Goal: Task Accomplishment & Management: Manage account settings

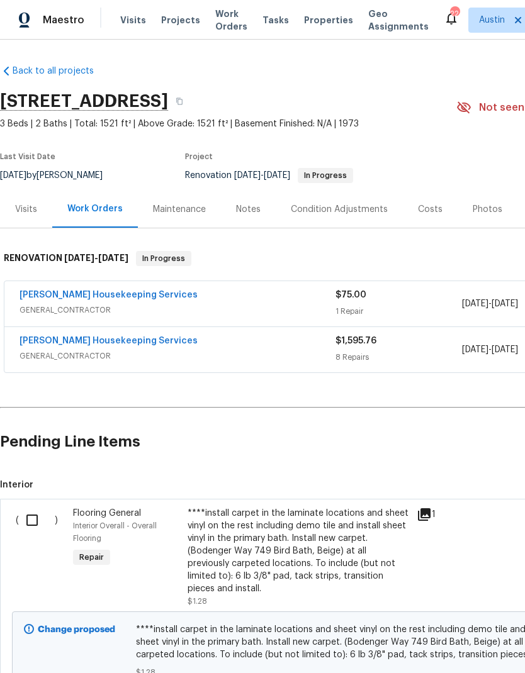
click at [34, 529] on input "checkbox" at bounding box center [37, 520] width 36 height 26
checkbox input "true"
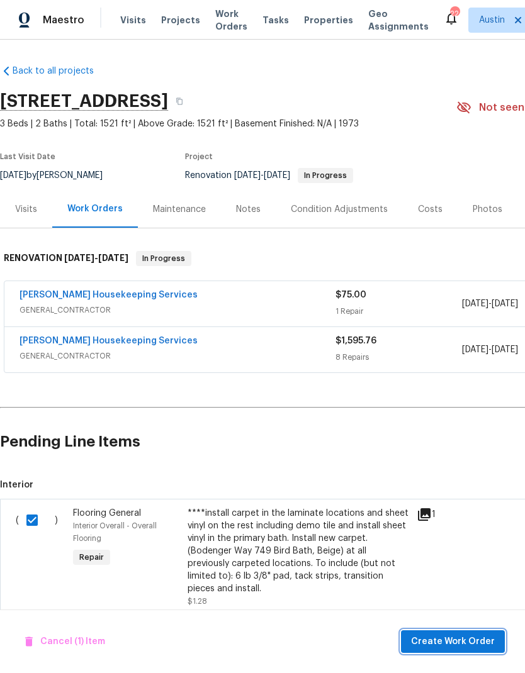
click at [459, 647] on span "Create Work Order" at bounding box center [453, 642] width 84 height 16
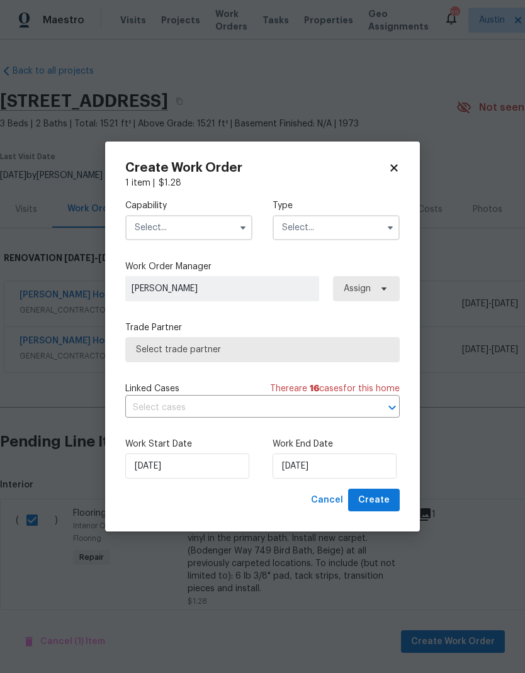
click at [226, 238] on input "text" at bounding box center [188, 227] width 127 height 25
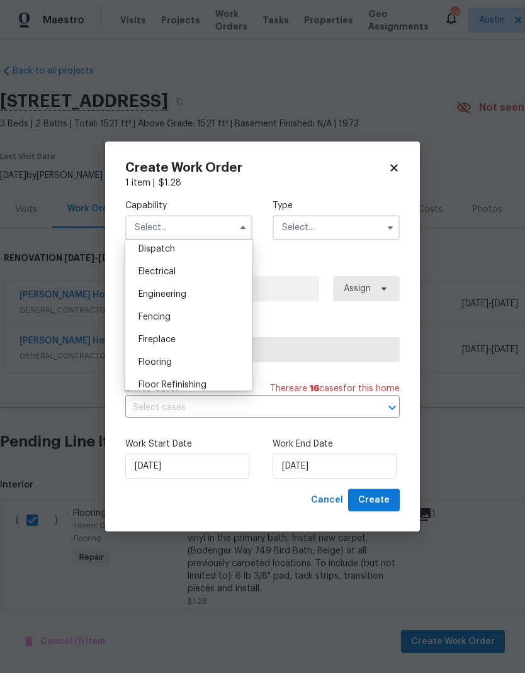
scroll to position [417, 0]
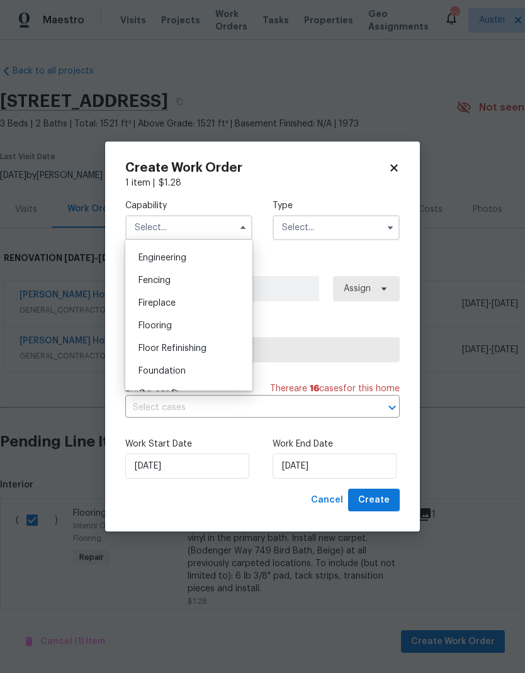
click at [203, 323] on div "Flooring" at bounding box center [188, 326] width 121 height 23
type input "Flooring"
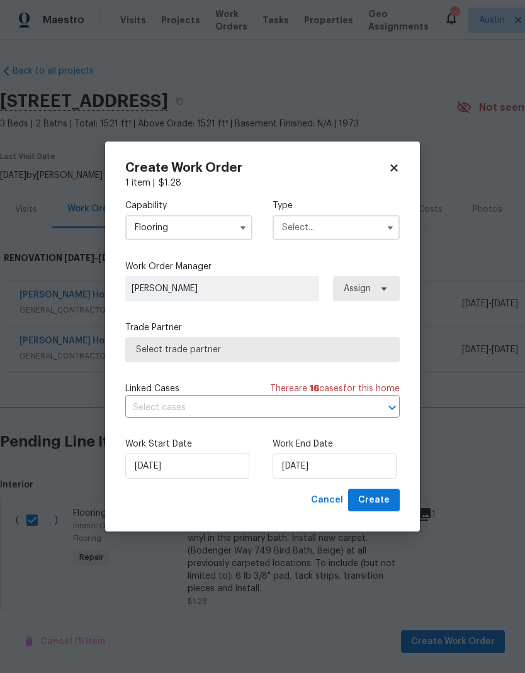
click at [367, 225] on input "text" at bounding box center [335, 227] width 127 height 25
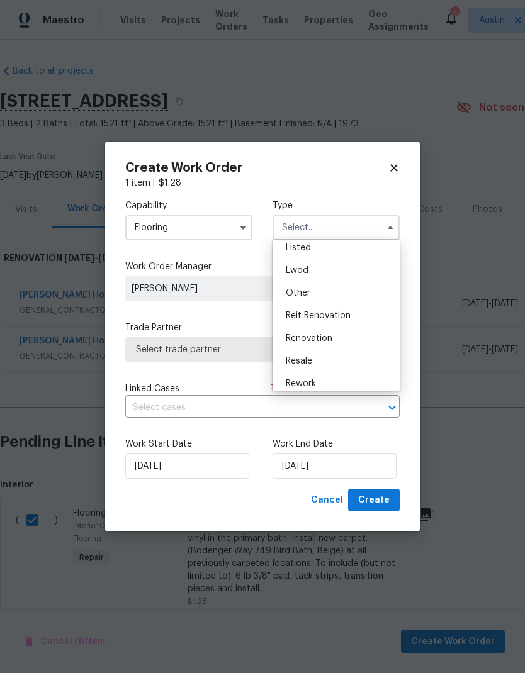
scroll to position [121, 0]
click at [355, 335] on div "Renovation" at bounding box center [336, 336] width 121 height 23
type input "Renovation"
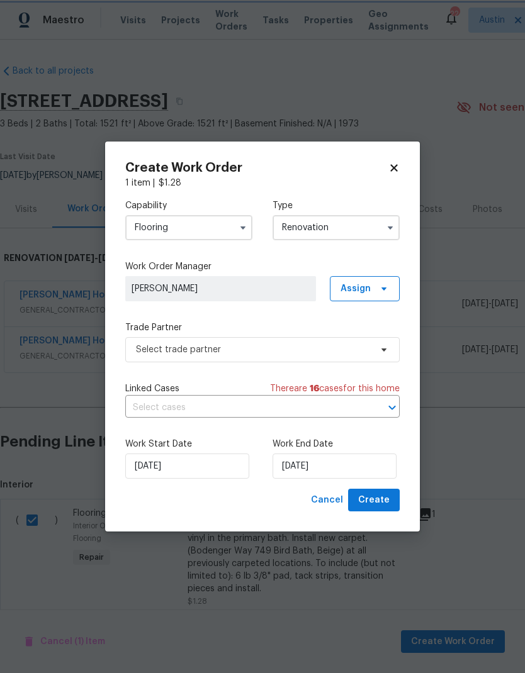
scroll to position [0, 0]
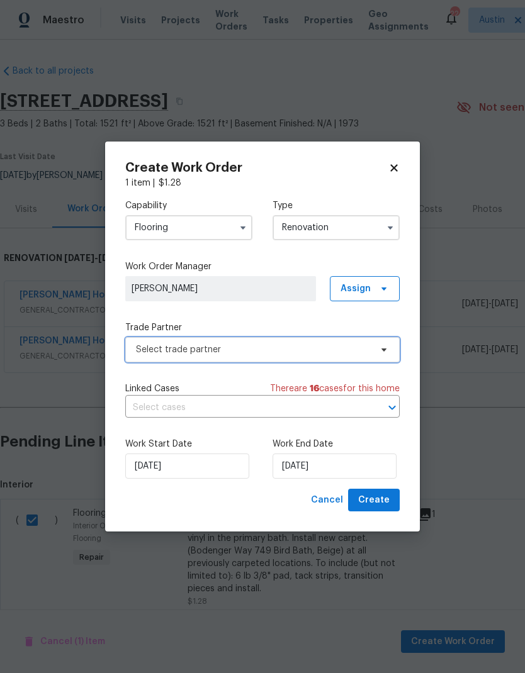
click at [339, 353] on span "Select trade partner" at bounding box center [253, 350] width 235 height 13
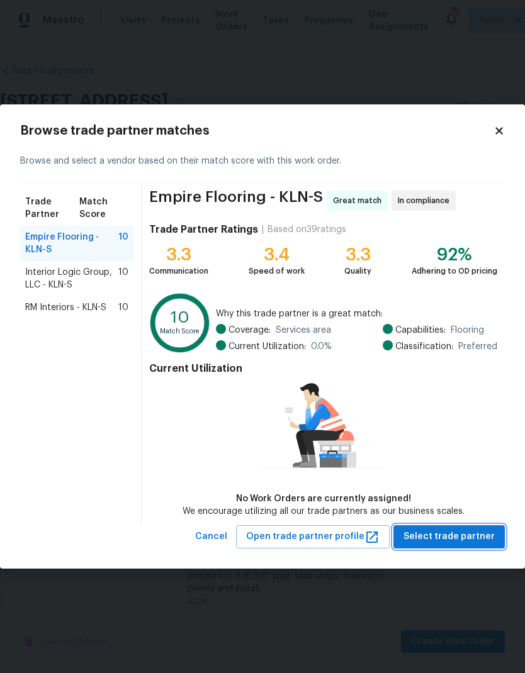
click at [457, 540] on span "Select trade partner" at bounding box center [448, 537] width 91 height 16
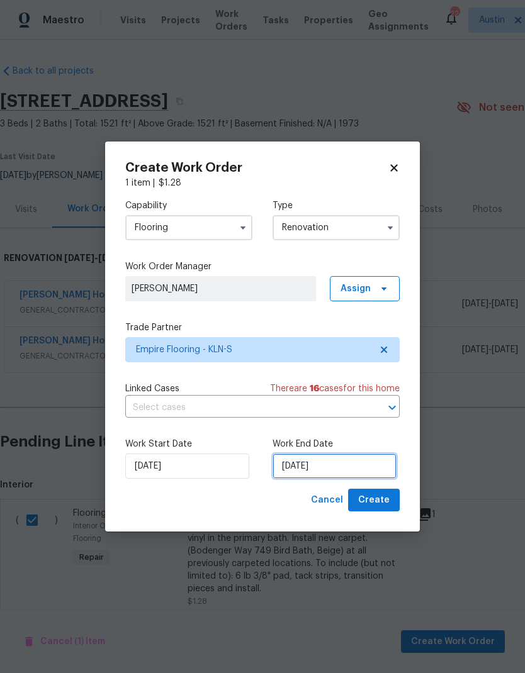
click at [300, 465] on input "10/8/2025" at bounding box center [334, 466] width 124 height 25
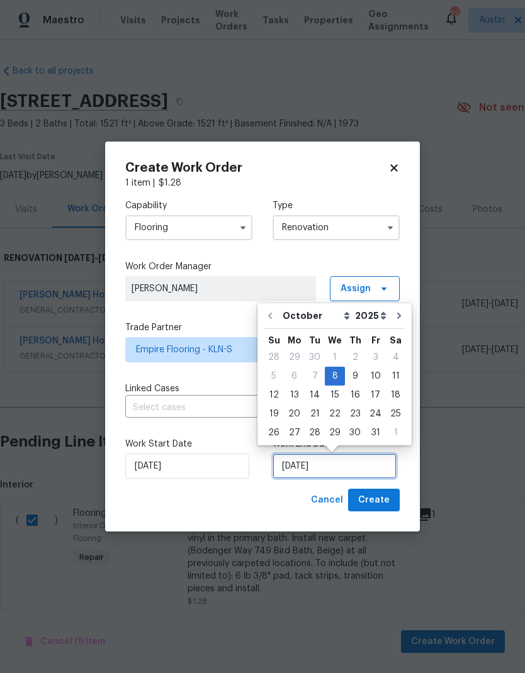
scroll to position [5, 0]
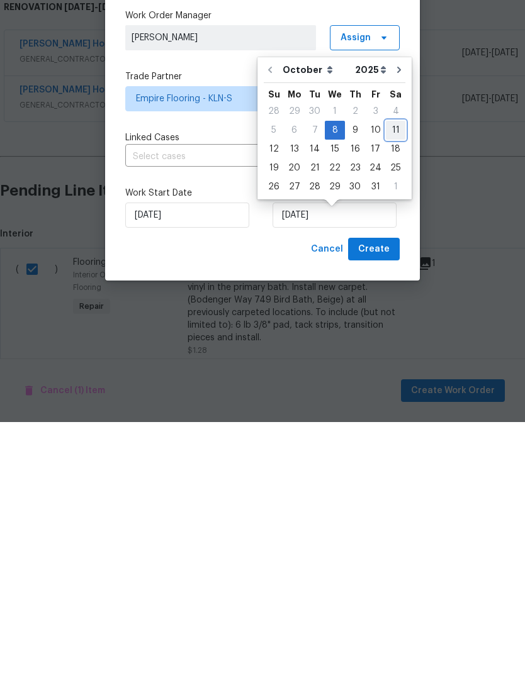
click at [386, 372] on div "11" at bounding box center [396, 381] width 20 height 18
type input "10/11/2025"
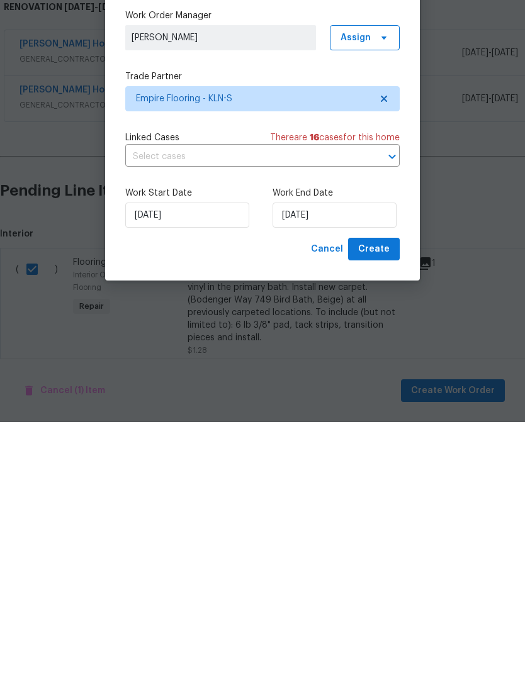
scroll to position [50, 0]
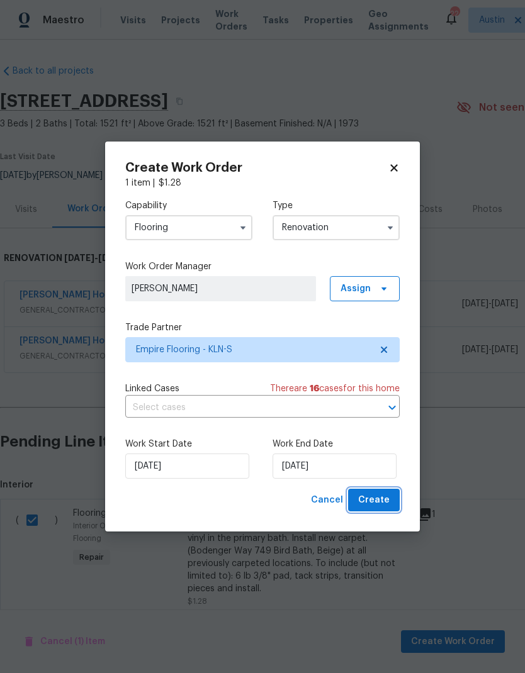
click at [379, 494] on span "Create" at bounding box center [373, 501] width 31 height 16
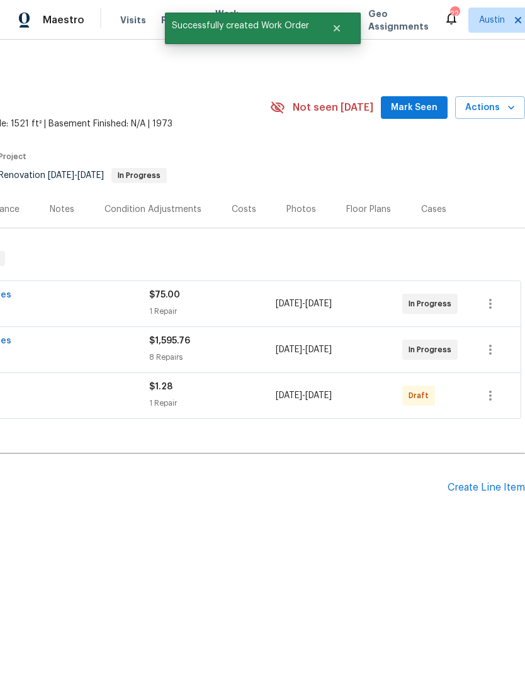
scroll to position [0, 186]
click at [495, 388] on icon "button" at bounding box center [490, 395] width 15 height 15
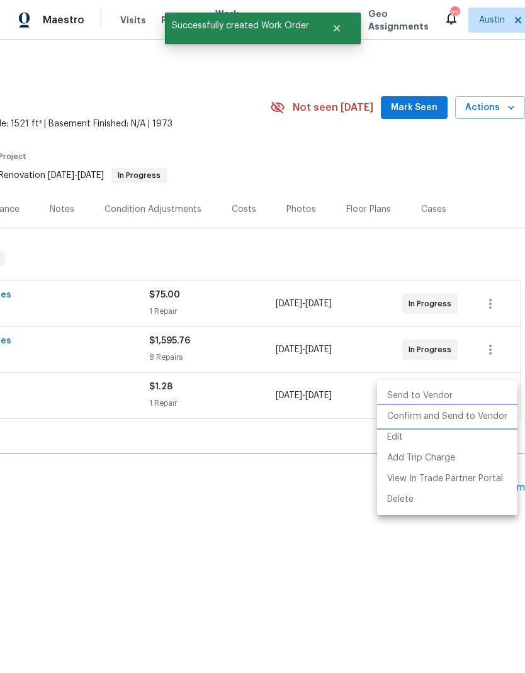
click at [464, 420] on li "Confirm and Send to Vendor" at bounding box center [447, 416] width 140 height 21
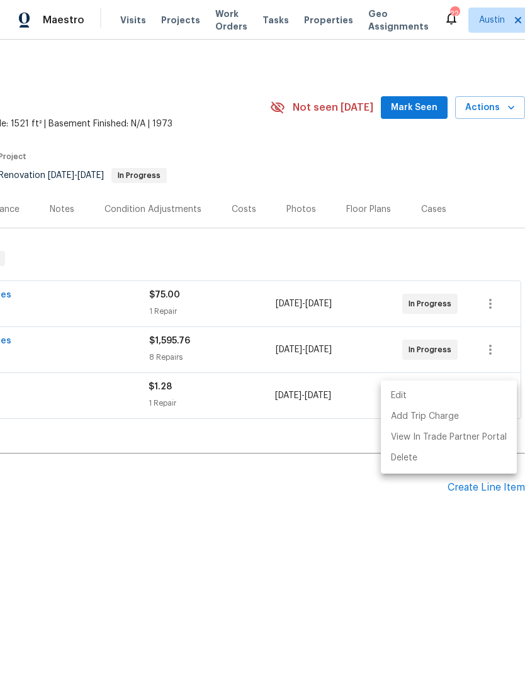
click at [78, 388] on div at bounding box center [262, 336] width 525 height 673
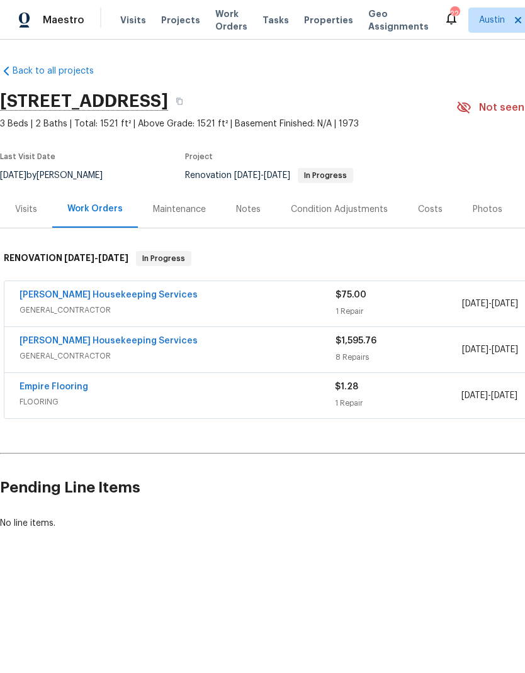
scroll to position [0, 0]
click at [52, 391] on link "Empire Flooring" at bounding box center [54, 387] width 69 height 9
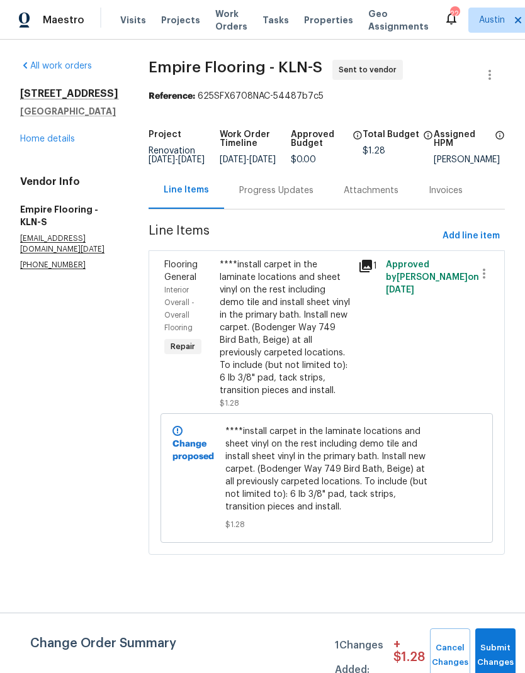
click at [295, 197] on div "Progress Updates" at bounding box center [276, 190] width 74 height 13
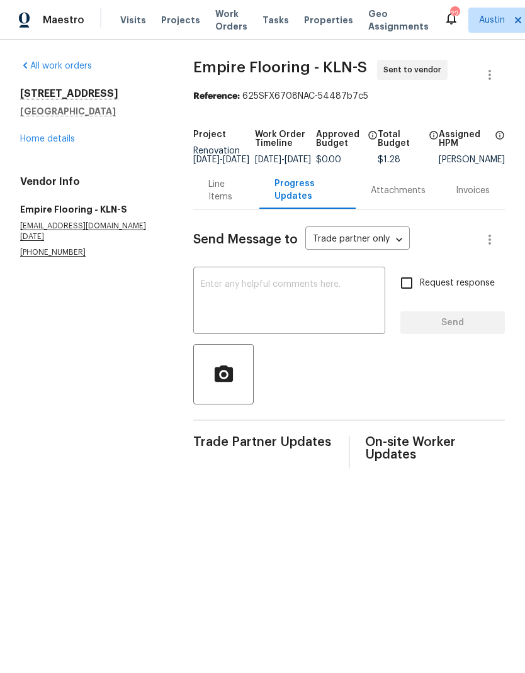
click at [283, 300] on textarea at bounding box center [289, 302] width 177 height 44
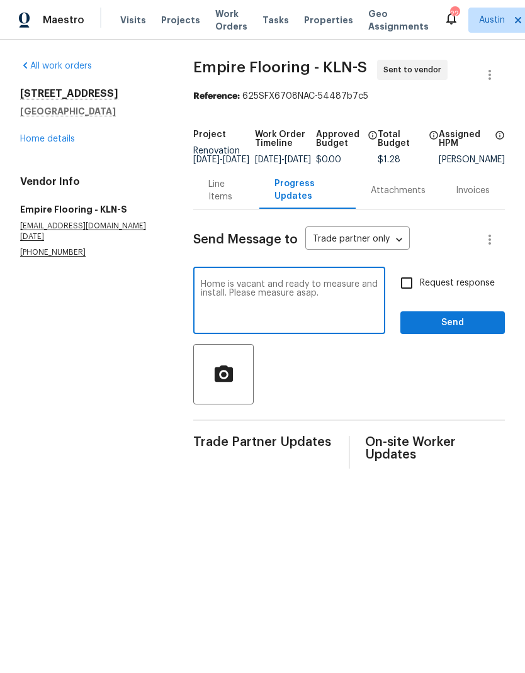
type textarea "Home is vacant and ready to measure and install. Please measure asap."
click at [449, 325] on span "Send" at bounding box center [452, 323] width 84 height 16
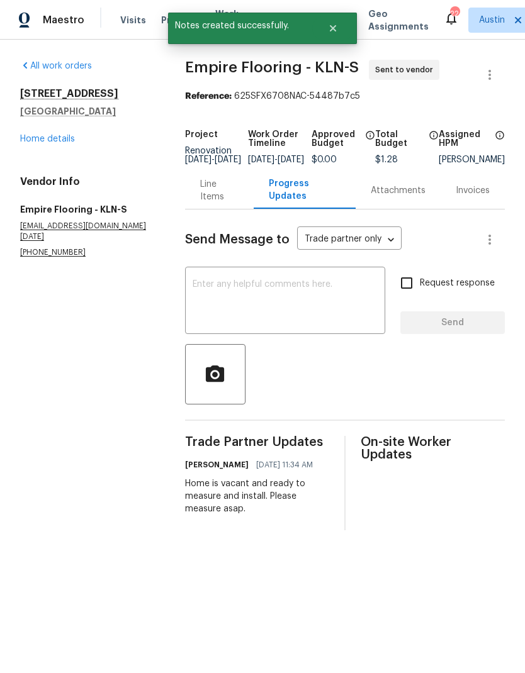
click at [73, 138] on link "Home details" at bounding box center [47, 139] width 55 height 9
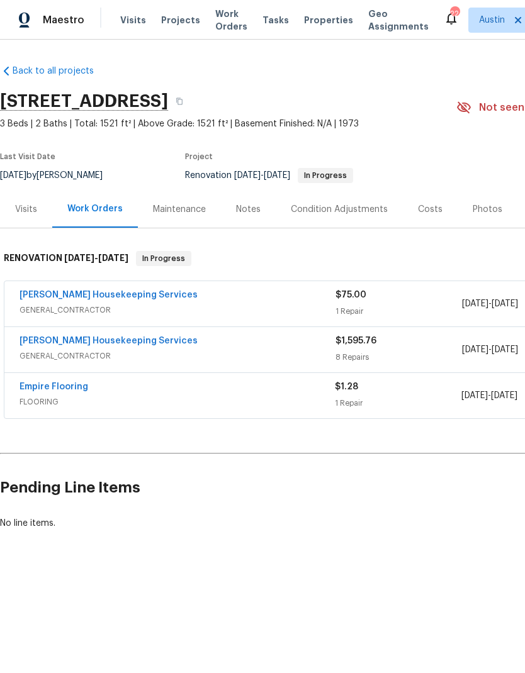
click at [140, 342] on link "Arelis Housekeeping Services" at bounding box center [109, 341] width 178 height 9
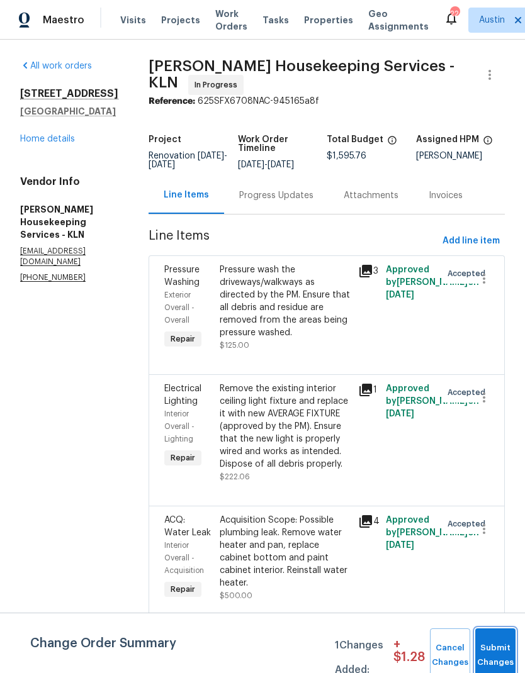
click at [500, 649] on button "Submit Changes" at bounding box center [495, 656] width 40 height 54
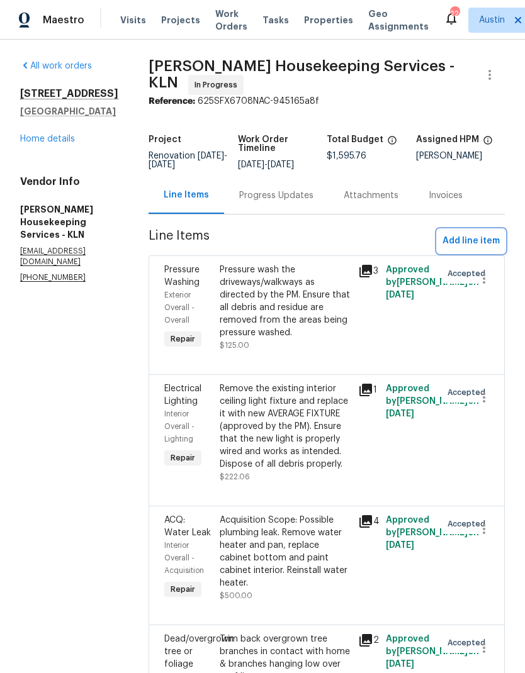
click at [479, 249] on span "Add line item" at bounding box center [470, 241] width 57 height 16
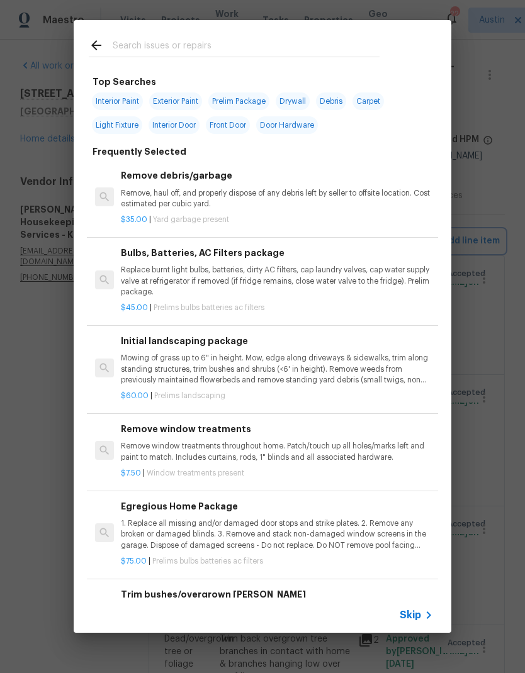
click at [496, 91] on div "Top Searches Interior Paint Exterior Paint Prelim Package Drywall Debris Carpet…" at bounding box center [262, 326] width 525 height 653
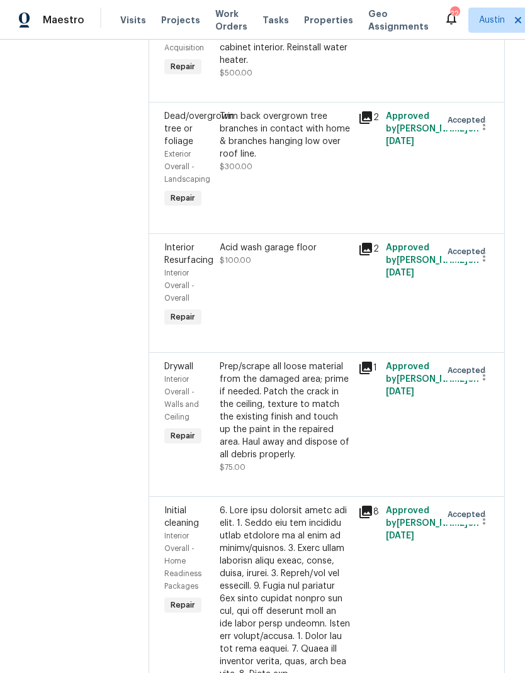
scroll to position [524, 0]
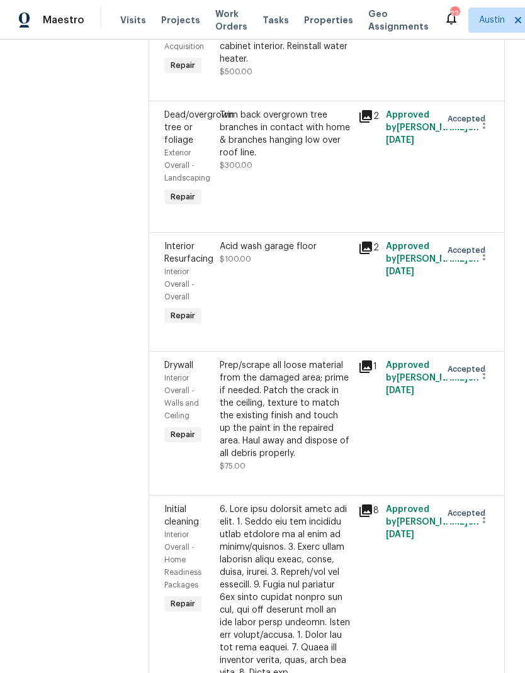
click at [289, 434] on div "Prep/scrape all loose material from the damaged area; prime if needed. Patch th…" at bounding box center [285, 409] width 131 height 101
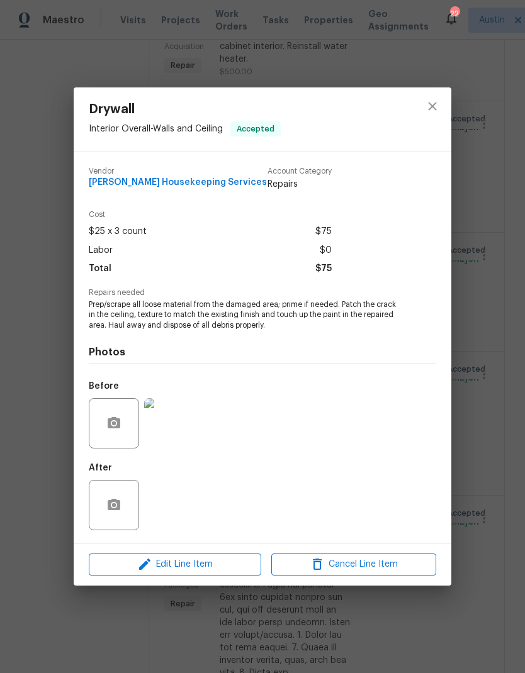
click at [216, 562] on span "Edit Line Item" at bounding box center [174, 565] width 165 height 16
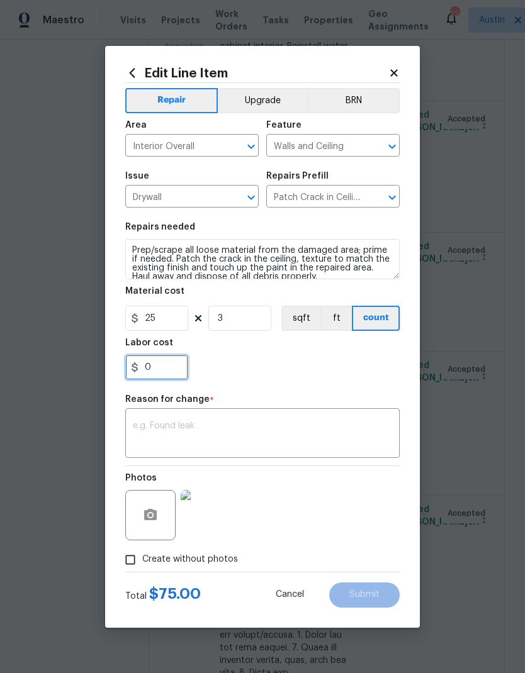
click at [163, 378] on input "0" at bounding box center [156, 367] width 63 height 25
type input "2"
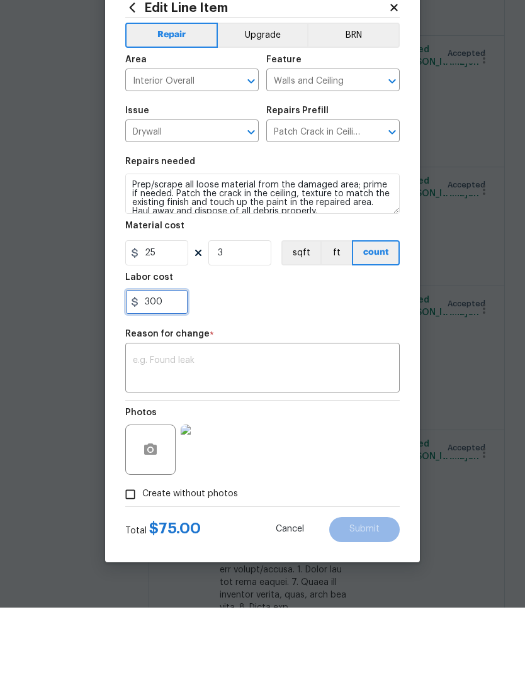
type input "300"
click at [283, 422] on textarea at bounding box center [262, 435] width 259 height 26
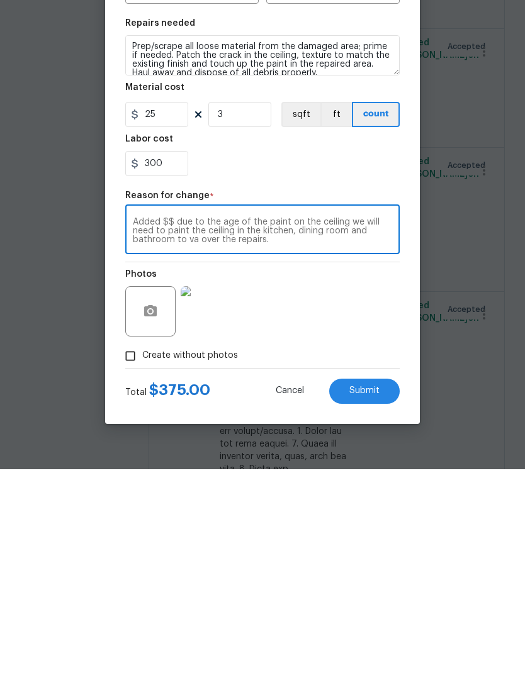
type textarea "Added $$ due to the age of the paint on the ceiling we will need to paint the c…"
click at [305, 466] on div "Photos" at bounding box center [262, 507] width 274 height 82
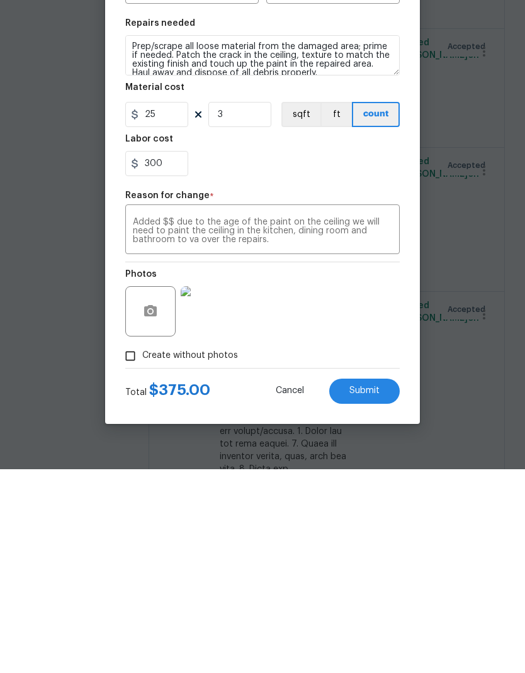
scroll to position [50, 0]
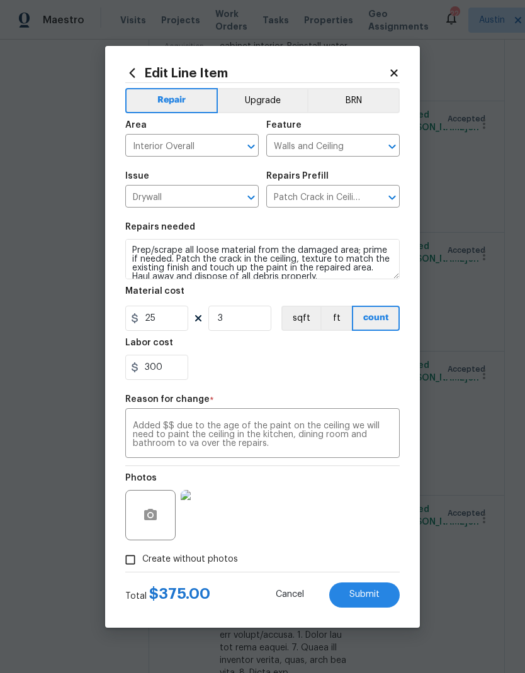
click at [372, 597] on span "Submit" at bounding box center [364, 594] width 30 height 9
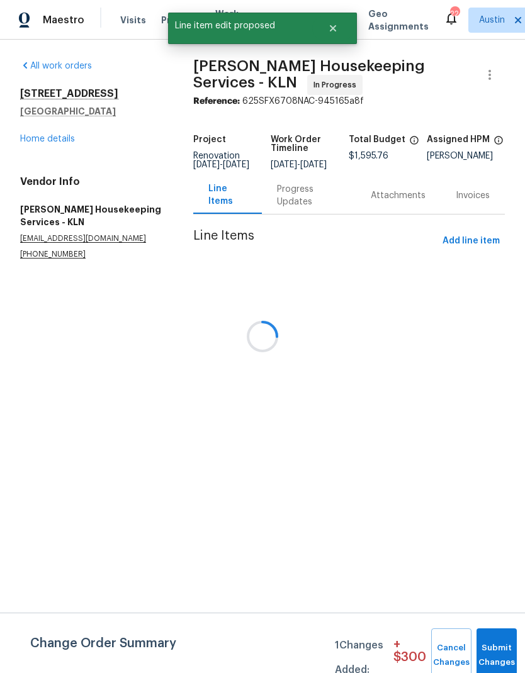
scroll to position [0, 0]
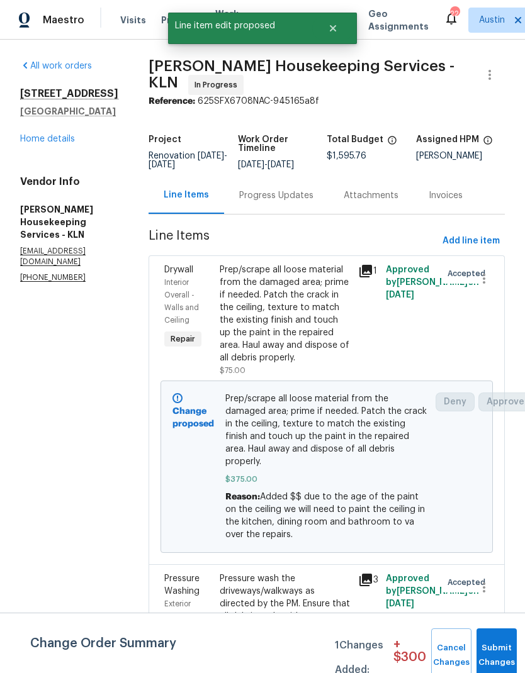
click at [501, 625] on div "Change Order Summary 1 Changes Added: + $ 300 Cancel Changes Submit Changes" at bounding box center [262, 643] width 525 height 60
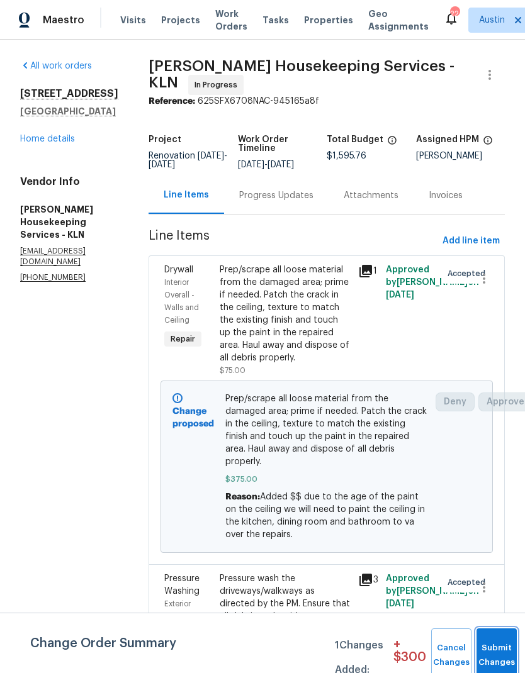
click at [496, 659] on span "Submit Changes" at bounding box center [497, 655] width 28 height 29
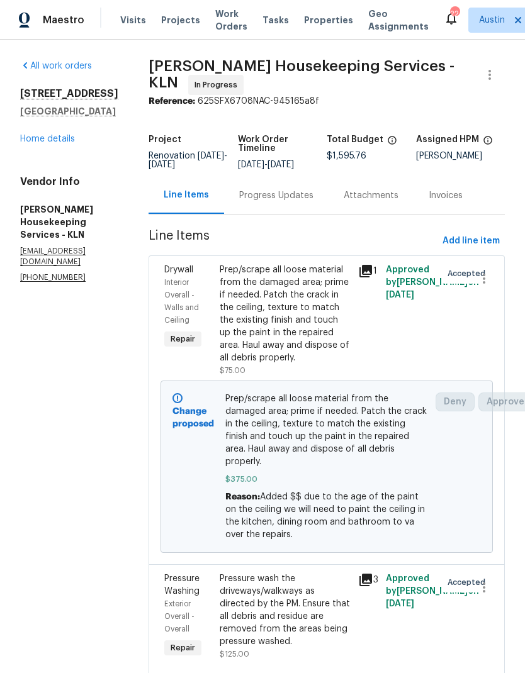
click at [52, 142] on link "Home details" at bounding box center [47, 139] width 55 height 9
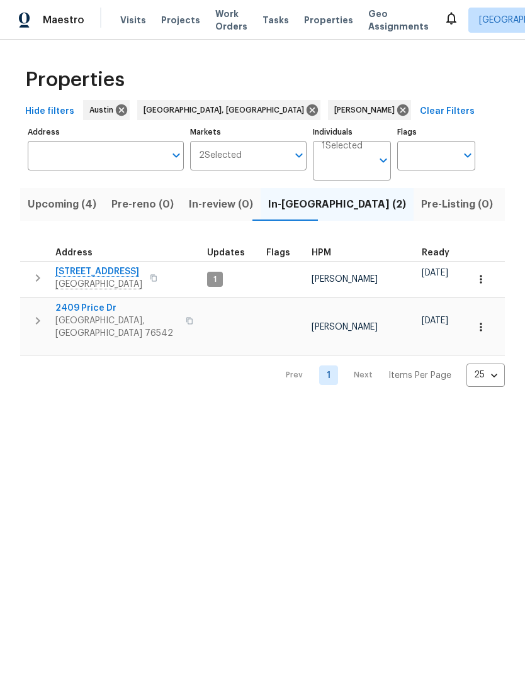
click at [479, 283] on icon "button" at bounding box center [480, 279] width 13 height 13
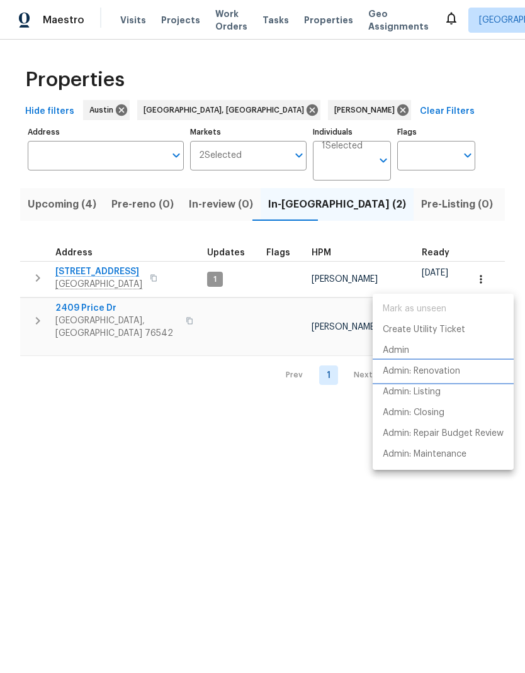
click at [456, 374] on p "Admin: Renovation" at bounding box center [421, 371] width 77 height 13
click at [249, 408] on div at bounding box center [262, 336] width 525 height 673
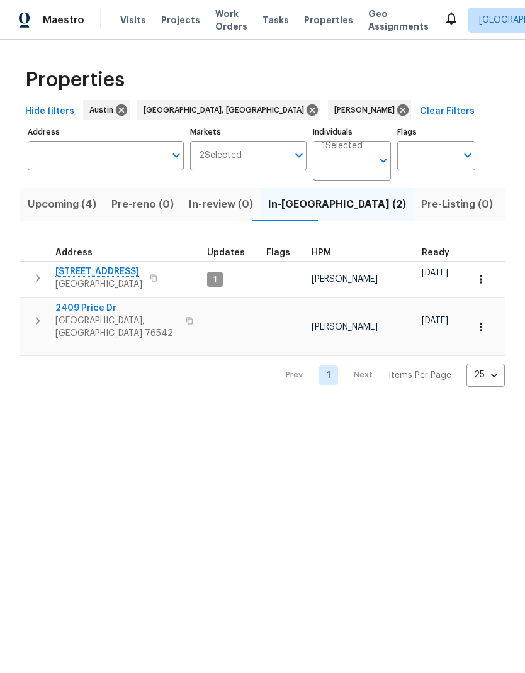
click at [261, 328] on td at bounding box center [283, 327] width 45 height 58
click at [488, 322] on button "button" at bounding box center [481, 327] width 28 height 28
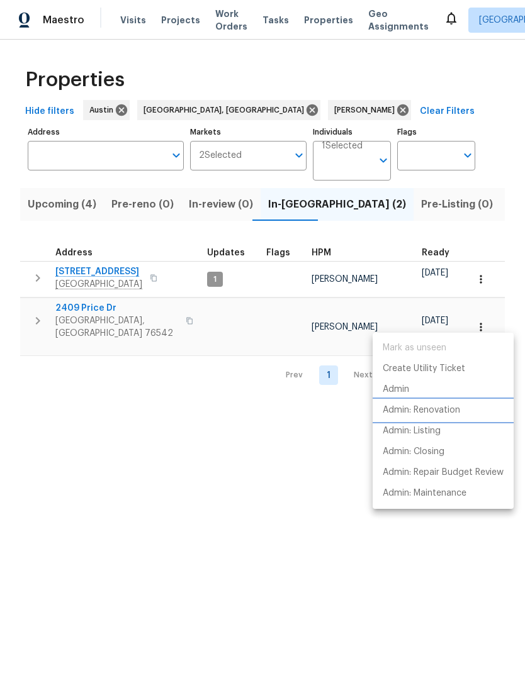
click at [457, 411] on p "Admin: Renovation" at bounding box center [421, 410] width 77 height 13
click at [308, 551] on div at bounding box center [262, 336] width 525 height 673
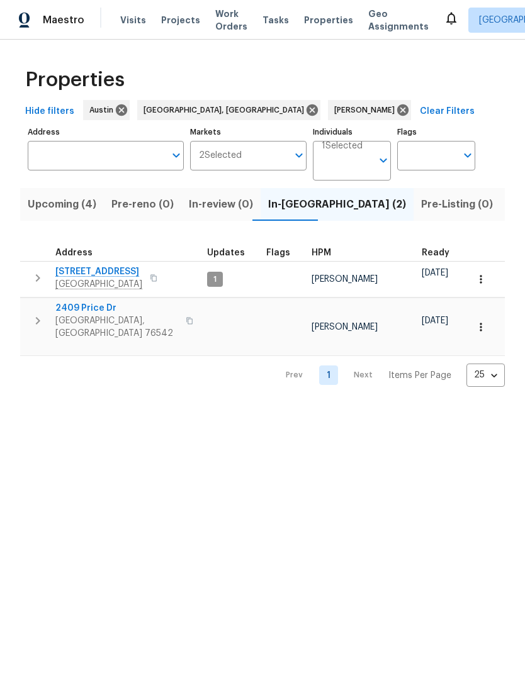
click at [291, 407] on html "Maestro Visits Projects Work Orders Tasks Properties Geo Assignments Albuquerqu…" at bounding box center [262, 203] width 525 height 407
click at [71, 211] on span "Upcoming (4)" at bounding box center [62, 205] width 69 height 18
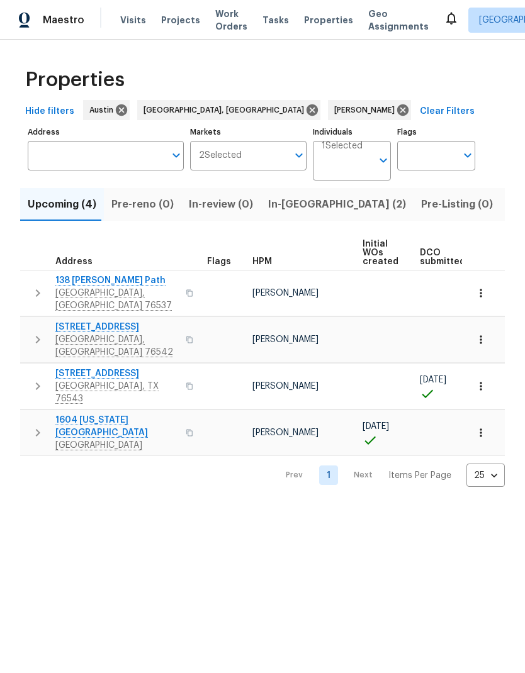
click at [427, 507] on html "Maestro Visits Projects Work Orders Tasks Properties Geo Assignments Albuquerqu…" at bounding box center [262, 253] width 525 height 507
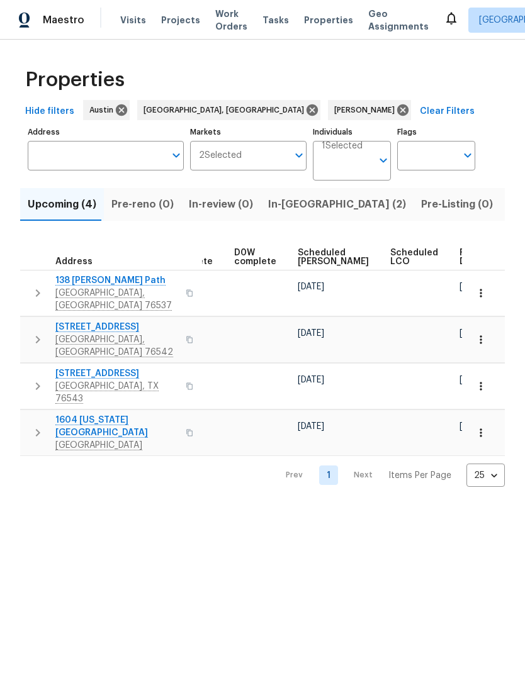
scroll to position [0, 315]
click at [460, 257] on span "Ready Date" at bounding box center [474, 258] width 28 height 18
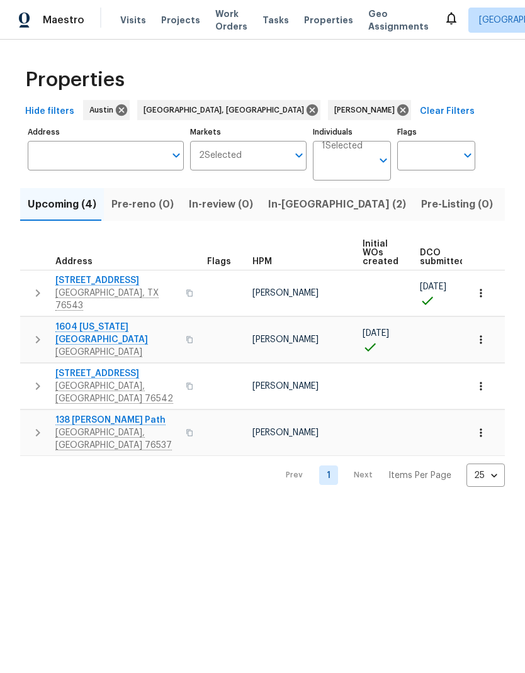
click at [107, 285] on span "[STREET_ADDRESS]" at bounding box center [116, 280] width 123 height 13
click at [481, 289] on icon "button" at bounding box center [480, 293] width 2 height 8
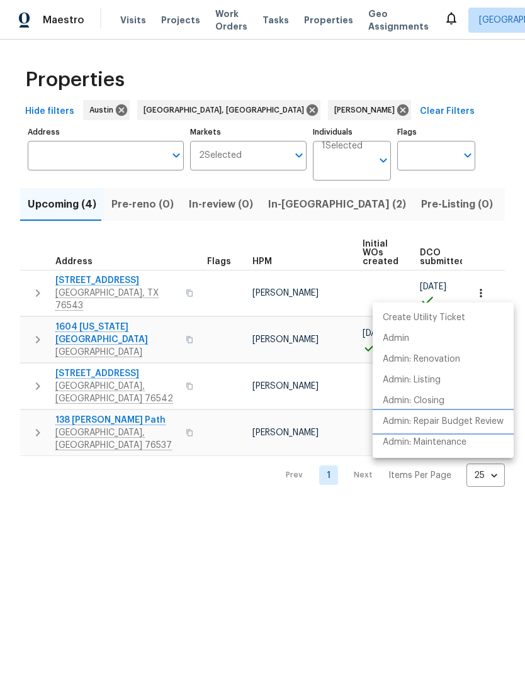
click at [485, 427] on p "Admin: Repair Budget Review" at bounding box center [443, 421] width 121 height 13
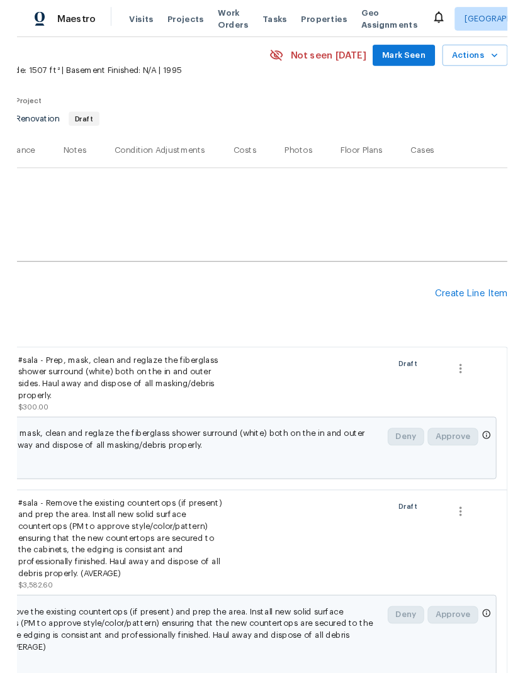
scroll to position [50, 186]
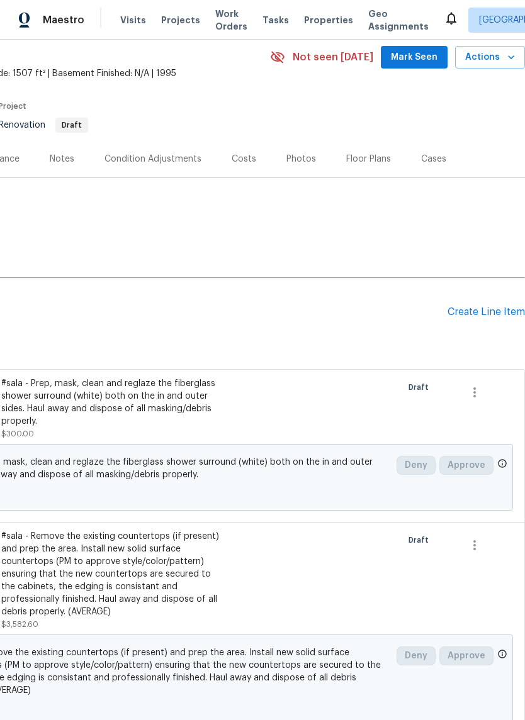
click at [497, 316] on div "Create Line Item" at bounding box center [485, 312] width 77 height 12
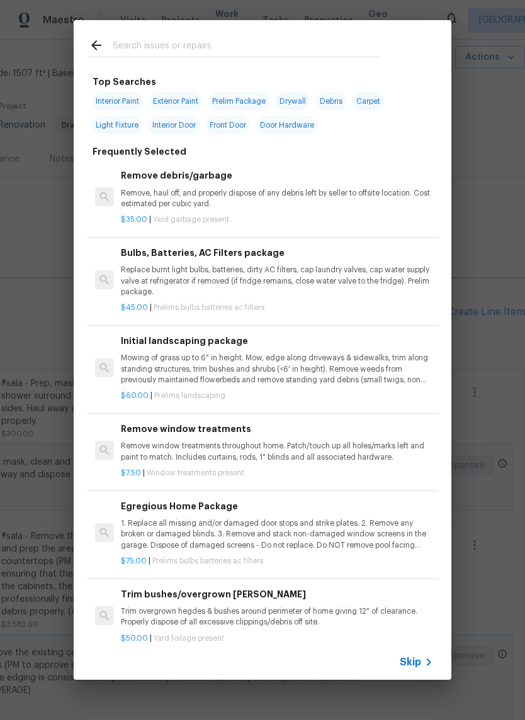
click at [210, 38] on input "text" at bounding box center [246, 47] width 267 height 19
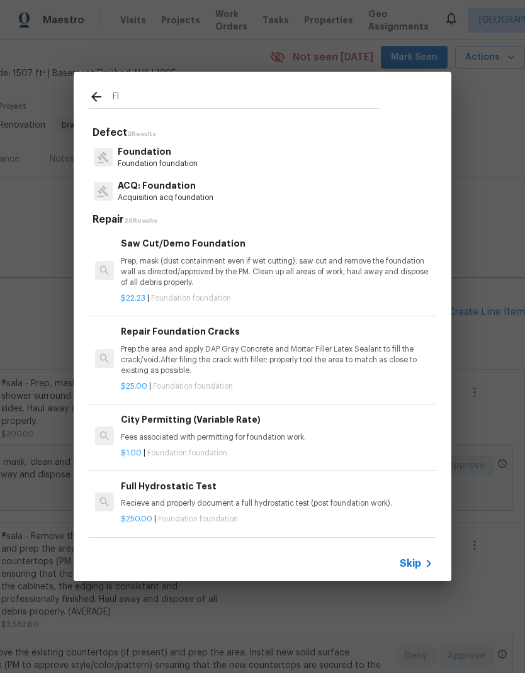
type input "F"
type input "Founda"
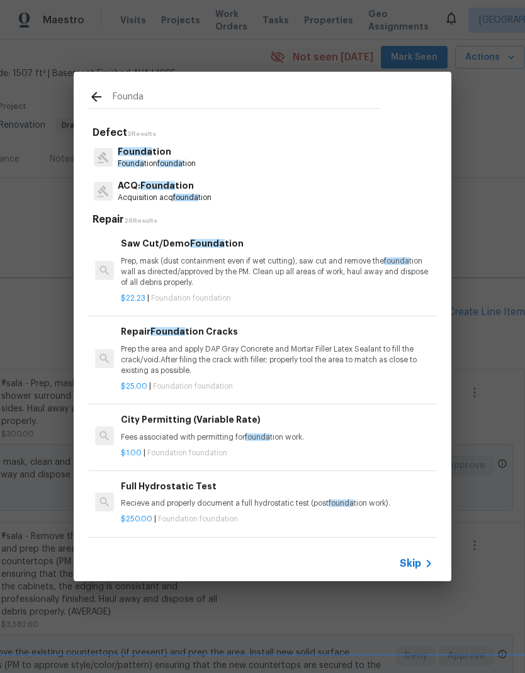
click at [205, 156] on div "Founda tion Founda tion founda tion" at bounding box center [262, 157] width 347 height 34
click at [196, 158] on p "Founda tion" at bounding box center [157, 151] width 78 height 13
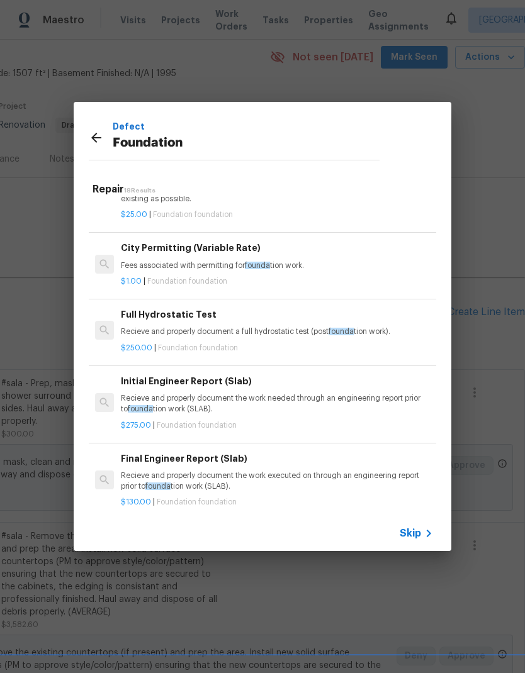
scroll to position [142, 0]
click at [372, 400] on p "Recieve and properly document the work needed through an engineering report pri…" at bounding box center [277, 403] width 312 height 21
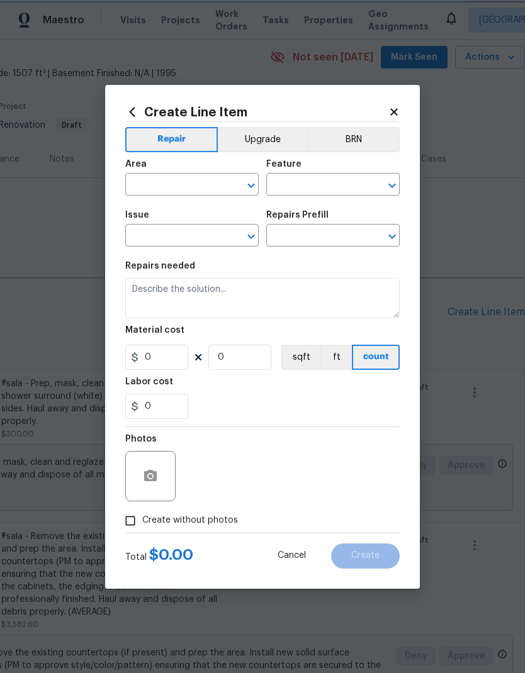
type input "Foundation"
type input "Initial Engineer Report (Slab) $275.00"
type textarea "Recieve and properly document the work needed through an engineering report pri…"
type input "275"
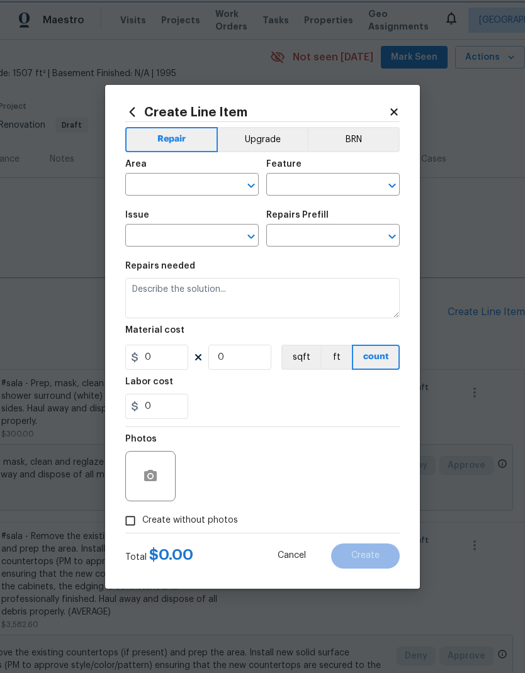
type input "1"
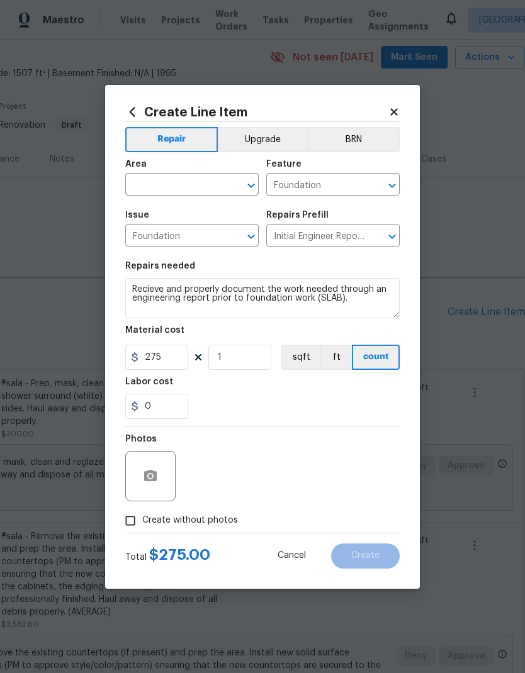
click at [368, 401] on div "0" at bounding box center [262, 406] width 274 height 25
click at [218, 188] on input "text" at bounding box center [174, 186] width 98 height 20
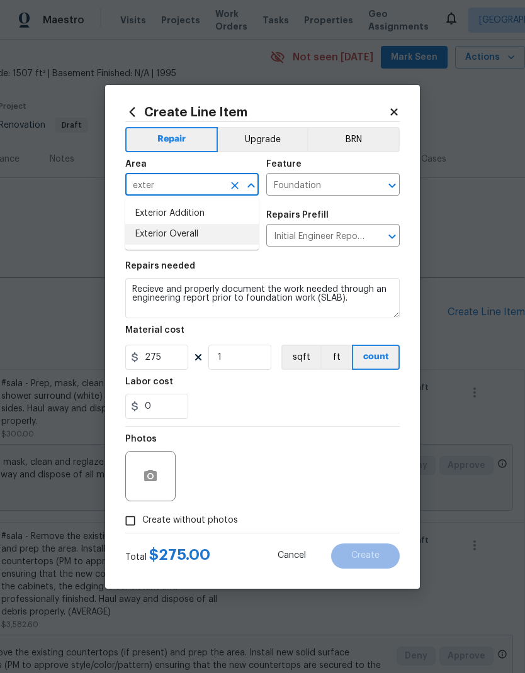
click at [215, 238] on li "Exterior Overall" at bounding box center [191, 234] width 133 height 21
type input "Exterior Overall"
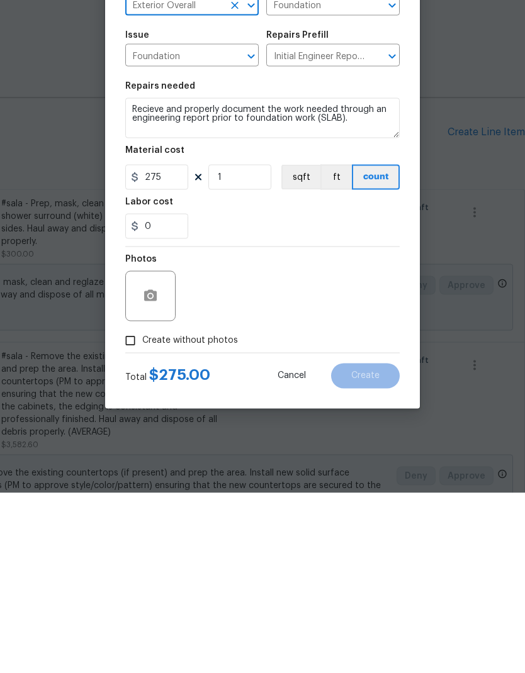
click at [137, 509] on input "Create without photos" at bounding box center [130, 521] width 24 height 24
checkbox input "true"
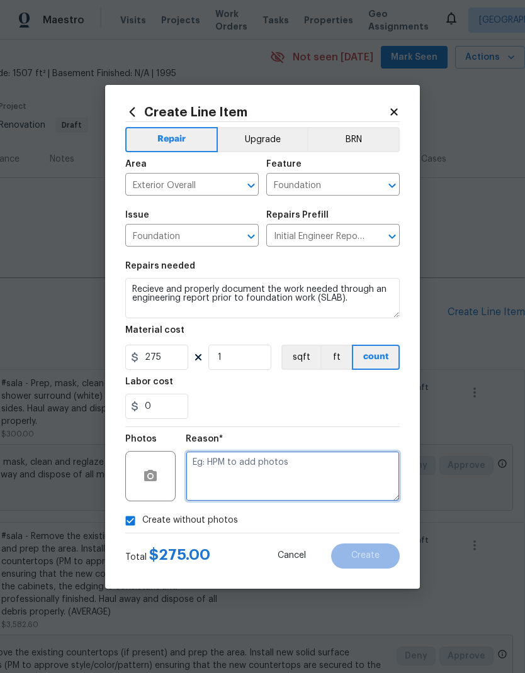
click at [259, 481] on textarea at bounding box center [293, 476] width 214 height 50
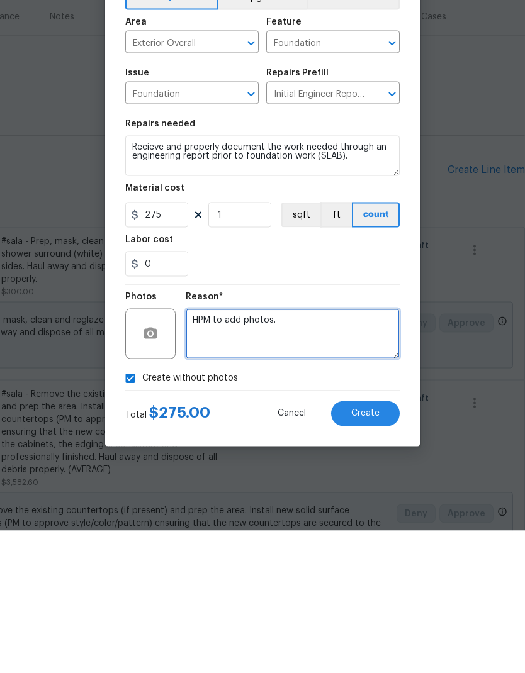
type textarea "HPM to add photos."
click at [375, 551] on span "Create" at bounding box center [365, 555] width 28 height 9
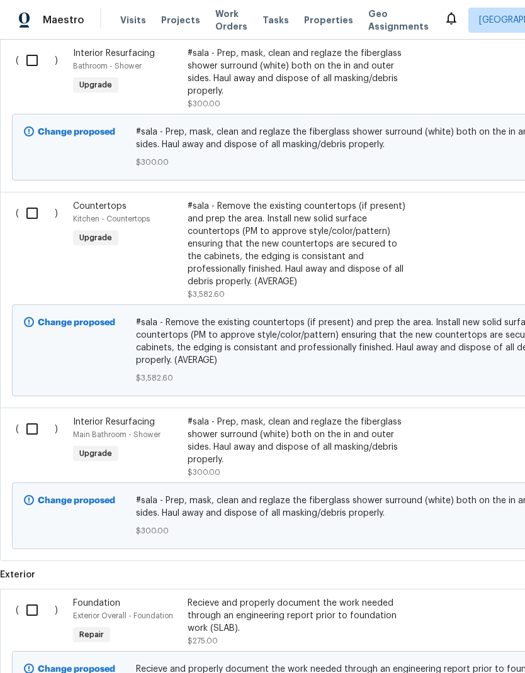
scroll to position [381, 0]
click at [28, 597] on input "checkbox" at bounding box center [37, 610] width 36 height 26
checkbox input "true"
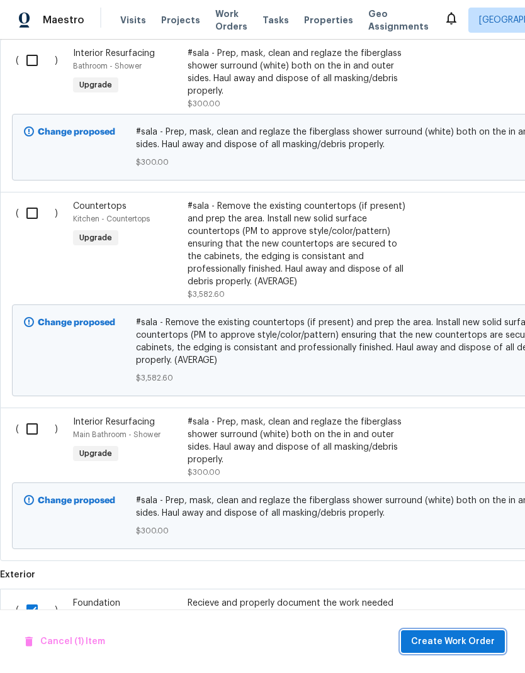
click at [467, 632] on button "Create Work Order" at bounding box center [453, 641] width 104 height 23
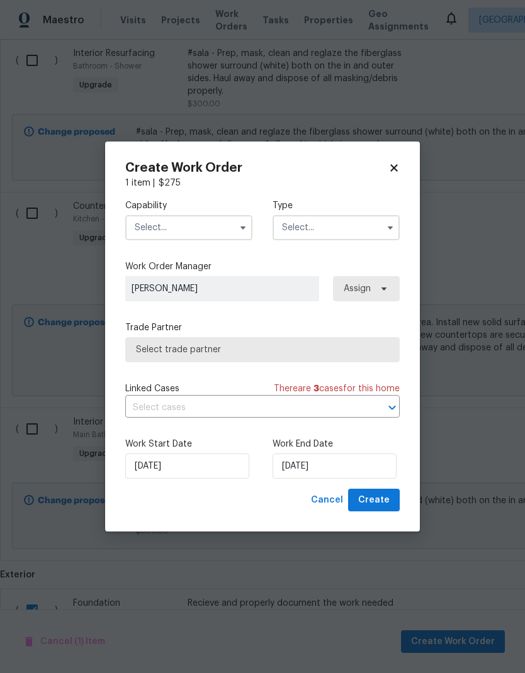
click at [202, 221] on input "text" at bounding box center [188, 227] width 127 height 25
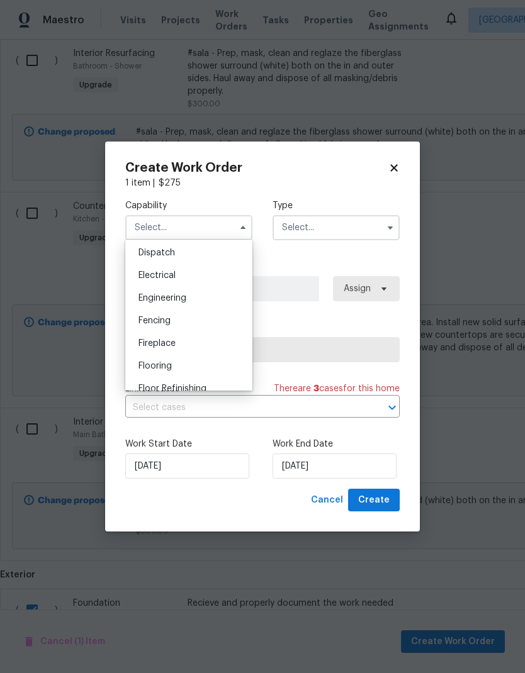
scroll to position [391, 0]
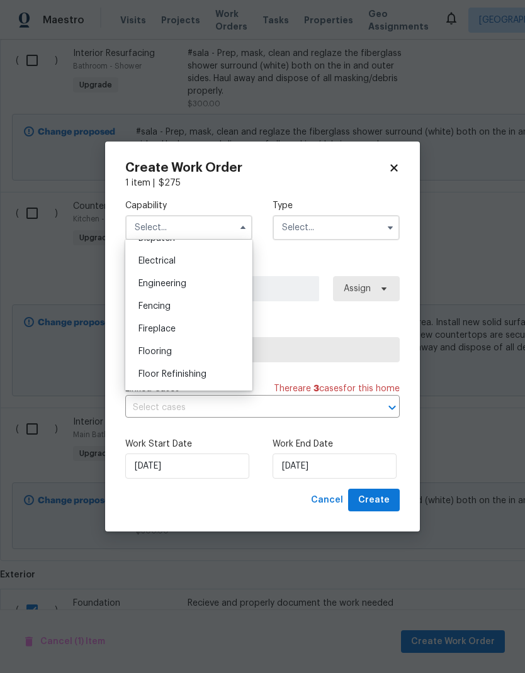
click at [211, 294] on div "Engineering" at bounding box center [188, 283] width 121 height 23
type input "Engineering"
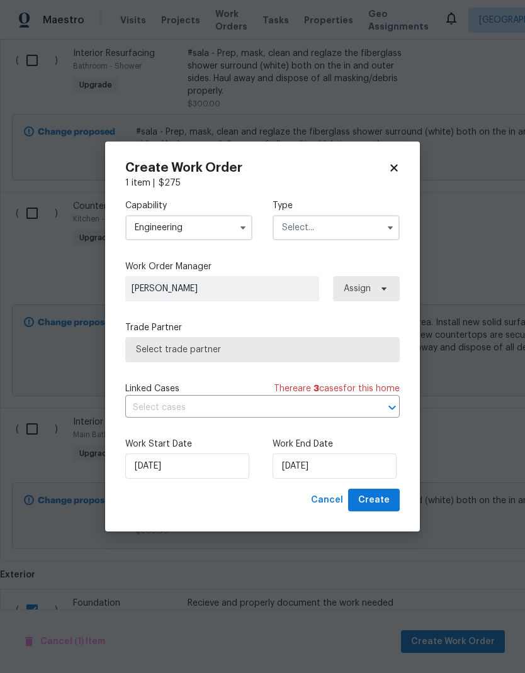
click at [379, 231] on input "text" at bounding box center [335, 227] width 127 height 25
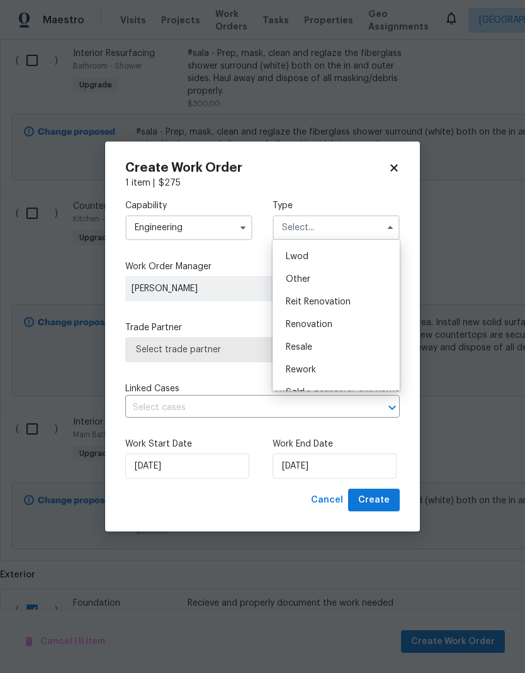
scroll to position [135, 0]
click at [347, 330] on div "Renovation" at bounding box center [336, 323] width 121 height 23
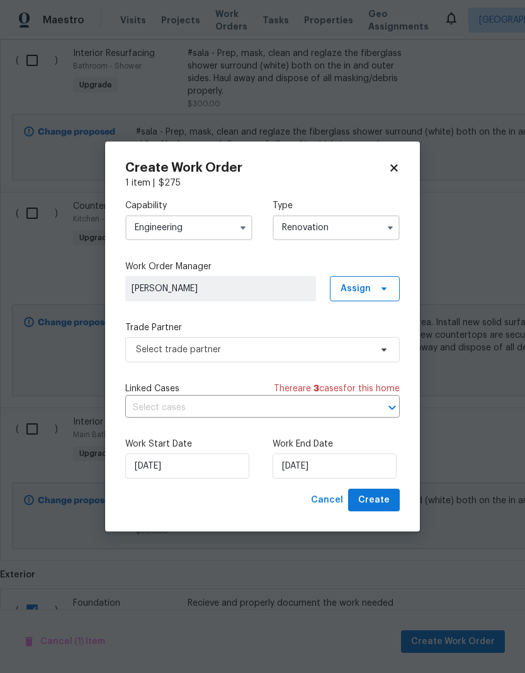
type input "Renovation"
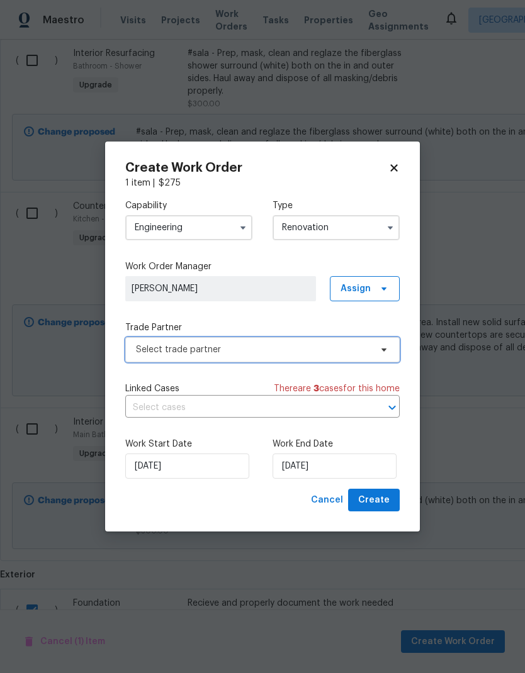
click at [357, 354] on span "Select trade partner" at bounding box center [253, 350] width 235 height 13
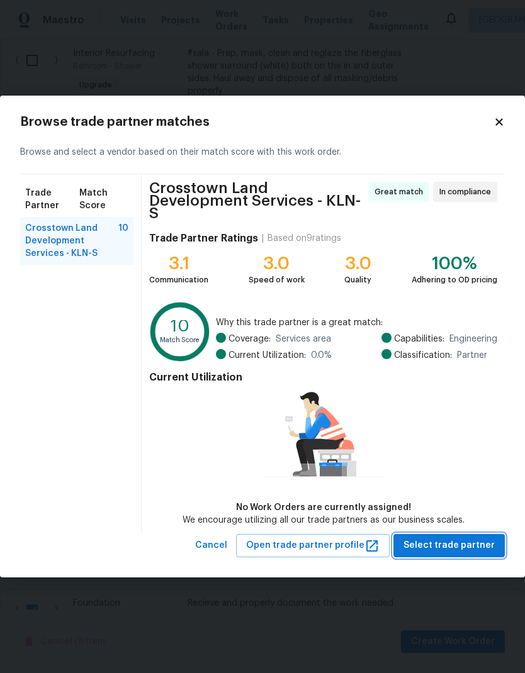
click at [451, 542] on span "Select trade partner" at bounding box center [448, 546] width 91 height 16
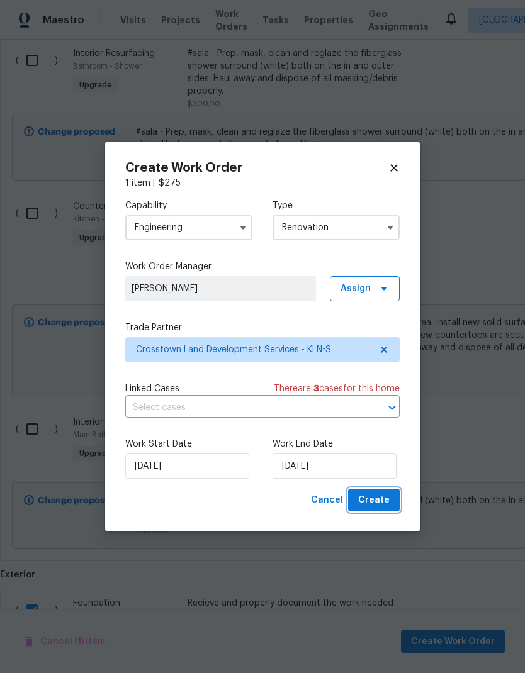
click at [381, 501] on span "Create" at bounding box center [373, 501] width 31 height 16
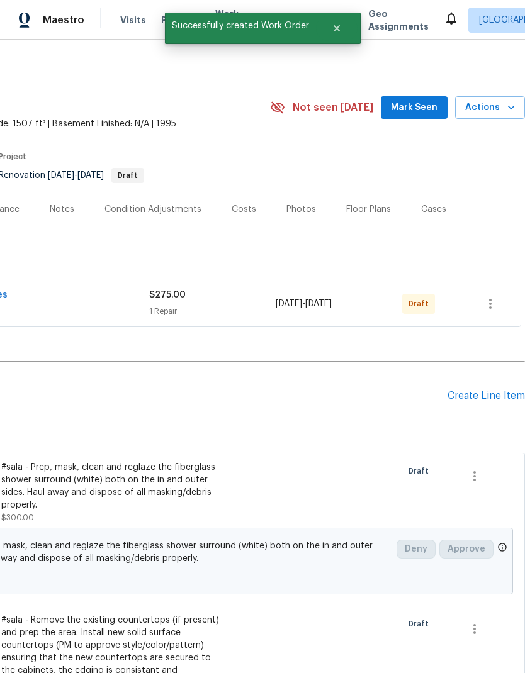
scroll to position [0, 186]
click at [494, 296] on icon "button" at bounding box center [490, 303] width 15 height 15
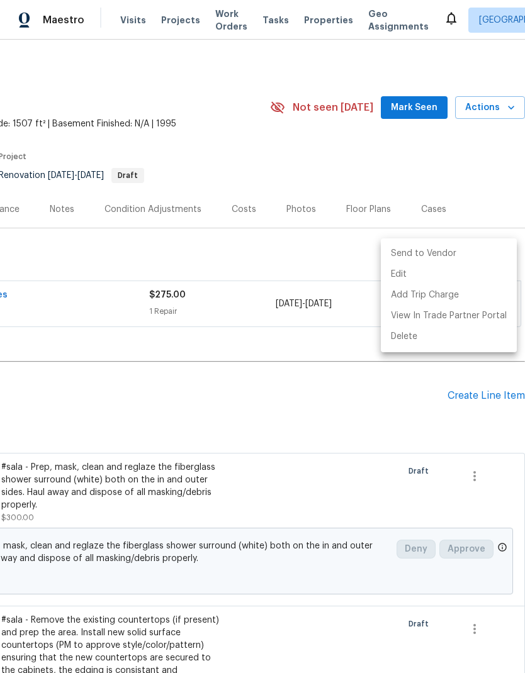
click at [478, 259] on li "Send to Vendor" at bounding box center [449, 253] width 136 height 21
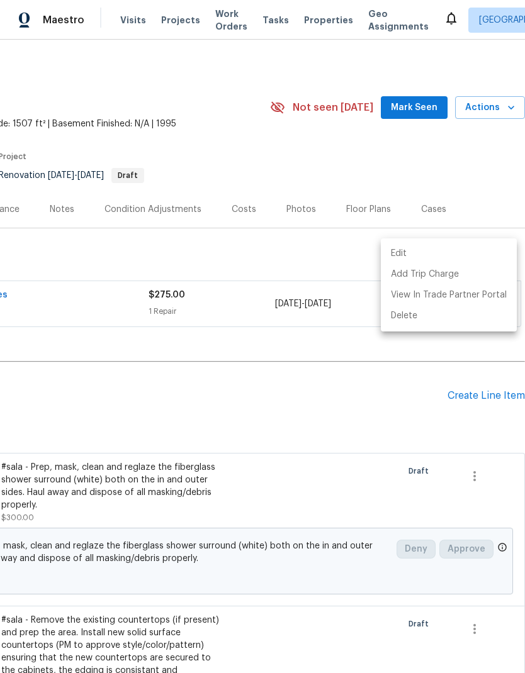
click at [197, 262] on div at bounding box center [262, 336] width 525 height 673
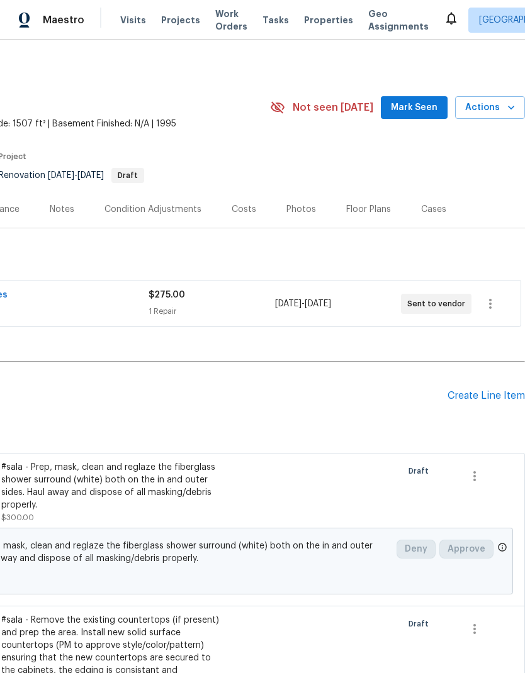
click at [245, 305] on div "1 Repair" at bounding box center [211, 311] width 126 height 13
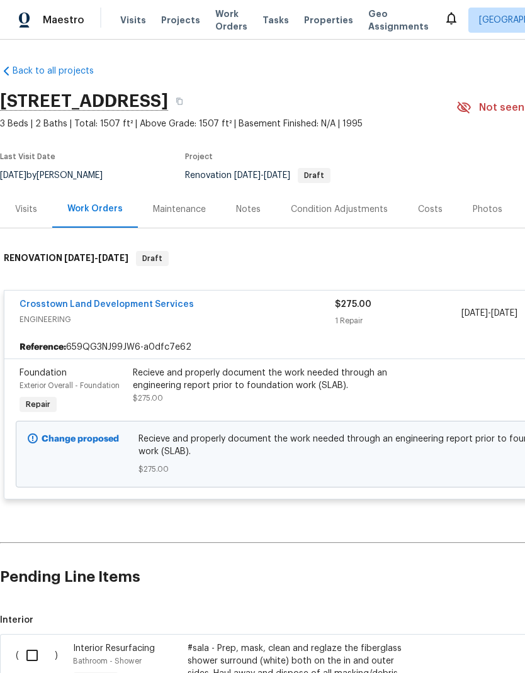
scroll to position [0, 0]
click at [172, 300] on link "Crosstown Land Development Services" at bounding box center [107, 304] width 174 height 9
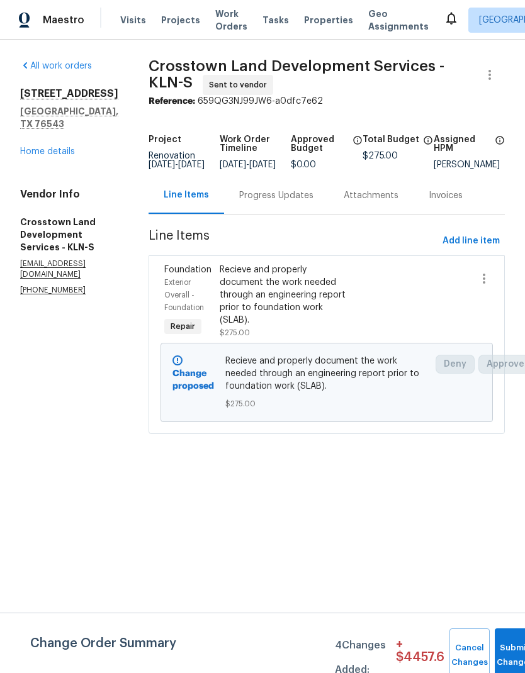
click at [306, 202] on div "Progress Updates" at bounding box center [276, 195] width 74 height 13
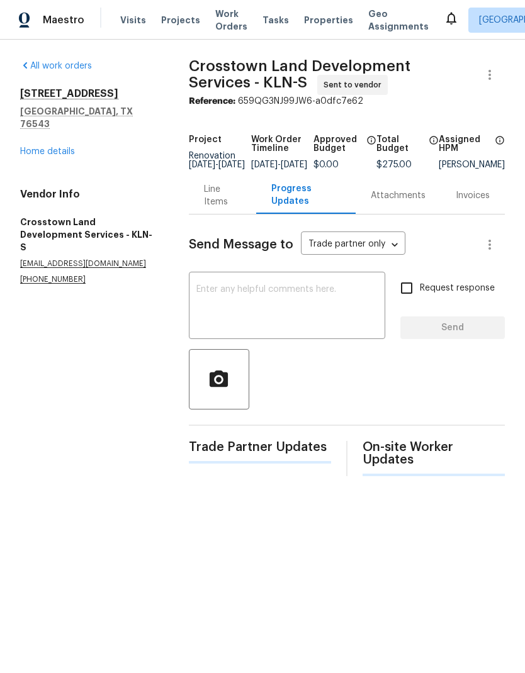
click at [308, 311] on textarea at bounding box center [286, 307] width 181 height 44
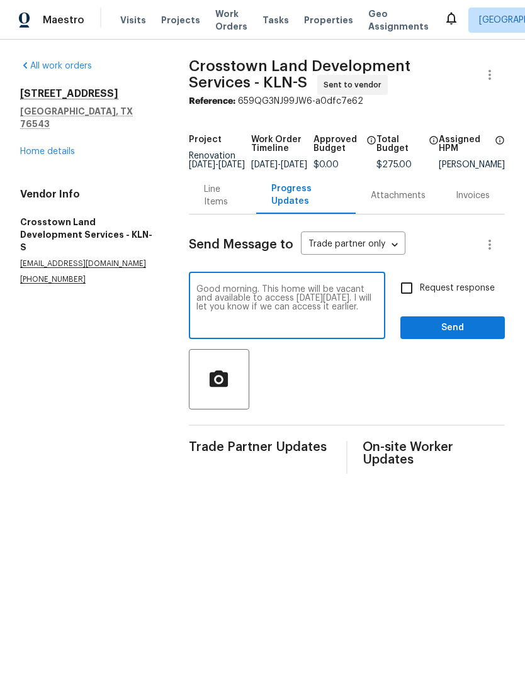
type textarea "Good morning. This home will be vacant and available to access on Friday 10/17.…"
click at [454, 336] on span "Send" at bounding box center [452, 328] width 84 height 16
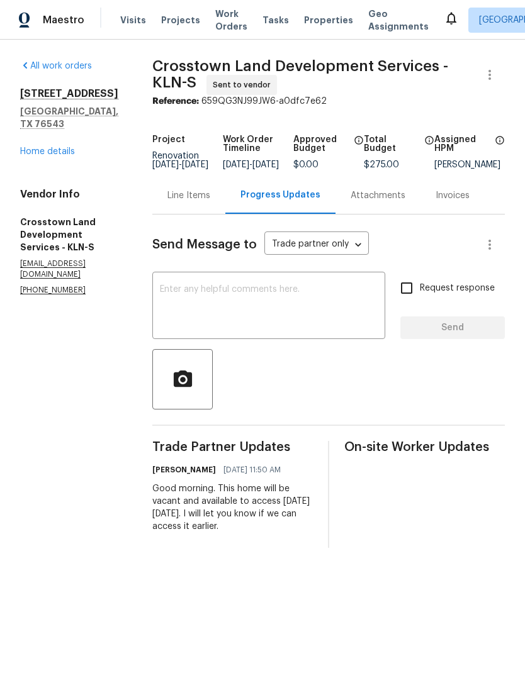
click at [58, 152] on div "All work orders 2601 Traverse Dr Killeen, TX 76543 Home details Vendor Info Cro…" at bounding box center [71, 178] width 102 height 236
click at [57, 152] on div "All work orders 2601 Traverse Dr Killeen, TX 76543 Home details Vendor Info Cro…" at bounding box center [71, 178] width 102 height 236
click at [65, 147] on link "Home details" at bounding box center [47, 151] width 55 height 9
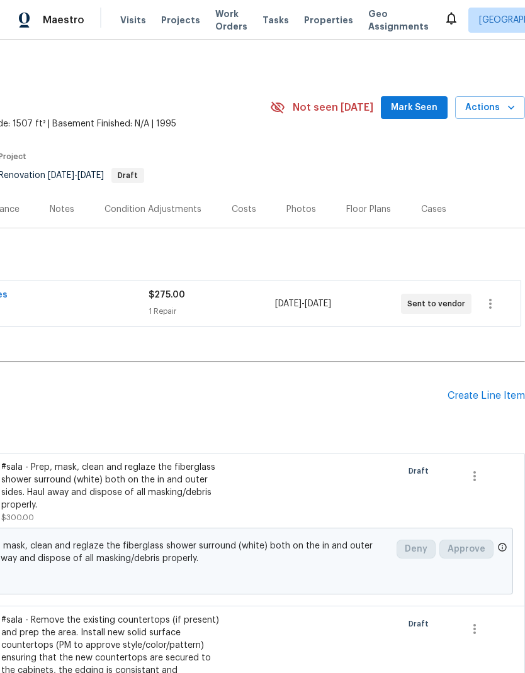
scroll to position [0, 186]
click at [184, 213] on div "Condition Adjustments" at bounding box center [152, 209] width 97 height 13
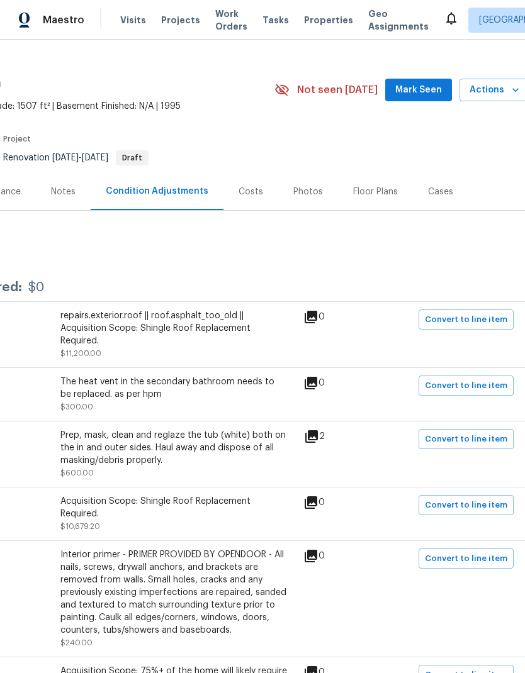
scroll to position [22, 181]
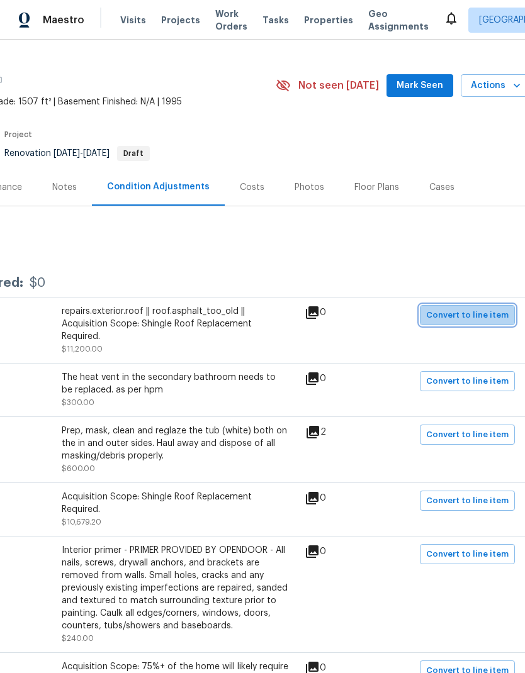
click at [481, 312] on span "Convert to line item" at bounding box center [467, 315] width 82 height 14
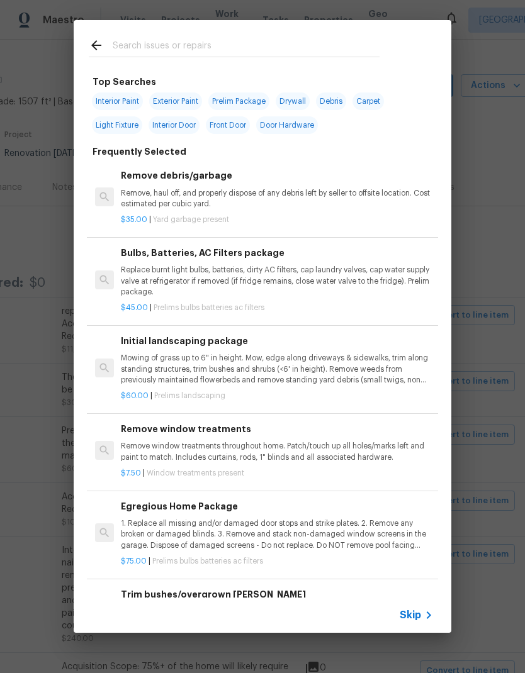
click at [198, 47] on input "text" at bounding box center [246, 47] width 267 height 19
type input "Roof"
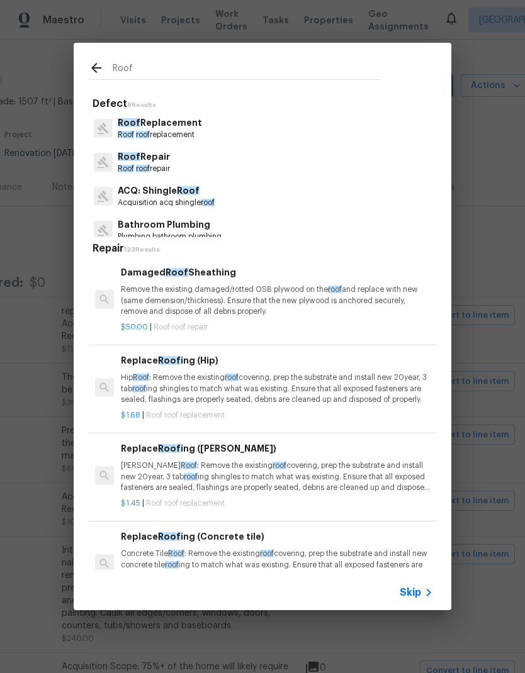
scroll to position [0, 0]
click at [170, 159] on p "Roof Repair" at bounding box center [144, 156] width 52 height 13
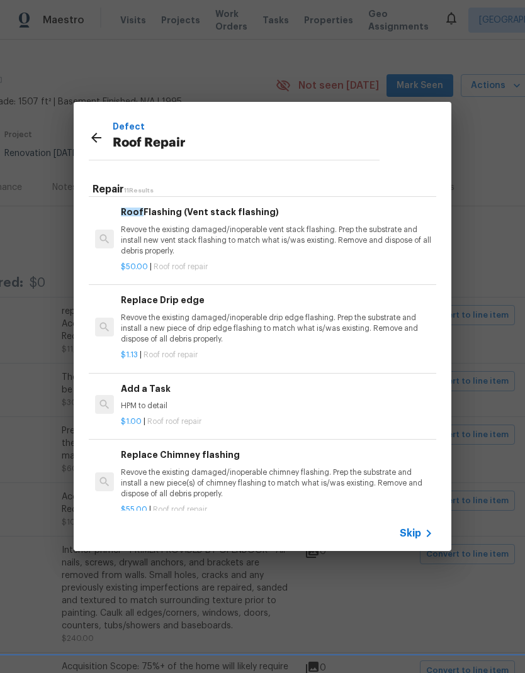
scroll to position [617, 0]
click at [311, 401] on p "HPM to detail" at bounding box center [277, 406] width 312 height 11
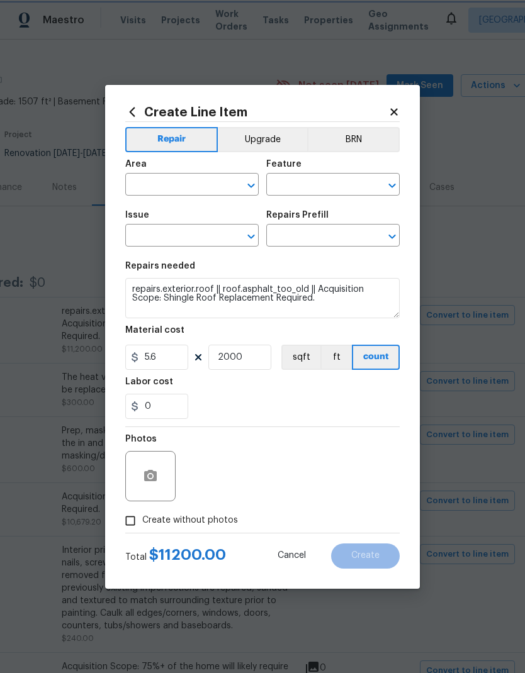
type input "Eaves and Trim"
type input "Roof Repair"
type input "Add a Task $1.00"
type textarea "HPM to detail"
type input "1"
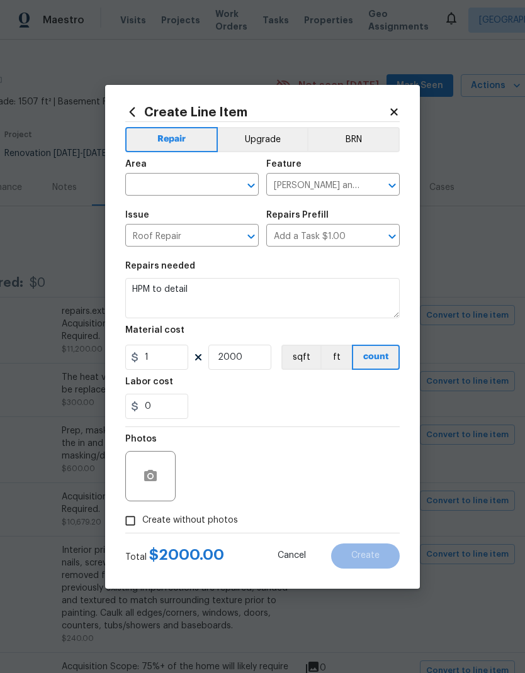
click at [186, 184] on input "text" at bounding box center [174, 186] width 98 height 20
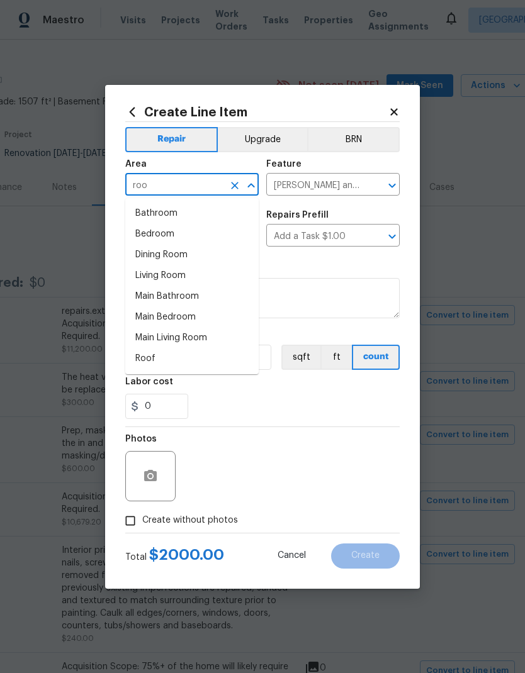
click at [181, 364] on li "Roof" at bounding box center [191, 359] width 133 height 21
type input "Roof"
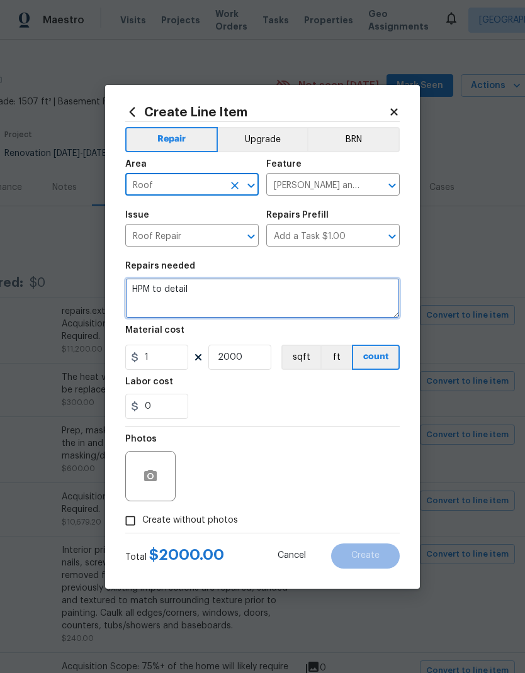
click at [246, 303] on textarea "HPM to detail" at bounding box center [262, 298] width 274 height 40
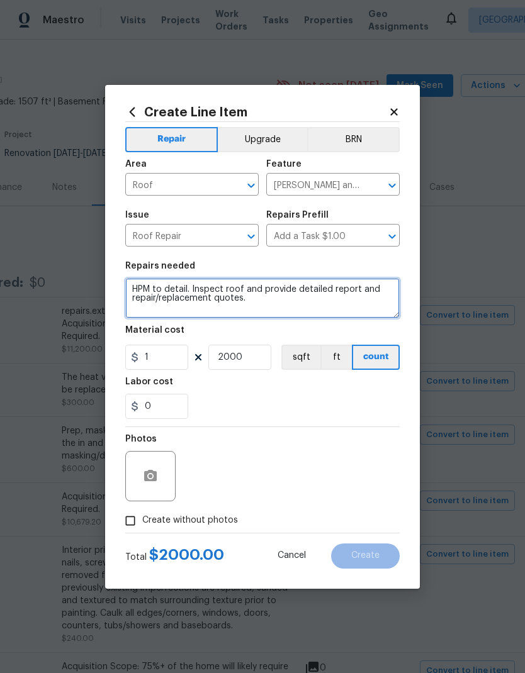
type textarea "HPM to detail. Inspect roof and provide detailed report and repair/replacement …"
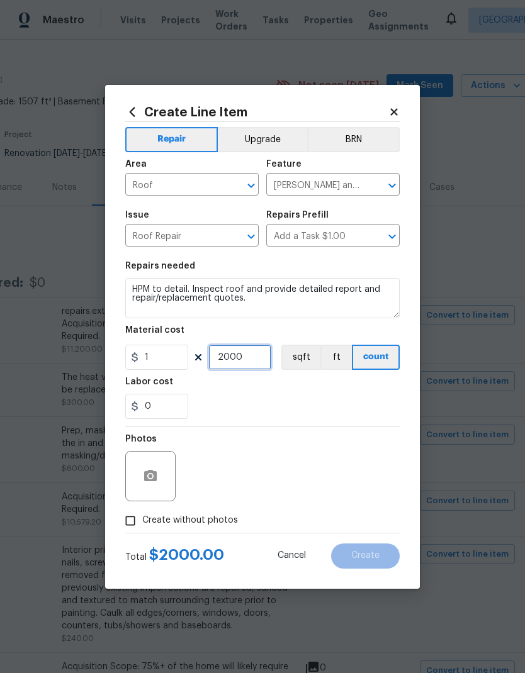
click at [252, 361] on input "2000" at bounding box center [239, 357] width 63 height 25
type input "1"
click at [302, 394] on div "0" at bounding box center [262, 406] width 274 height 25
click at [125, 531] on input "Create without photos" at bounding box center [130, 521] width 24 height 24
checkbox input "true"
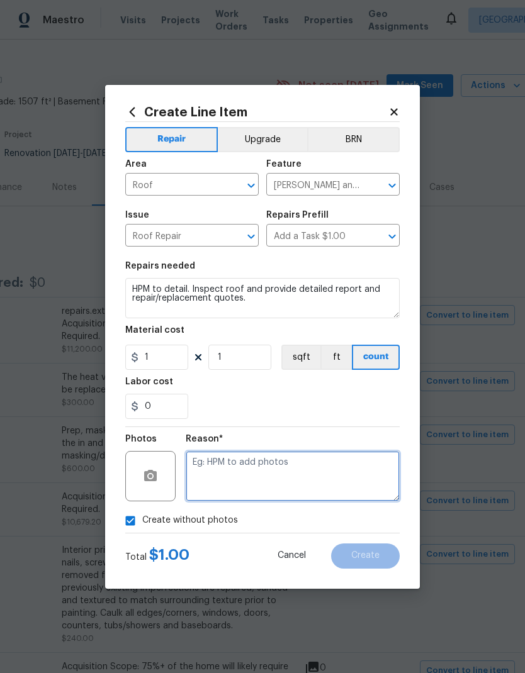
click at [270, 469] on textarea at bounding box center [293, 476] width 214 height 50
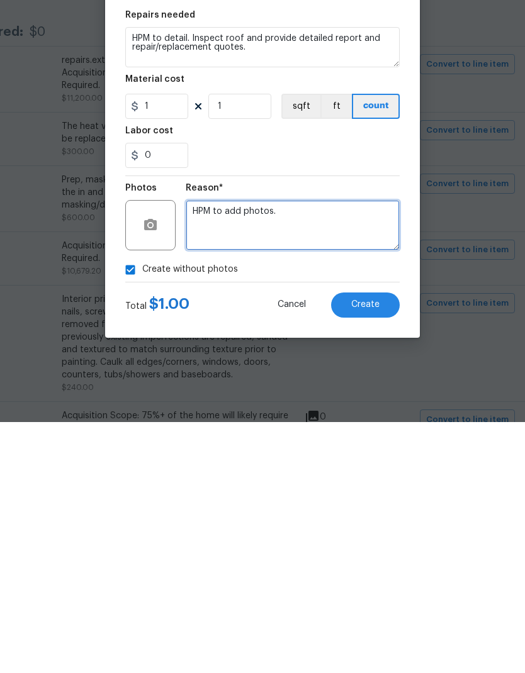
type textarea "HPM to add photos."
click at [374, 544] on button "Create" at bounding box center [365, 556] width 69 height 25
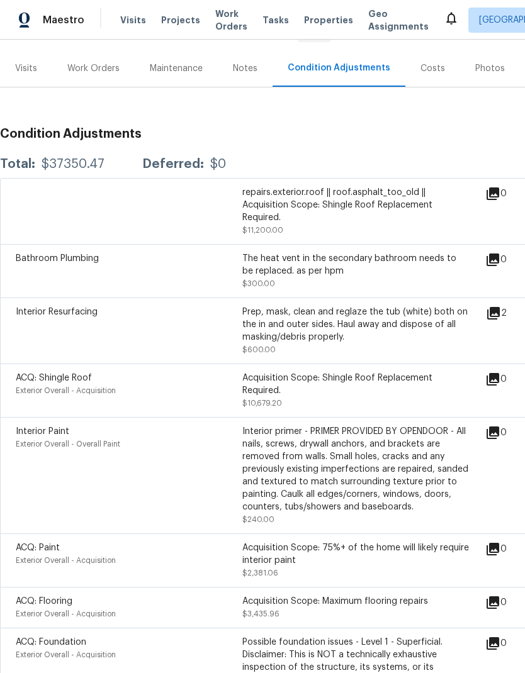
scroll to position [142, 0]
click at [227, 425] on div "Interior Paint Exterior Overall - Overall Paint" at bounding box center [129, 475] width 227 height 101
click at [344, 439] on div "Interior primer - PRIMER PROVIDED BY OPENDOOR - All nails, screws, drywall anch…" at bounding box center [355, 469] width 227 height 88
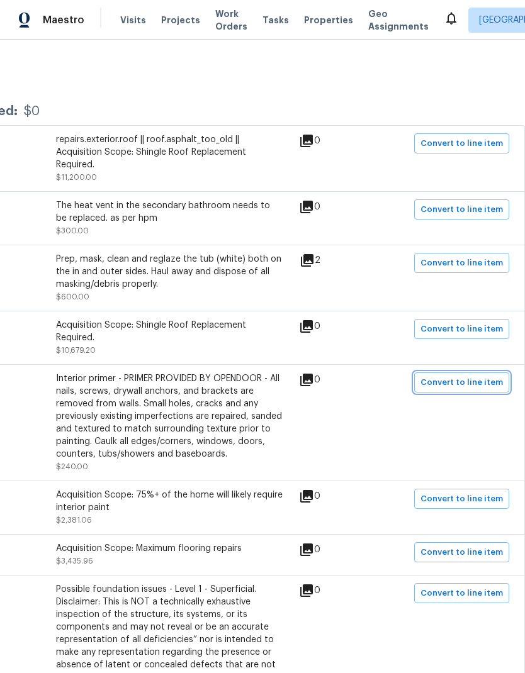
click at [478, 376] on span "Convert to line item" at bounding box center [461, 383] width 82 height 14
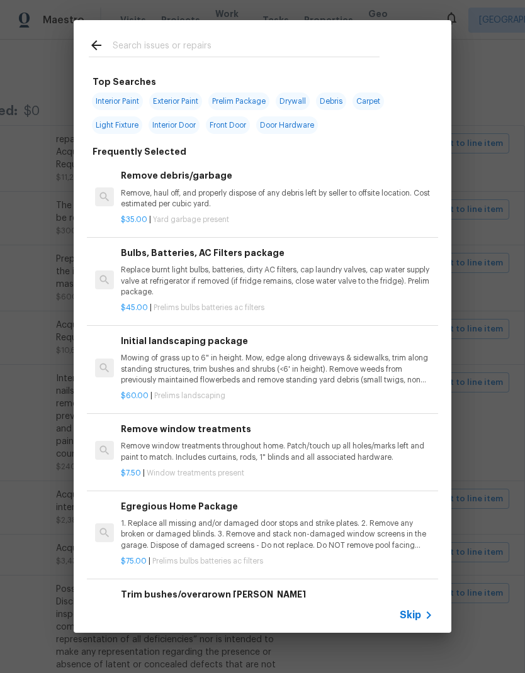
click at [208, 52] on input "text" at bounding box center [246, 47] width 267 height 19
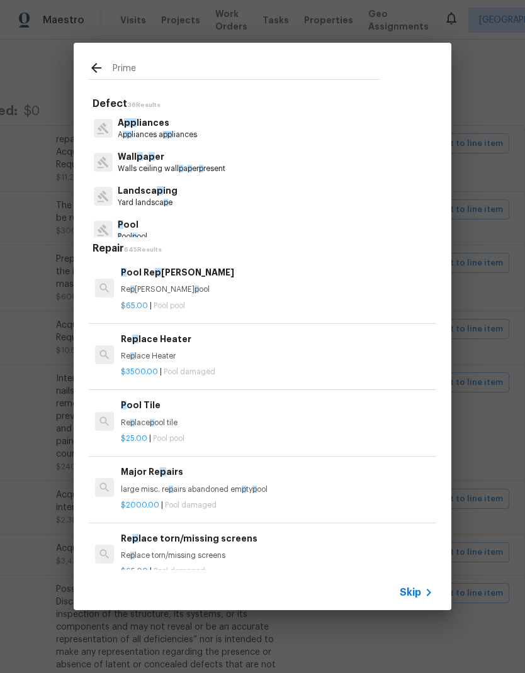
type input "Primer"
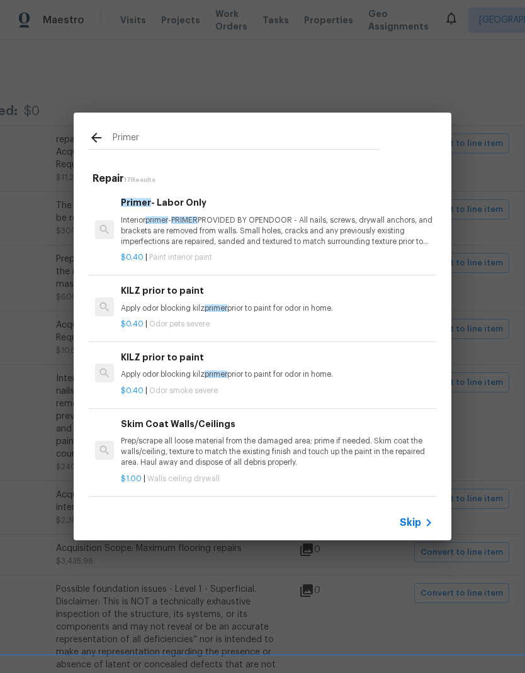
click at [282, 242] on p "Interior primer - PRIMER PROVIDED BY OPENDOOR - All nails, screws, drywall anch…" at bounding box center [277, 231] width 312 height 32
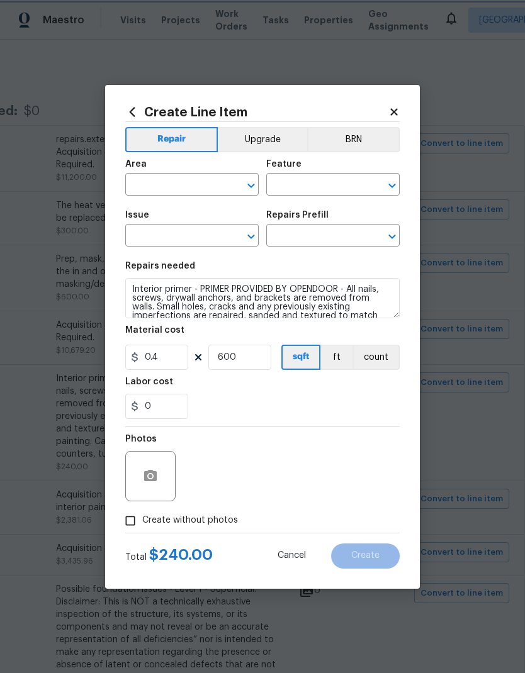
type input "Exterior Overall"
type input "Overall Paint"
type input "Interior Paint"
type input "Primer - Labor Only $0.40"
click at [131, 520] on input "Create without photos" at bounding box center [130, 521] width 24 height 24
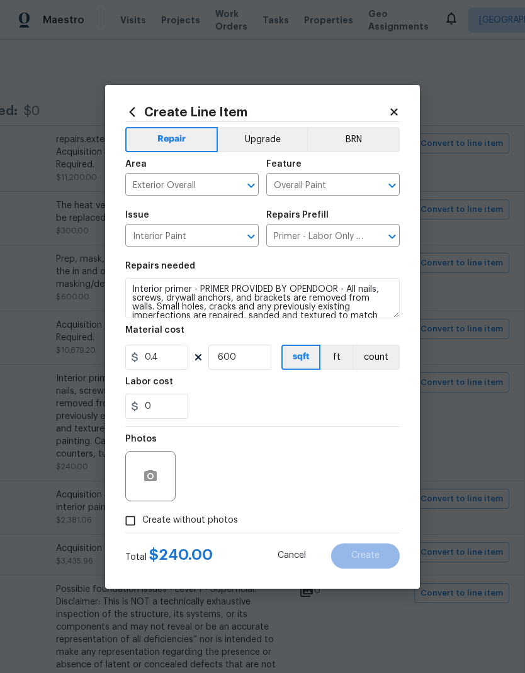
checkbox input "true"
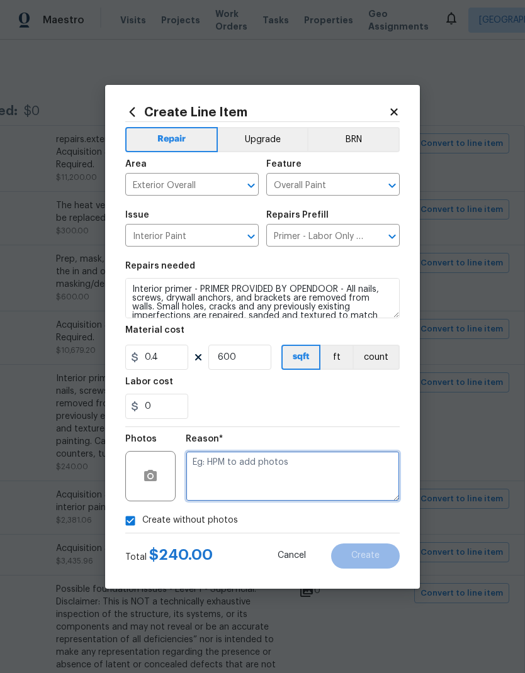
click at [287, 483] on textarea at bounding box center [293, 476] width 214 height 50
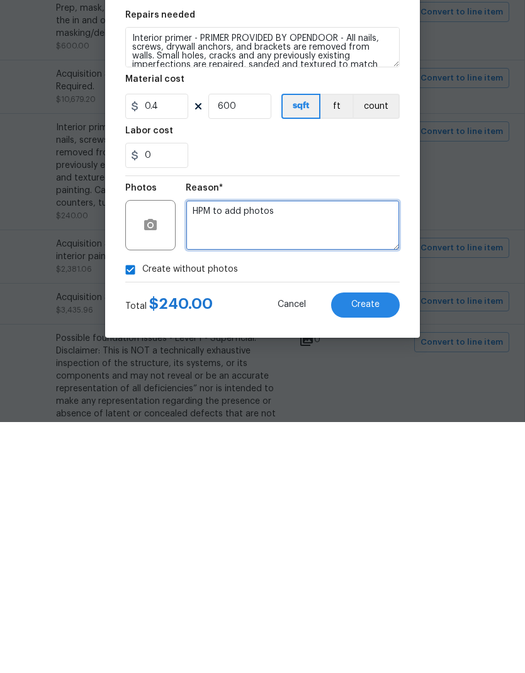
type textarea "HPM to add photos"
click at [381, 544] on button "Create" at bounding box center [365, 556] width 69 height 25
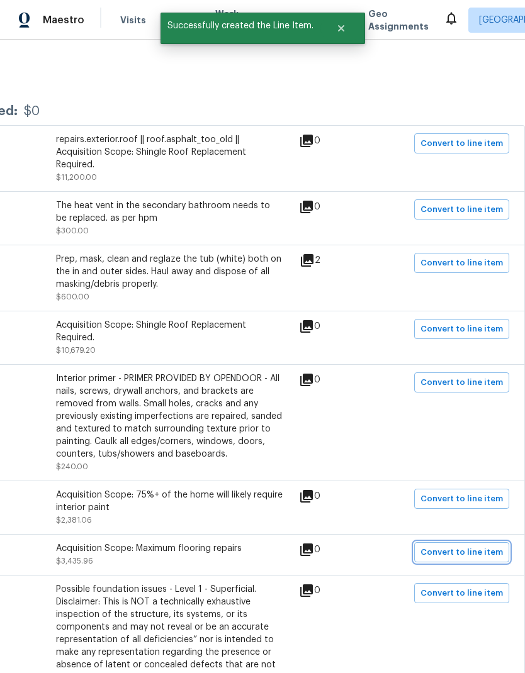
click at [473, 546] on span "Convert to line item" at bounding box center [461, 553] width 82 height 14
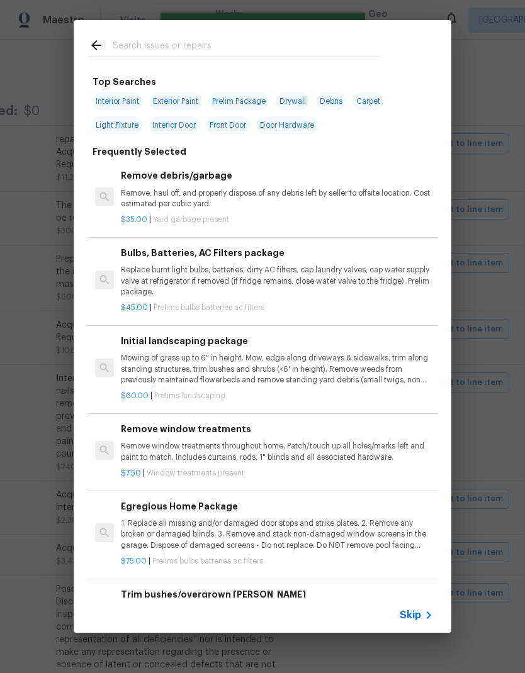
click at [191, 47] on input "text" at bounding box center [246, 47] width 267 height 19
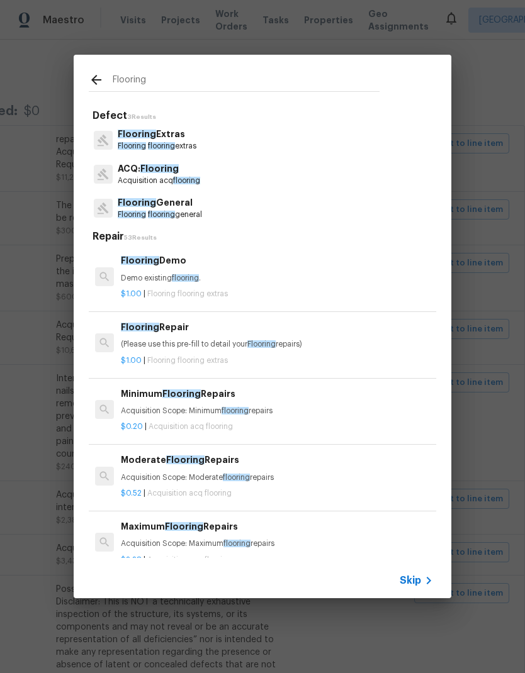
type input "Flooring"
click at [207, 141] on div "Flooring Extras Flooring flooring extras" at bounding box center [262, 140] width 347 height 34
click at [215, 210] on div "Flooring General Flooring flooring general" at bounding box center [262, 208] width 347 height 34
click at [186, 219] on p "Flooring flooring general" at bounding box center [160, 215] width 84 height 11
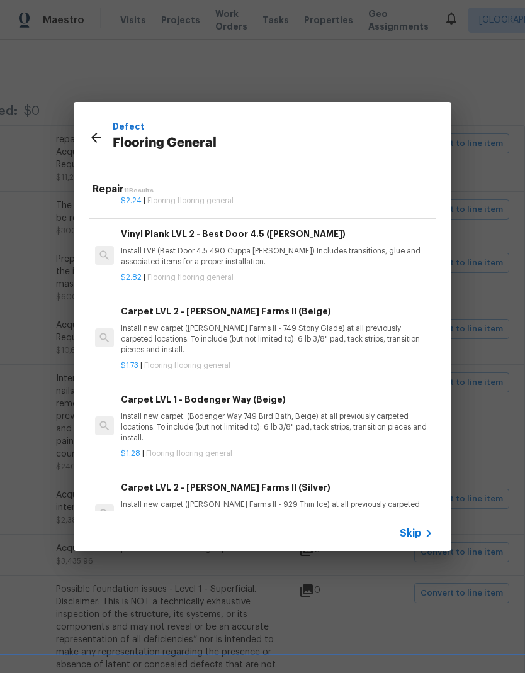
scroll to position [363, 0]
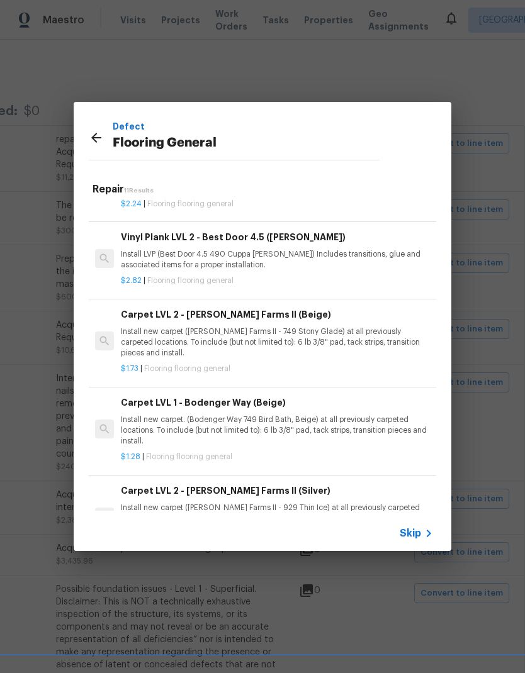
click at [361, 330] on p "Install new carpet (Abshire Farms II - 749 Stony Glade) at all previously carpe…" at bounding box center [277, 343] width 312 height 32
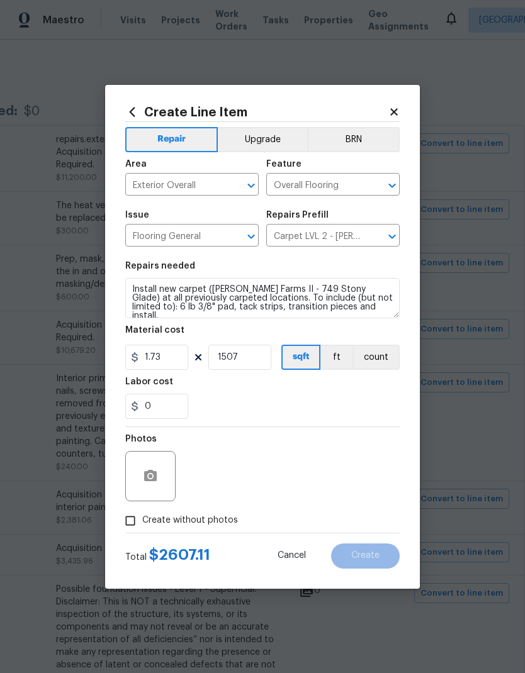
click at [208, 179] on input "Exterior Overall" at bounding box center [174, 186] width 98 height 20
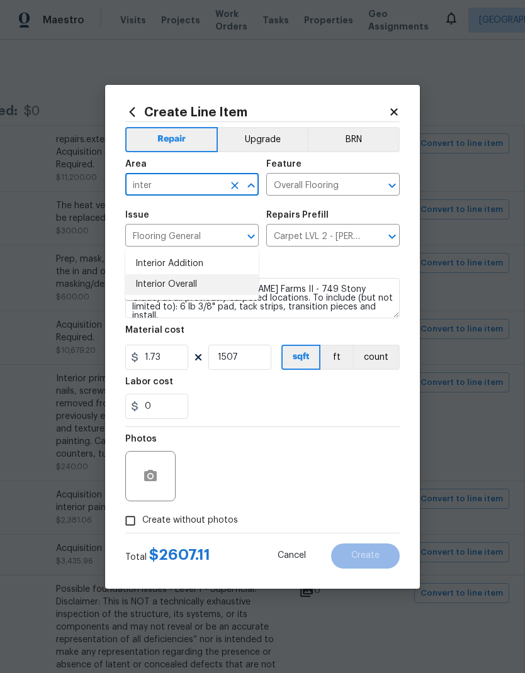
click at [208, 274] on li "Interior Overall" at bounding box center [191, 284] width 133 height 21
type input "Interior Overall"
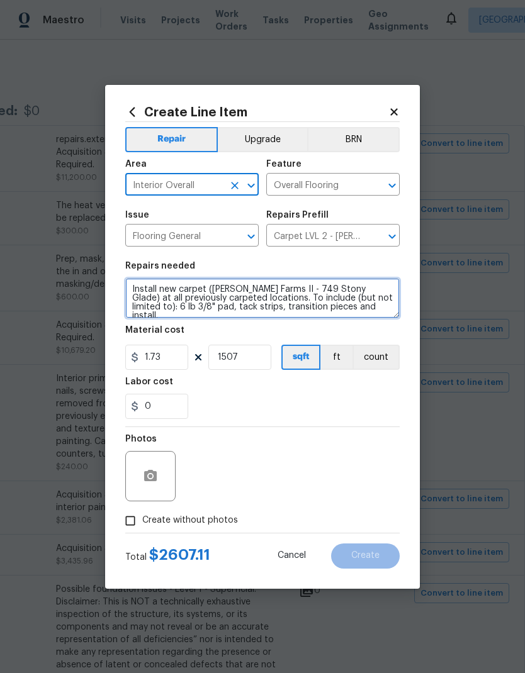
click at [137, 283] on textarea "Install new carpet (Abshire Farms II - 749 Stony Glade) at all previously carpe…" at bounding box center [262, 298] width 274 height 40
click at [153, 291] on textarea "Install new carpet (Abshire Farms II - 749 Stony Glade) at all previously carpe…" at bounding box center [262, 298] width 274 height 40
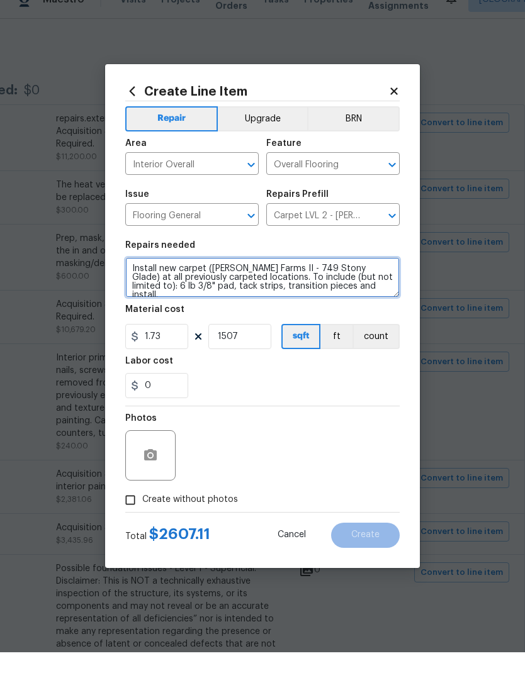
click at [134, 284] on textarea "Install new carpet (Abshire Farms II - 749 Stony Glade) at all previously carpe…" at bounding box center [262, 298] width 274 height 40
type textarea "Install new carpet (Abshire Farms II - 749 Stony Glade) at all previously carpe…"
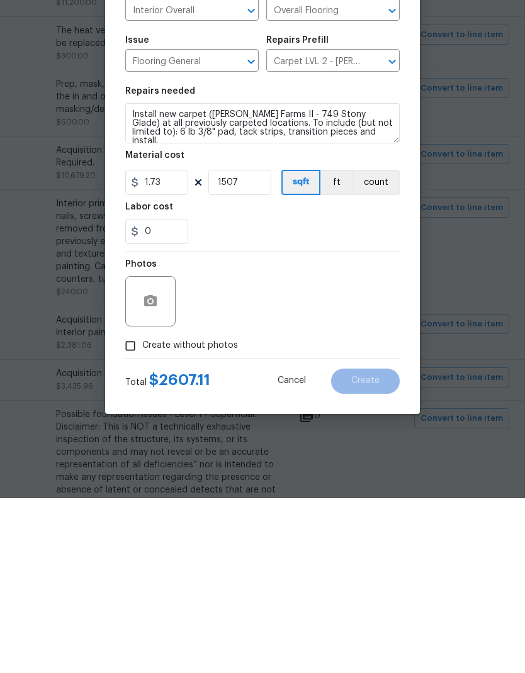
click at [123, 509] on input "Create without photos" at bounding box center [130, 521] width 24 height 24
checkbox input "true"
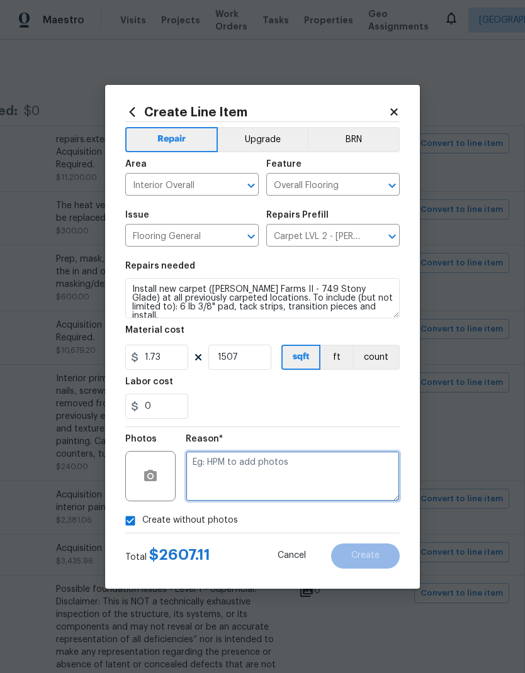
click at [266, 476] on textarea at bounding box center [293, 476] width 214 height 50
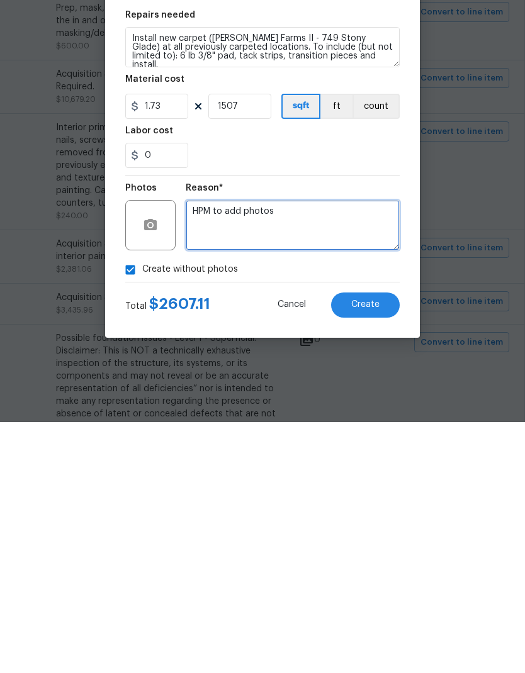
type textarea "HPM to add photos"
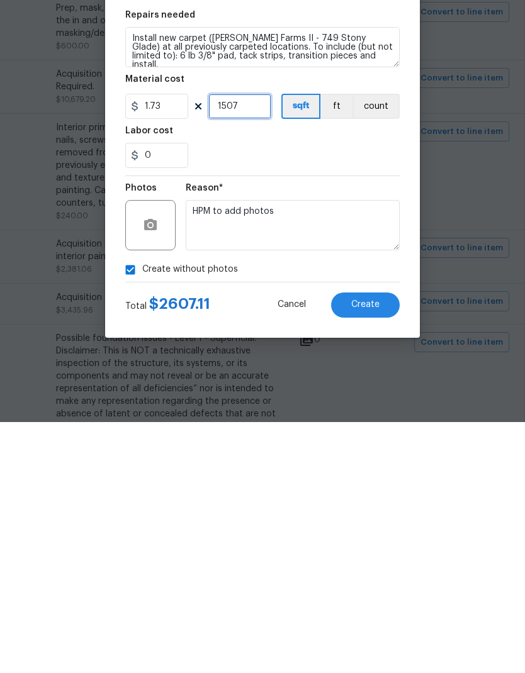
click at [254, 345] on input "1507" at bounding box center [239, 357] width 63 height 25
type input "1"
click at [342, 394] on div "0" at bounding box center [262, 406] width 274 height 25
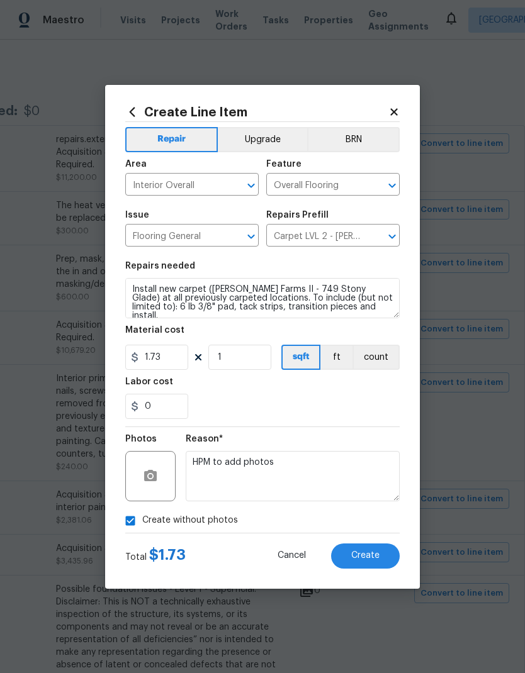
click at [370, 555] on span "Create" at bounding box center [365, 555] width 28 height 9
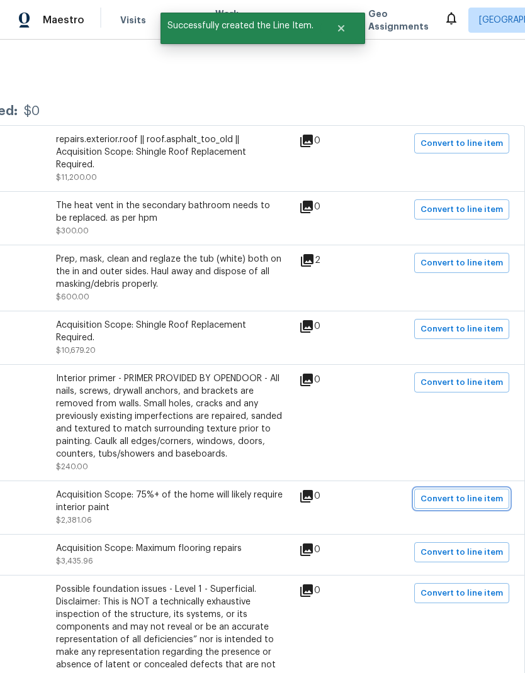
click at [462, 492] on span "Convert to line item" at bounding box center [461, 499] width 82 height 14
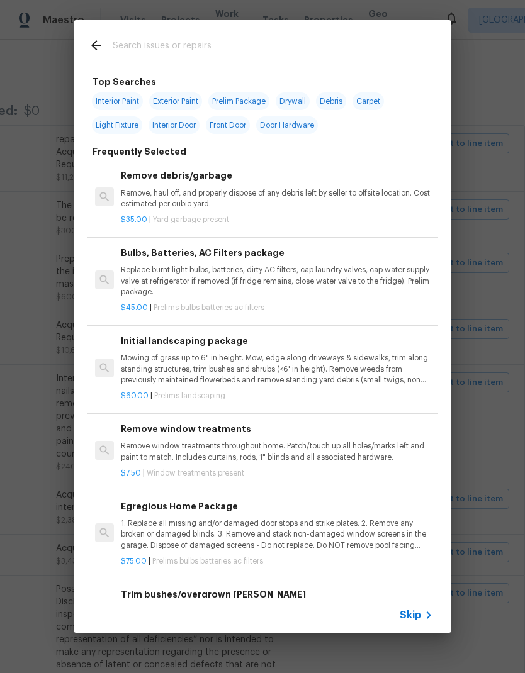
click at [141, 42] on input "text" at bounding box center [246, 47] width 267 height 19
click at [114, 99] on span "Interior Paint" at bounding box center [117, 101] width 51 height 18
type input "Interior Paint"
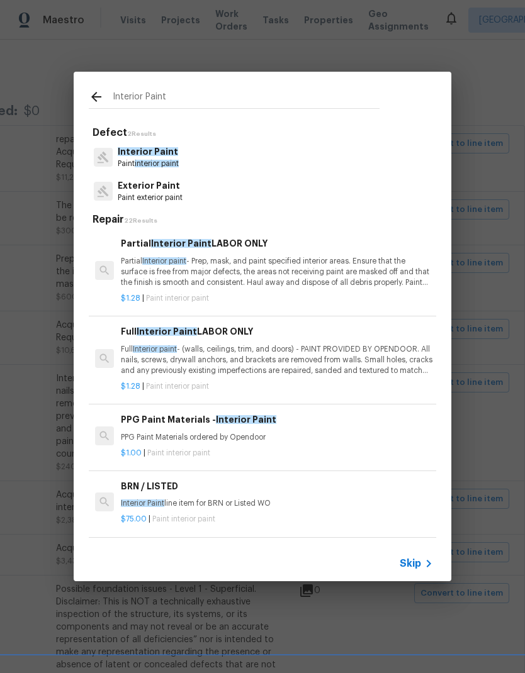
click at [152, 155] on span "Interior Paint" at bounding box center [148, 151] width 60 height 9
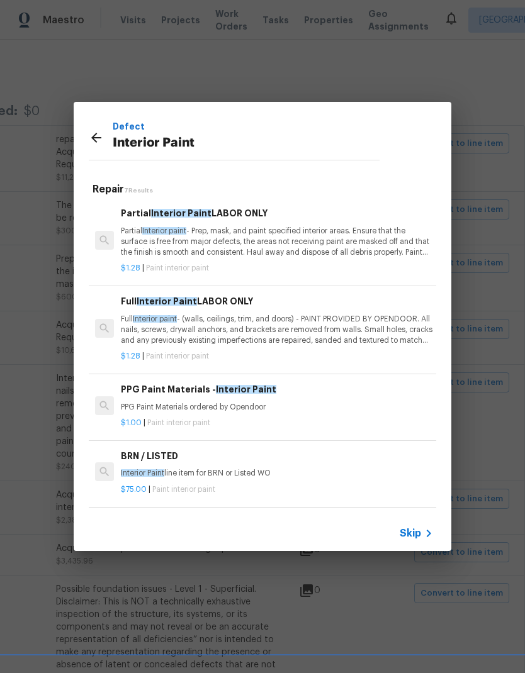
click at [348, 333] on p "Full Interior paint - (walls, ceilings, trim, and doors) - PAINT PROVIDED BY OP…" at bounding box center [277, 330] width 312 height 32
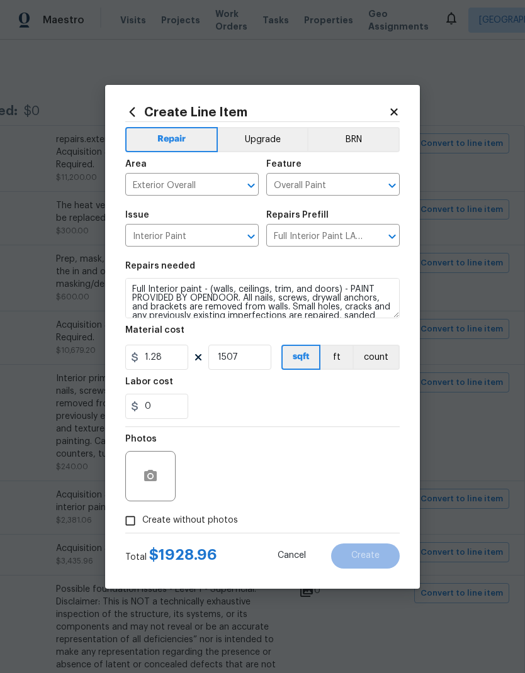
click at [204, 190] on input "Exterior Overall" at bounding box center [174, 186] width 98 height 20
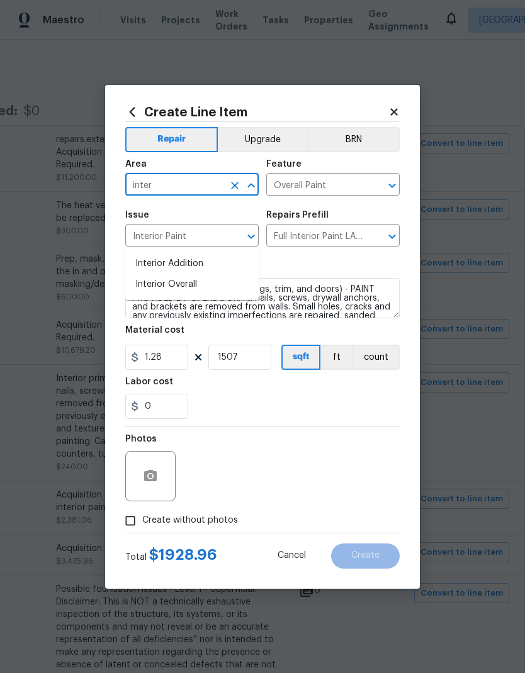
click at [209, 274] on li "Interior Overall" at bounding box center [191, 284] width 133 height 21
type input "Interior Overall"
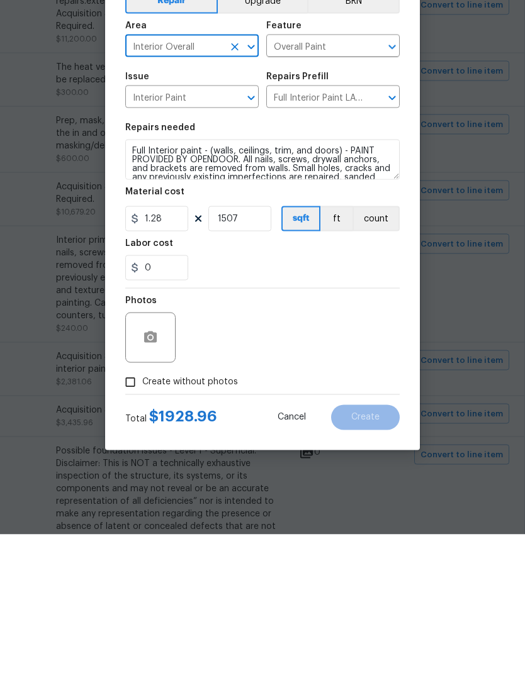
click at [132, 509] on input "Create without photos" at bounding box center [130, 521] width 24 height 24
checkbox input "true"
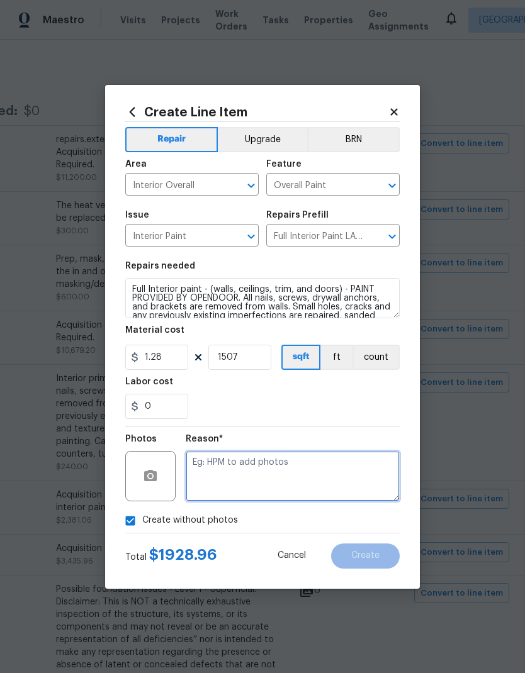
click at [299, 471] on textarea at bounding box center [293, 476] width 214 height 50
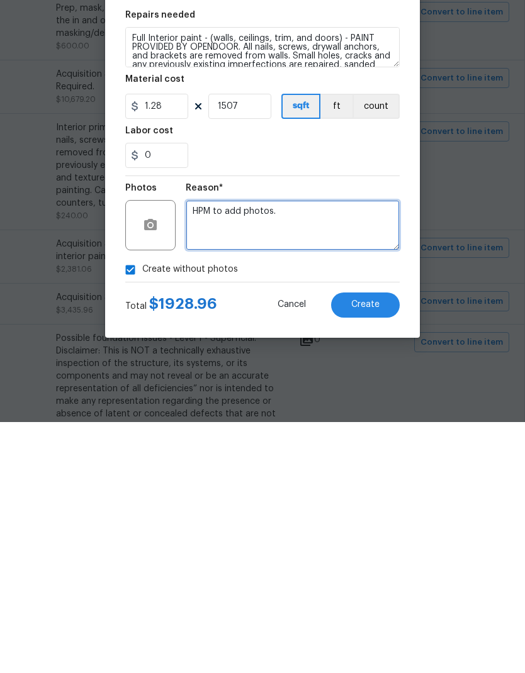
type textarea "HPM to add photos."
click at [365, 551] on span "Create" at bounding box center [365, 555] width 28 height 9
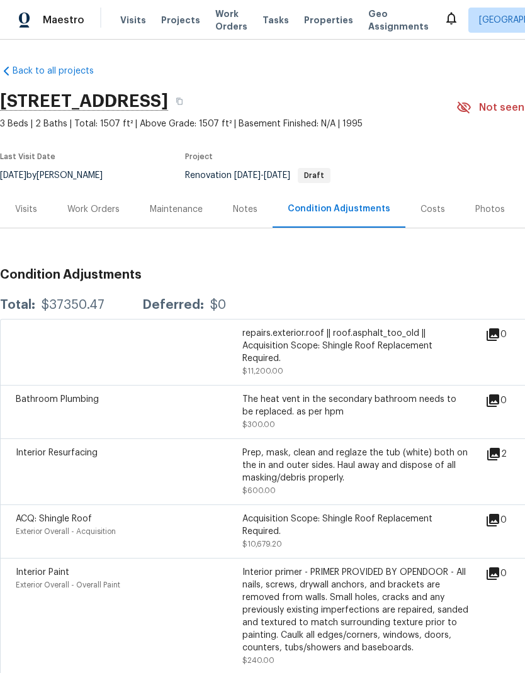
scroll to position [0, 0]
click at [84, 191] on div "Work Orders" at bounding box center [93, 209] width 82 height 37
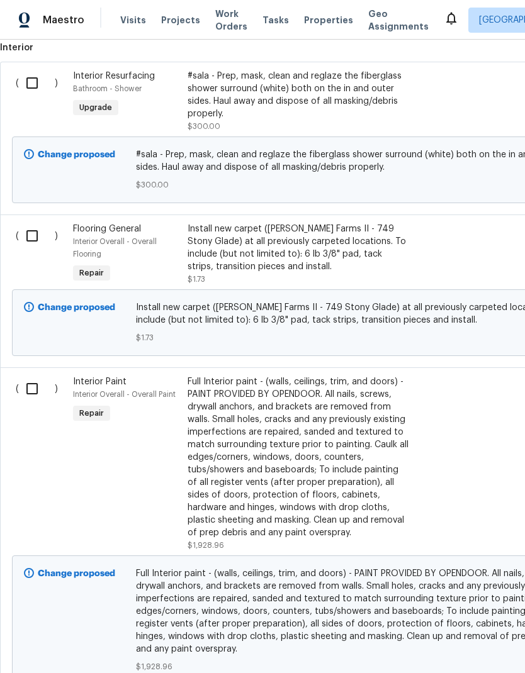
scroll to position [391, 0]
click at [23, 230] on input "checkbox" at bounding box center [37, 236] width 36 height 26
checkbox input "true"
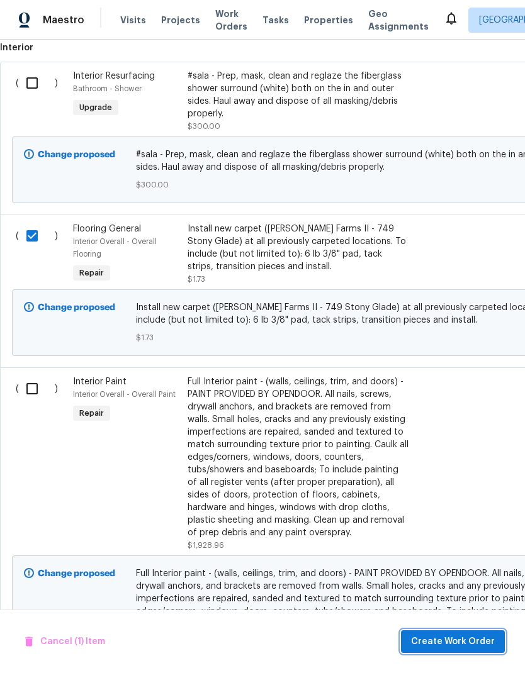
click at [457, 644] on span "Create Work Order" at bounding box center [453, 642] width 84 height 16
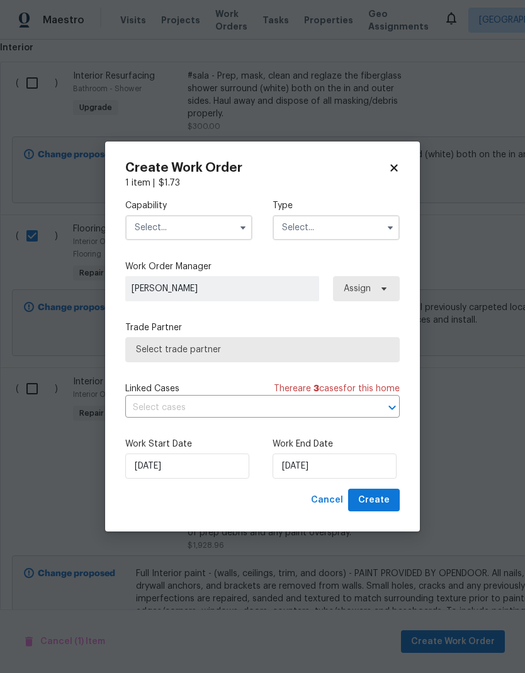
click at [203, 228] on input "text" at bounding box center [188, 227] width 127 height 25
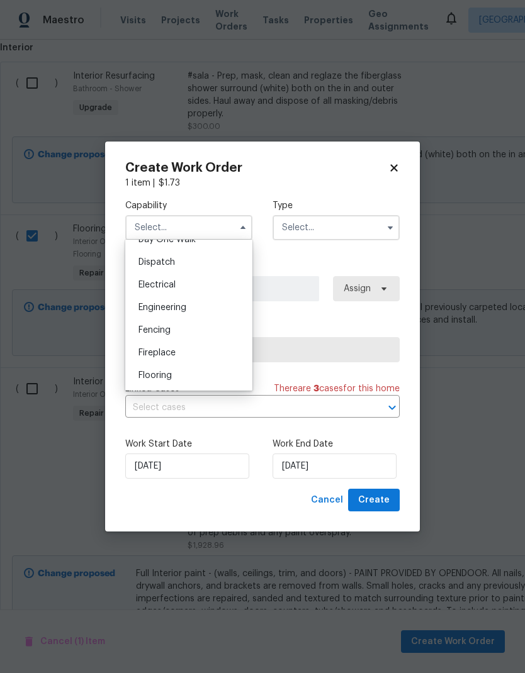
scroll to position [369, 0]
click at [199, 376] on div "Flooring" at bounding box center [188, 373] width 121 height 23
type input "Flooring"
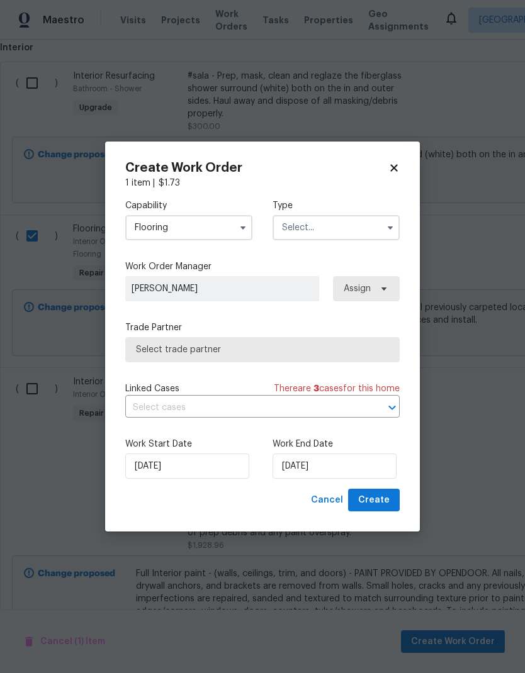
click at [348, 237] on input "text" at bounding box center [335, 227] width 127 height 25
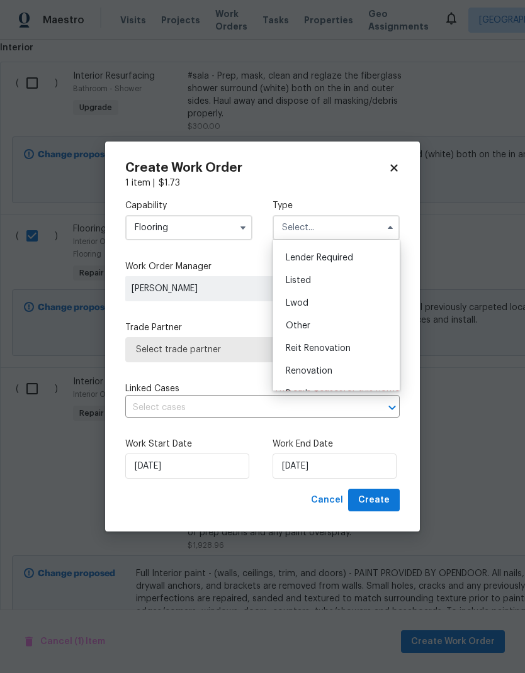
scroll to position [118, 0]
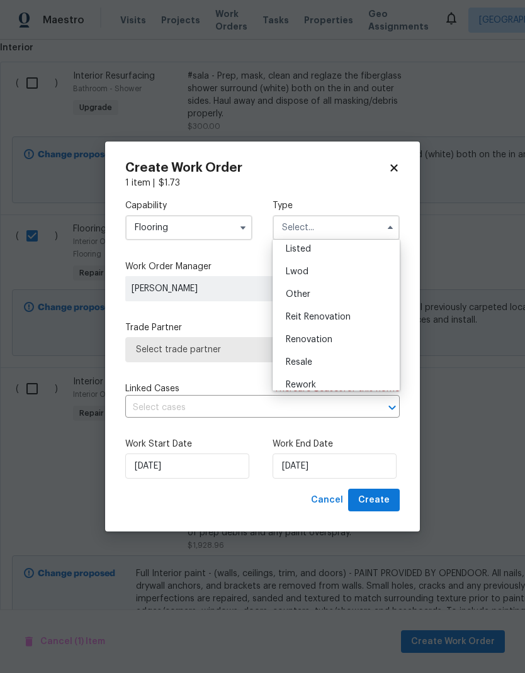
click at [352, 345] on div "Renovation" at bounding box center [336, 339] width 121 height 23
type input "Renovation"
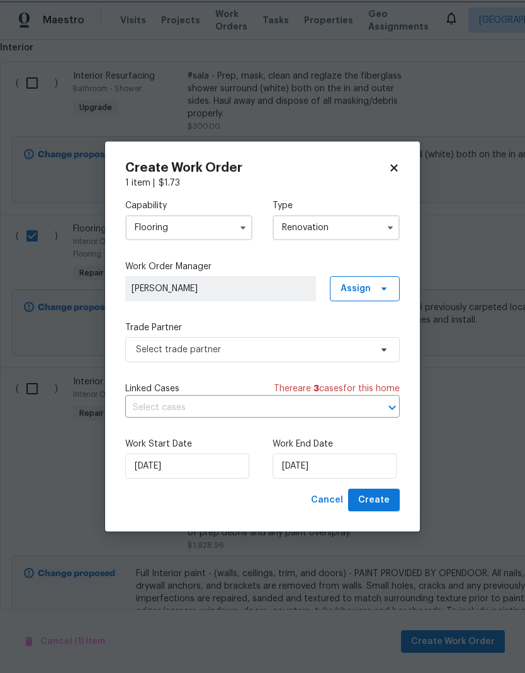
scroll to position [0, 0]
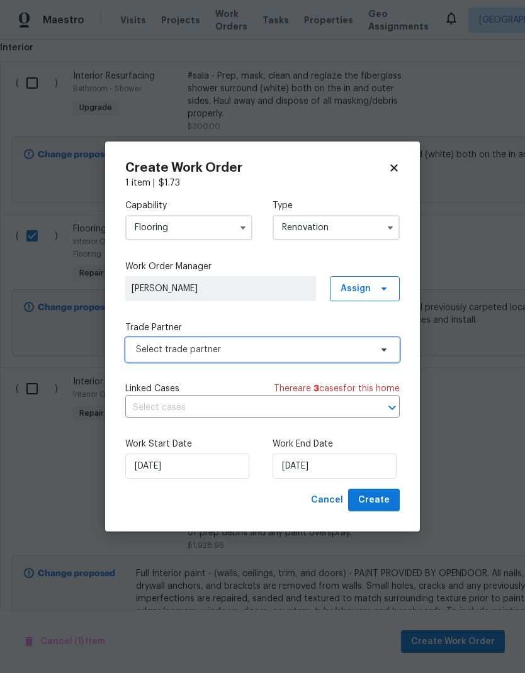
click at [319, 356] on span "Select trade partner" at bounding box center [262, 349] width 274 height 25
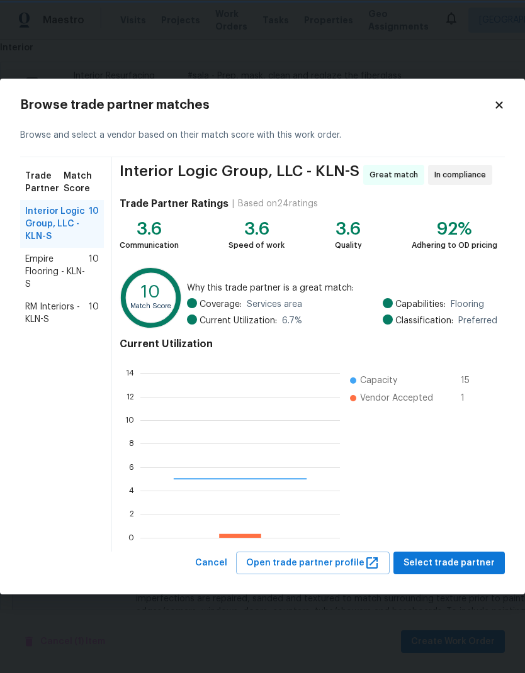
scroll to position [176, 199]
click at [457, 563] on span "Select trade partner" at bounding box center [448, 564] width 91 height 16
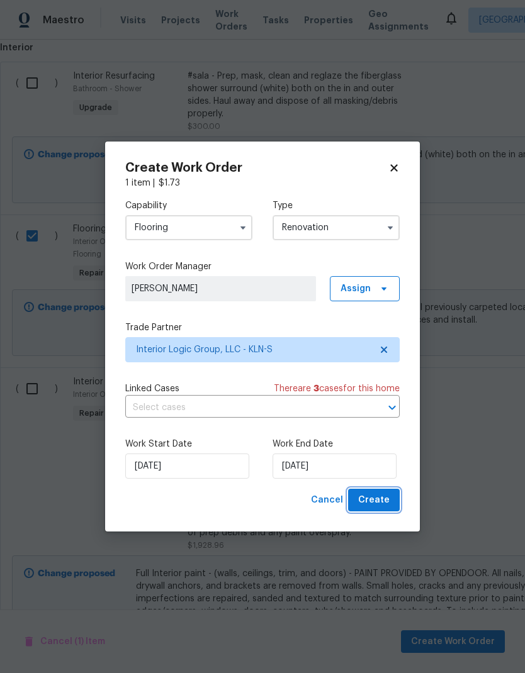
click at [378, 504] on span "Create" at bounding box center [373, 501] width 31 height 16
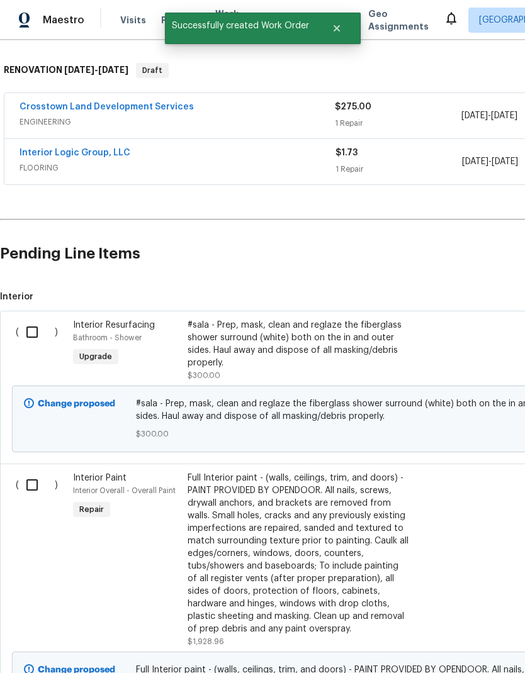
scroll to position [188, 0]
click at [86, 152] on link "Interior Logic Group, LLC" at bounding box center [75, 152] width 111 height 9
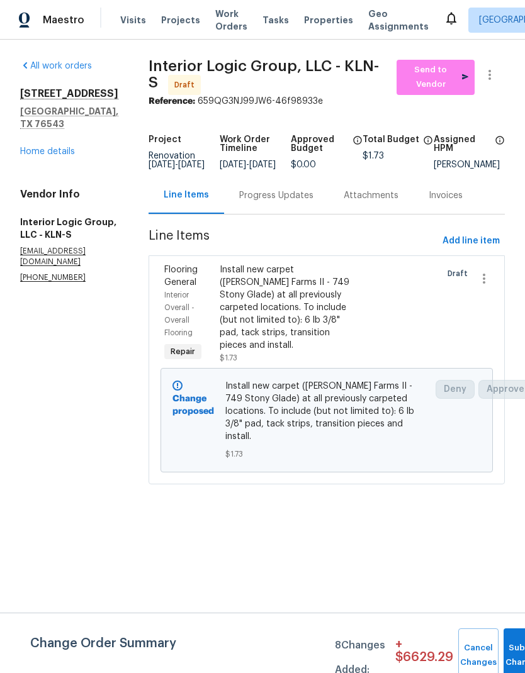
click at [299, 213] on div "Progress Updates" at bounding box center [276, 195] width 104 height 37
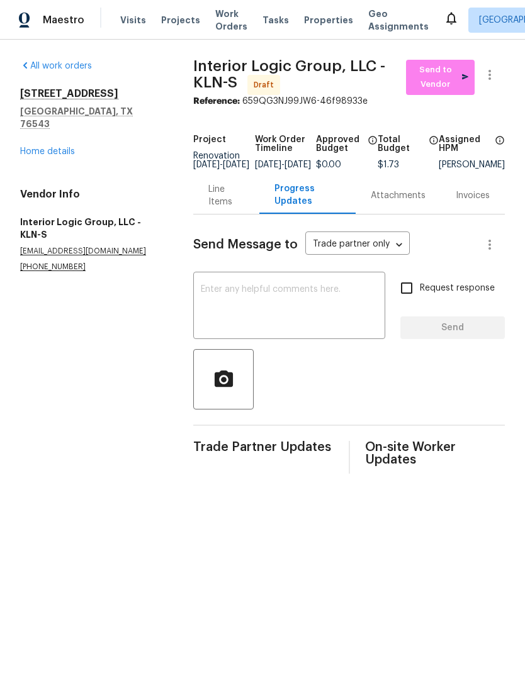
click at [295, 313] on textarea at bounding box center [289, 307] width 177 height 44
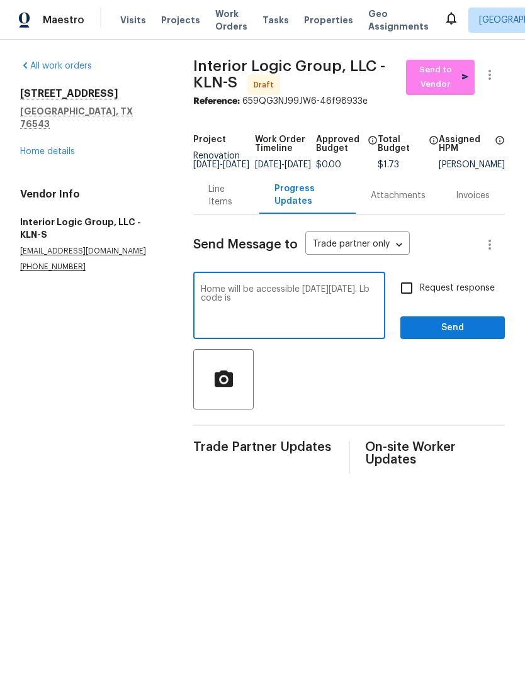
click at [279, 323] on textarea "Home will be accessible on Friday 10/17. Lb code is" at bounding box center [289, 307] width 177 height 44
type textarea "Home will be accessible on Friday 10/17. Lb code is 5316"
click at [465, 336] on span "Send" at bounding box center [452, 328] width 84 height 16
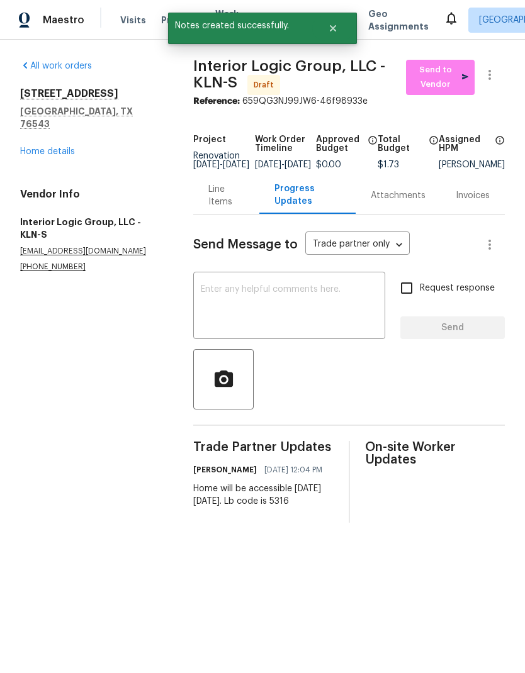
click at [64, 147] on link "Home details" at bounding box center [47, 151] width 55 height 9
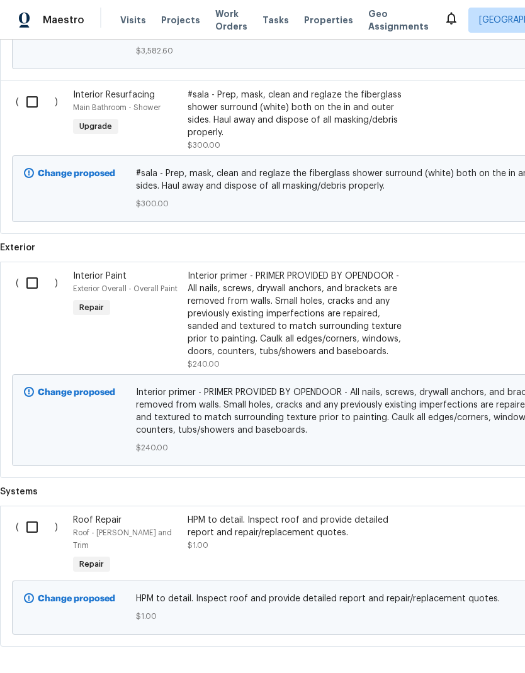
scroll to position [1116, 0]
click at [36, 538] on input "checkbox" at bounding box center [37, 528] width 36 height 26
checkbox input "true"
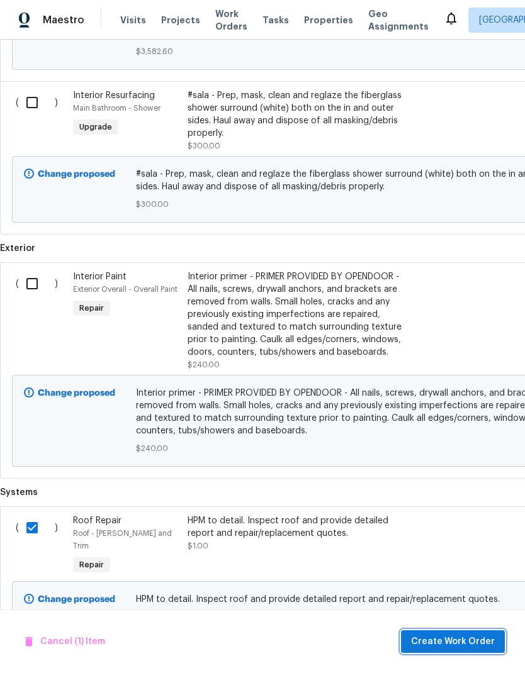
click at [457, 641] on span "Create Work Order" at bounding box center [453, 642] width 84 height 16
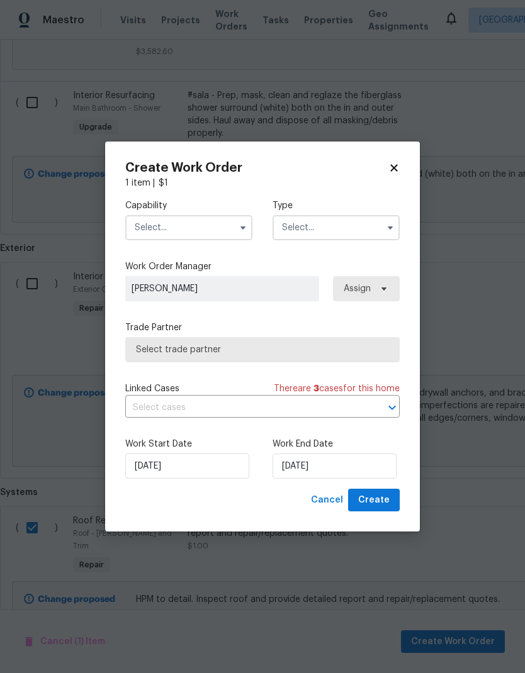
click at [224, 231] on input "text" at bounding box center [188, 227] width 127 height 25
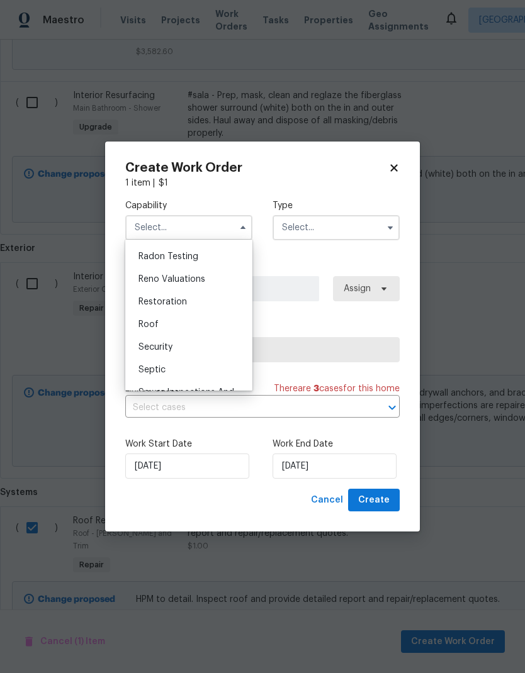
scroll to position [1216, 0]
click at [194, 325] on div "Roof" at bounding box center [188, 322] width 121 height 23
type input "Roof"
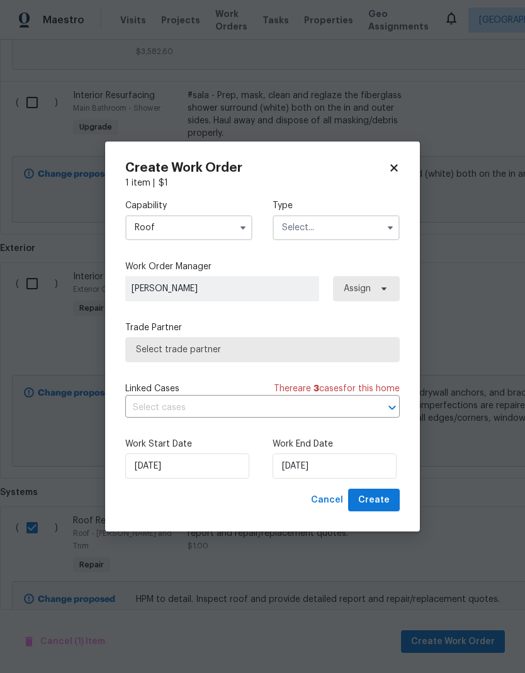
click at [361, 228] on input "text" at bounding box center [335, 227] width 127 height 25
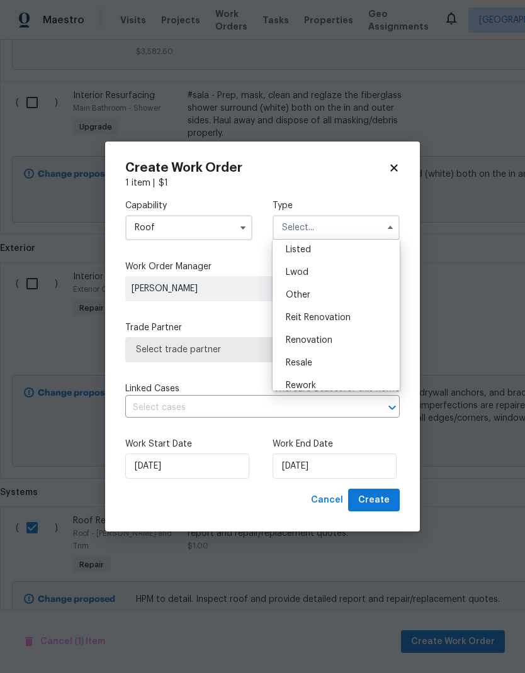
scroll to position [125, 0]
click at [354, 333] on div "Renovation" at bounding box center [336, 333] width 121 height 23
type input "Renovation"
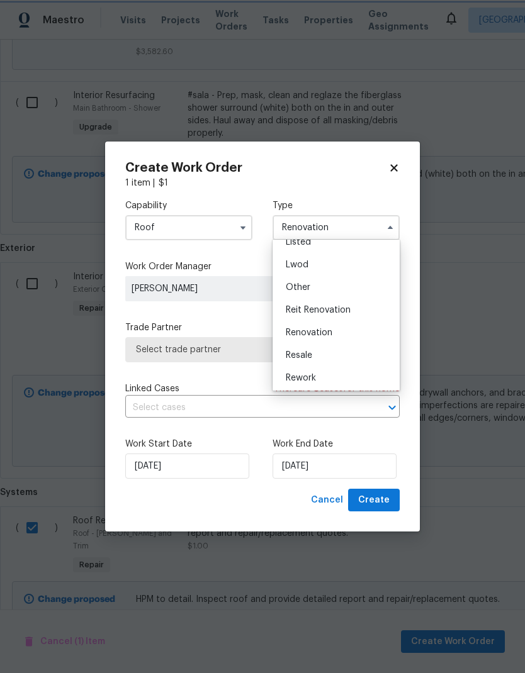
scroll to position [0, 0]
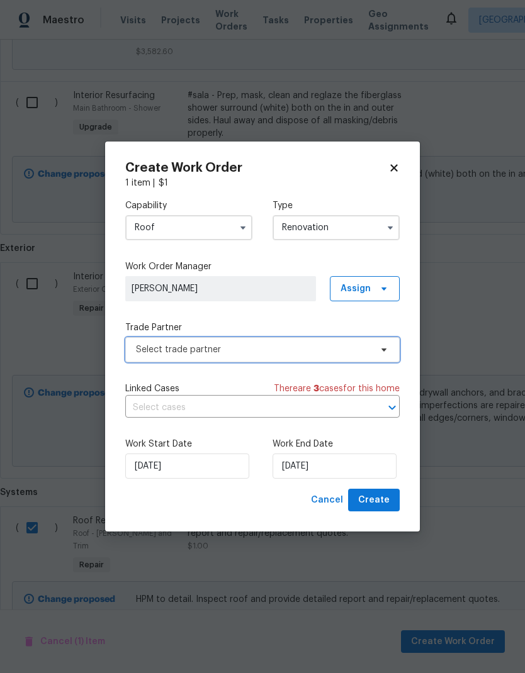
click at [381, 346] on icon at bounding box center [384, 350] width 10 height 10
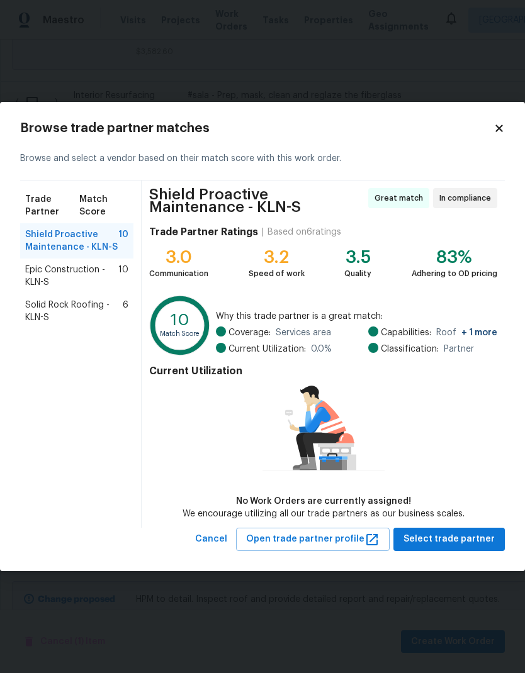
click at [92, 320] on span "Solid Rock Roofing - KLN-S" at bounding box center [74, 311] width 98 height 25
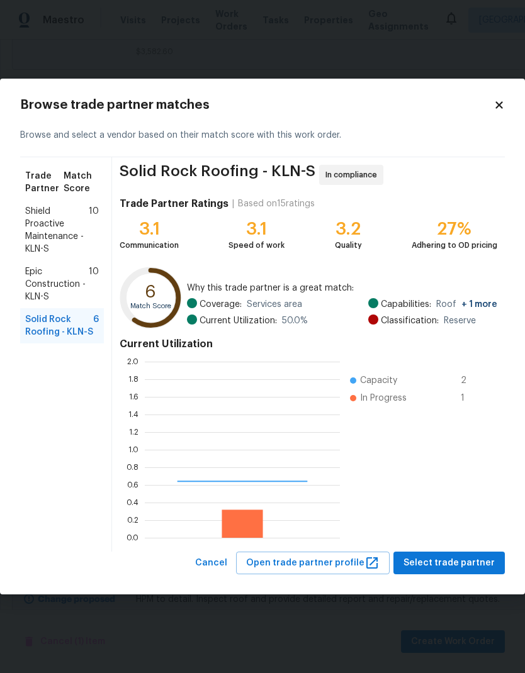
scroll to position [176, 195]
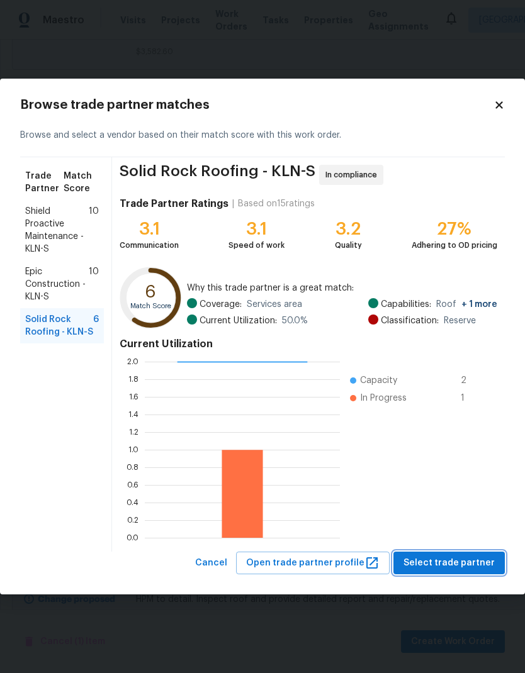
click at [460, 568] on span "Select trade partner" at bounding box center [448, 564] width 91 height 16
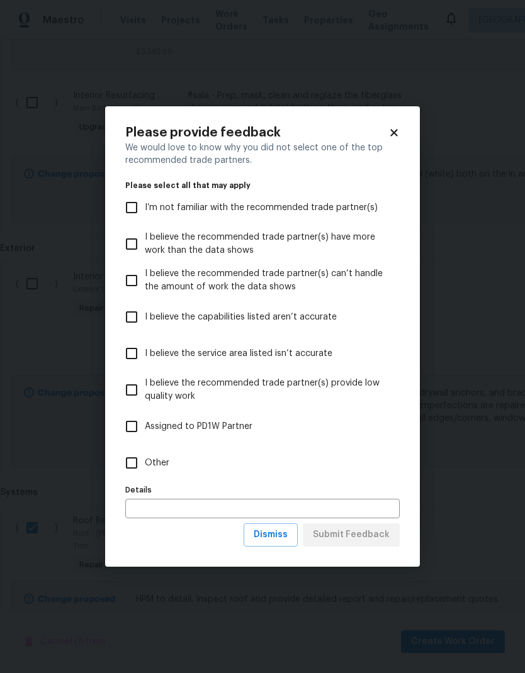
click at [136, 473] on input "Other" at bounding box center [131, 463] width 26 height 26
checkbox input "true"
click at [332, 540] on span "Submit Feedback" at bounding box center [351, 535] width 77 height 16
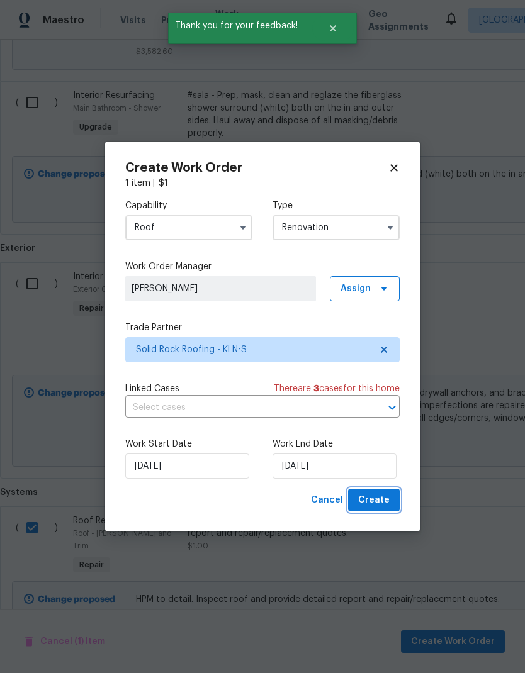
click at [381, 503] on span "Create" at bounding box center [373, 501] width 31 height 16
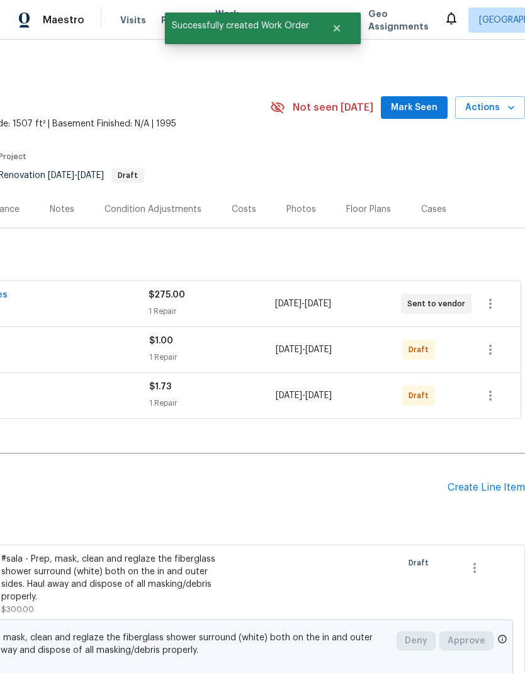
scroll to position [0, 186]
click at [495, 355] on icon "button" at bounding box center [490, 349] width 15 height 15
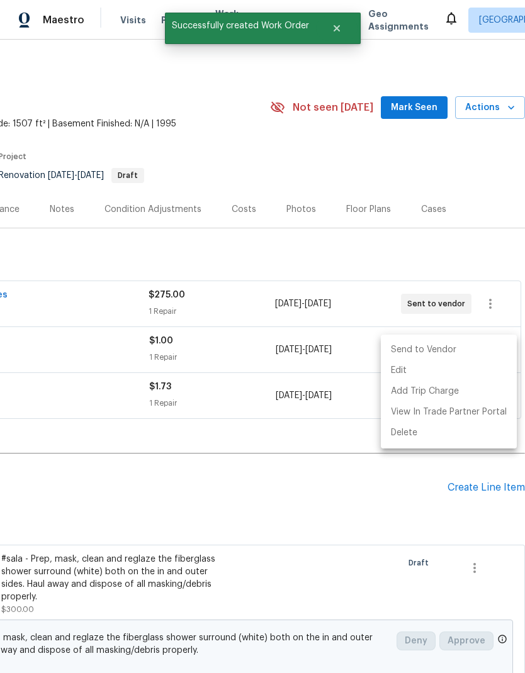
click at [467, 353] on li "Send to Vendor" at bounding box center [449, 350] width 136 height 21
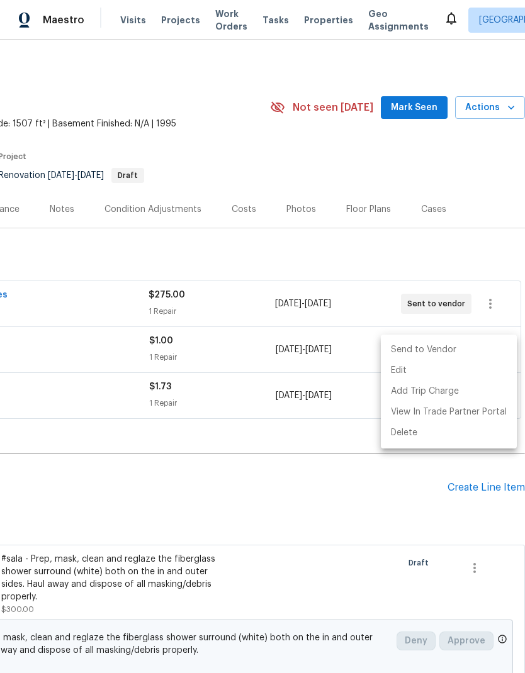
click at [410, 482] on div at bounding box center [262, 336] width 525 height 673
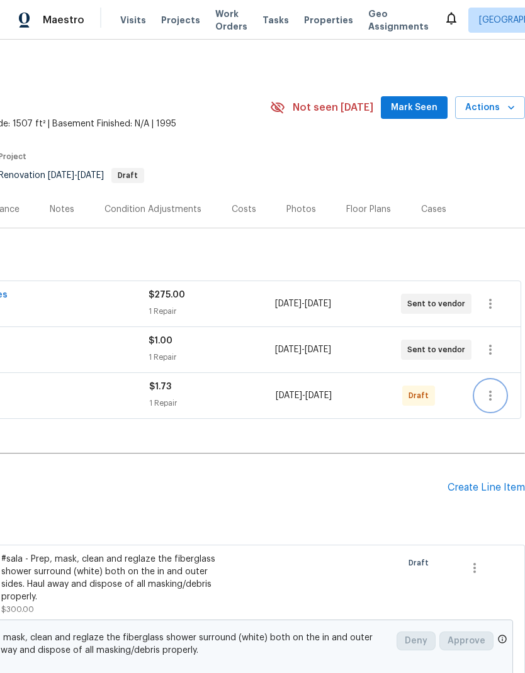
click at [488, 400] on icon "button" at bounding box center [490, 395] width 15 height 15
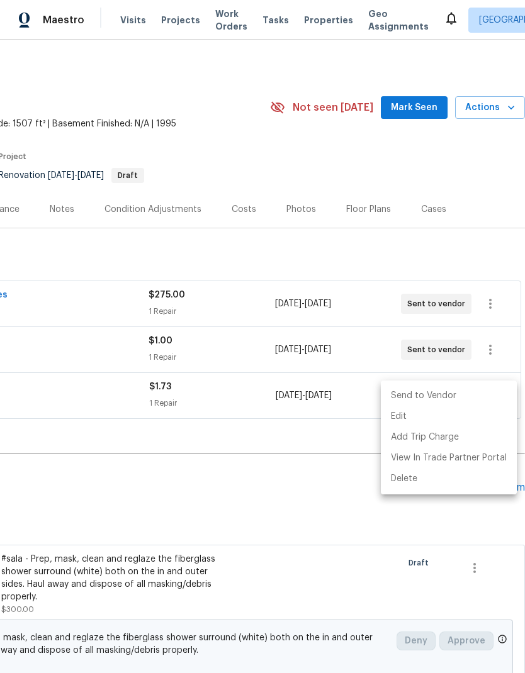
click at [467, 395] on li "Send to Vendor" at bounding box center [449, 396] width 136 height 21
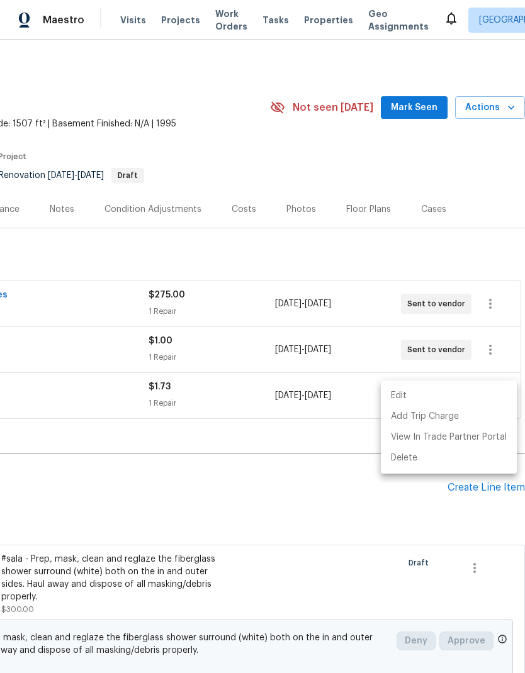
click at [234, 434] on div at bounding box center [262, 336] width 525 height 673
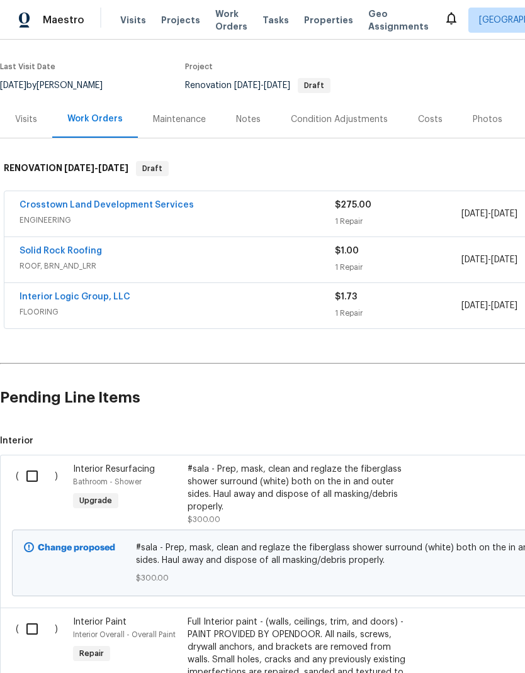
scroll to position [94, 0]
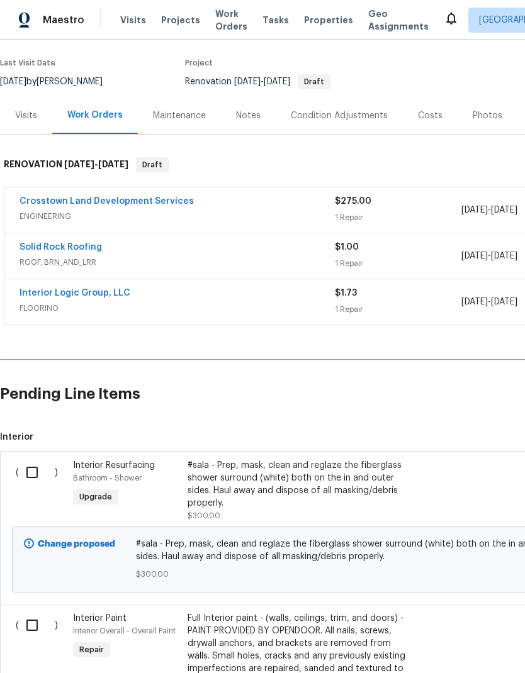
click at [92, 245] on link "Solid Rock Roofing" at bounding box center [61, 247] width 82 height 9
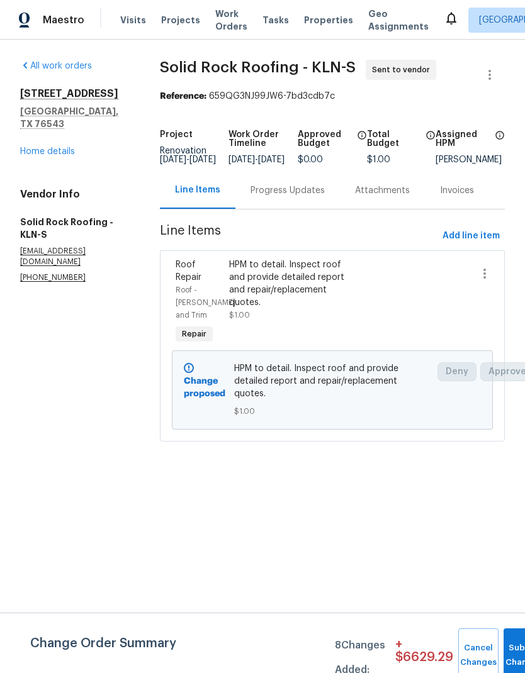
click at [313, 209] on div "Progress Updates" at bounding box center [287, 190] width 104 height 37
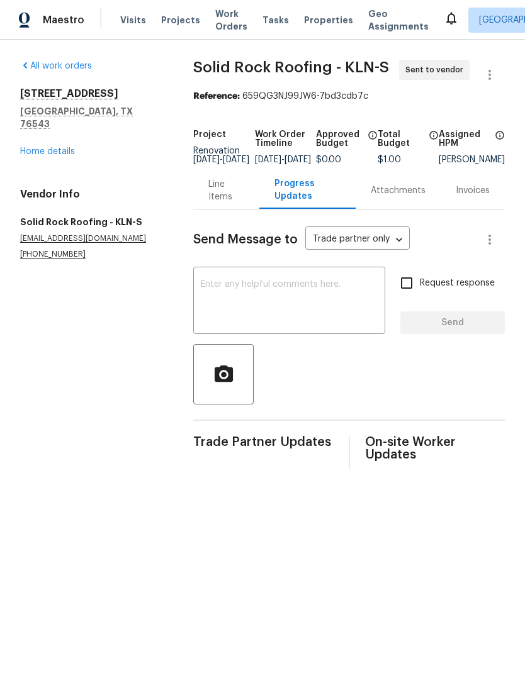
click at [298, 299] on textarea at bounding box center [289, 302] width 177 height 44
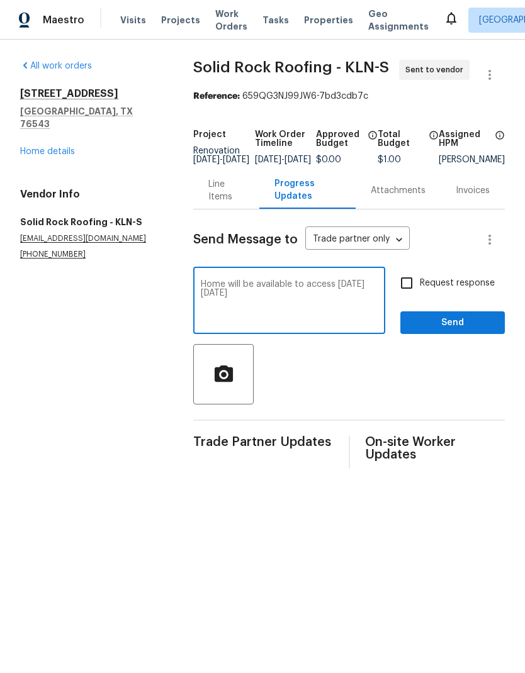
type textarea "Home will be available to access on Friday 10/17"
click at [457, 329] on span "Send" at bounding box center [452, 323] width 84 height 16
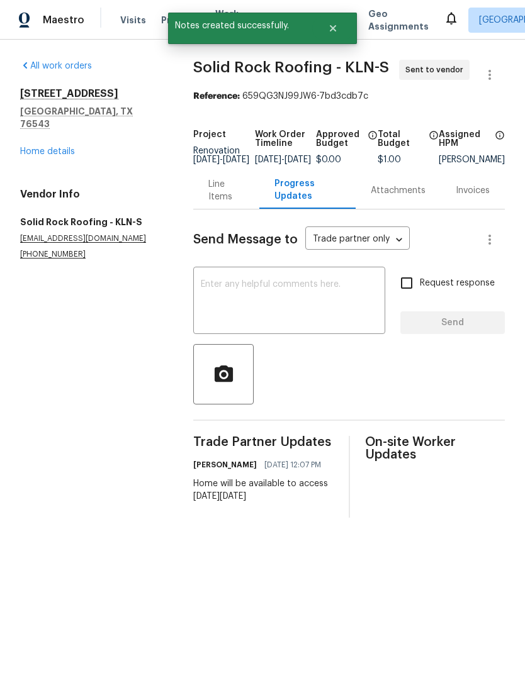
click at [39, 147] on link "Home details" at bounding box center [47, 151] width 55 height 9
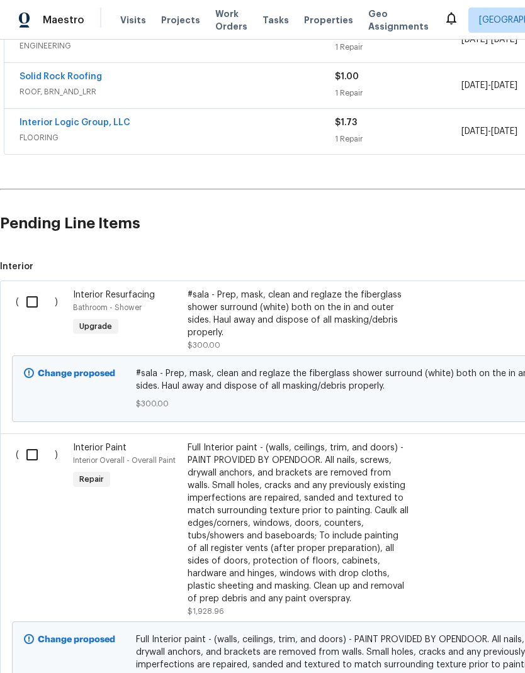
scroll to position [259, 0]
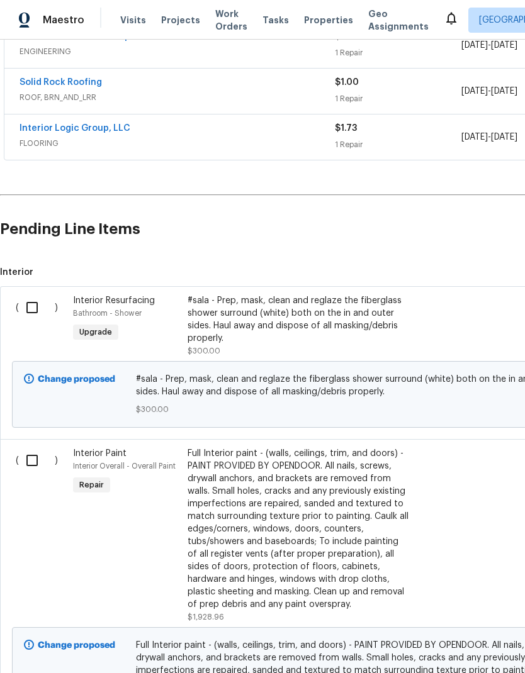
click at [34, 308] on input "checkbox" at bounding box center [37, 307] width 36 height 26
checkbox input "true"
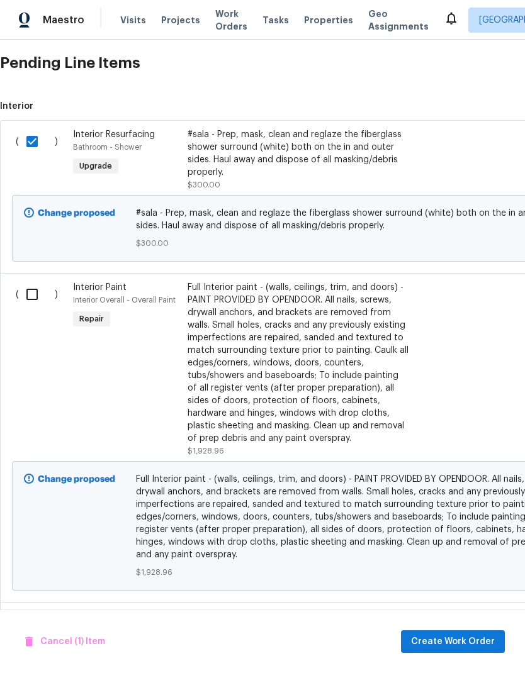
scroll to position [425, 0]
click at [34, 291] on input "checkbox" at bounding box center [37, 294] width 36 height 26
checkbox input "true"
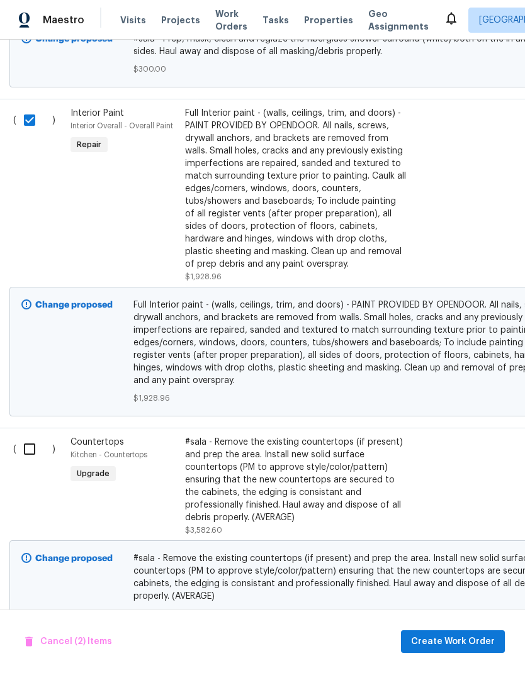
scroll to position [640, 3]
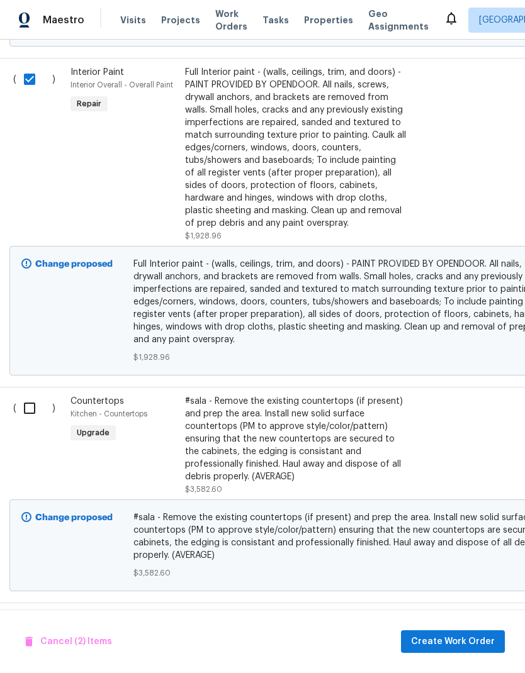
click at [34, 408] on input "checkbox" at bounding box center [34, 408] width 36 height 26
checkbox input "true"
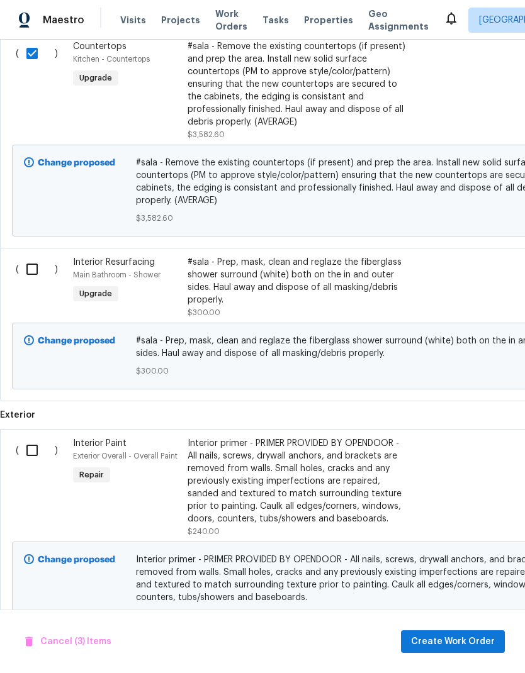
scroll to position [1000, 0]
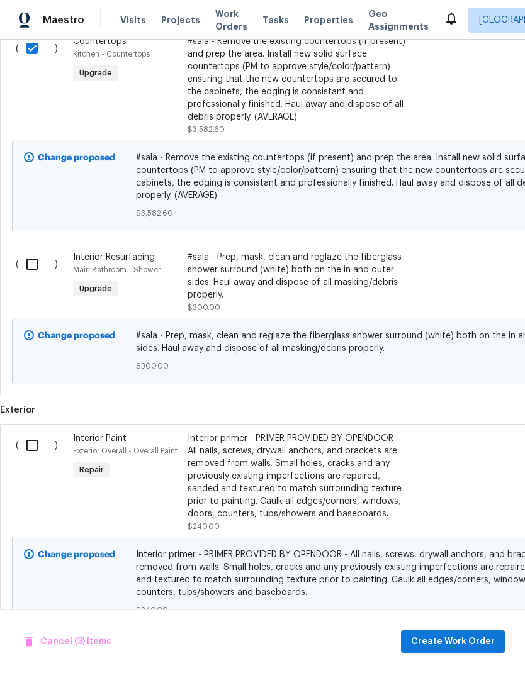
click at [38, 268] on input "checkbox" at bounding box center [37, 264] width 36 height 26
checkbox input "true"
click at [30, 442] on input "checkbox" at bounding box center [37, 445] width 36 height 26
checkbox input "true"
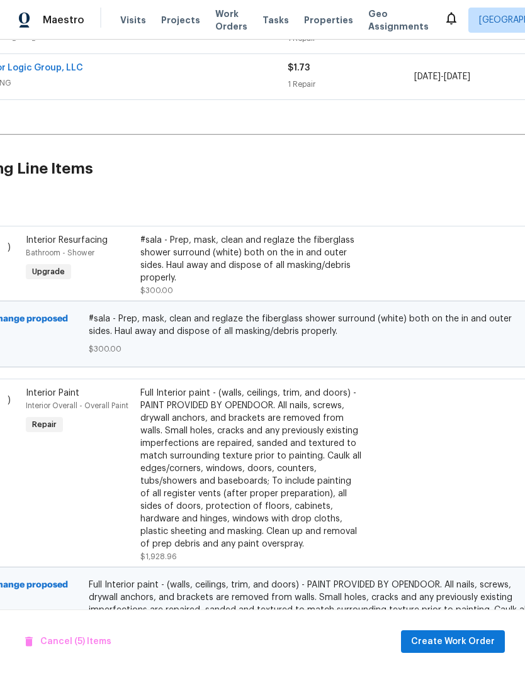
scroll to position [305, 48]
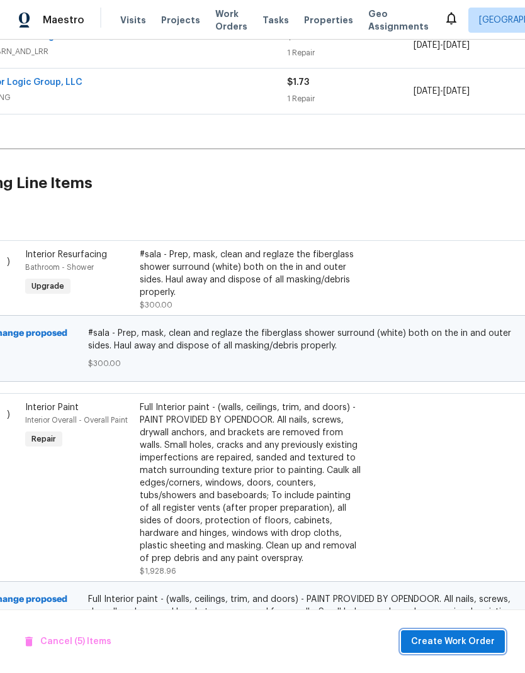
click at [458, 644] on span "Create Work Order" at bounding box center [453, 642] width 84 height 16
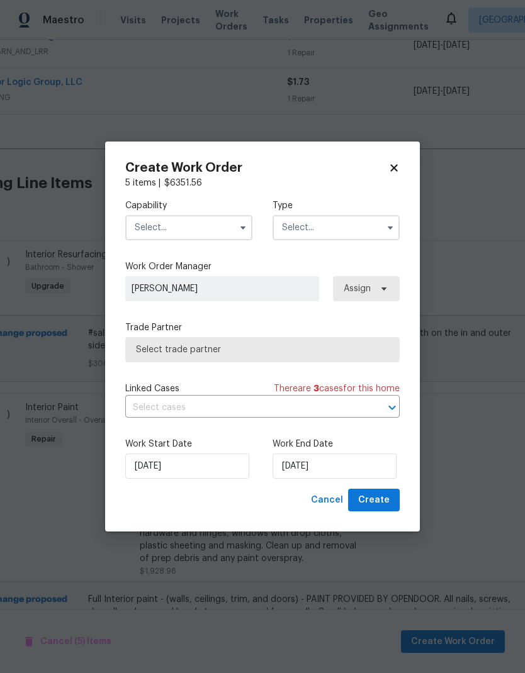
click at [233, 231] on input "text" at bounding box center [188, 227] width 127 height 25
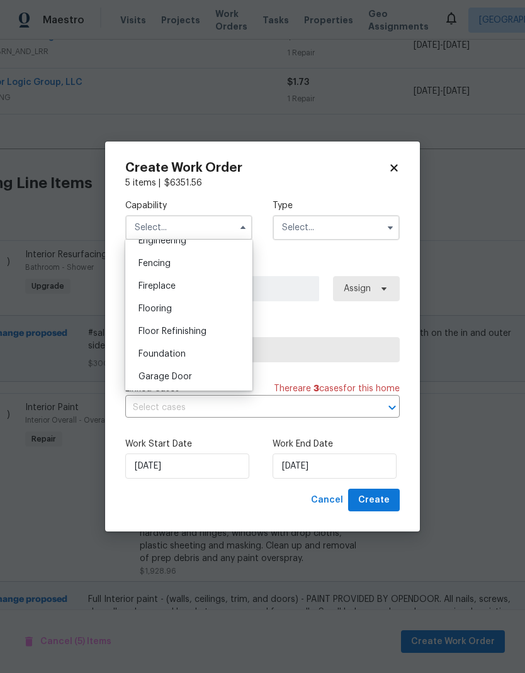
scroll to position [496, 0]
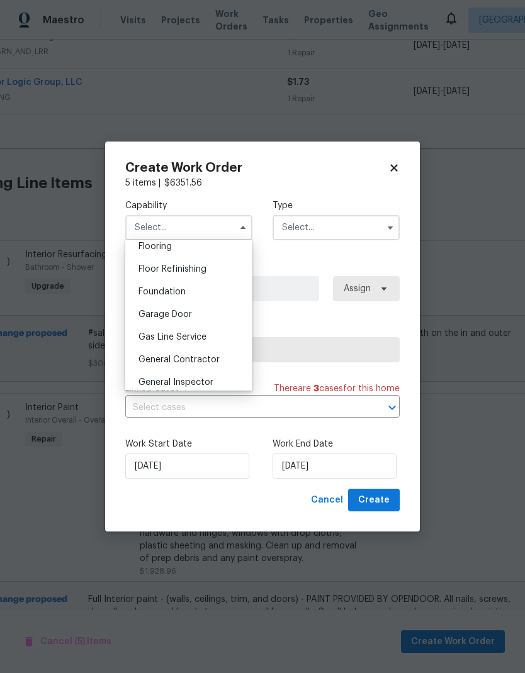
click at [218, 367] on div "General Contractor" at bounding box center [188, 360] width 121 height 23
type input "General Contractor"
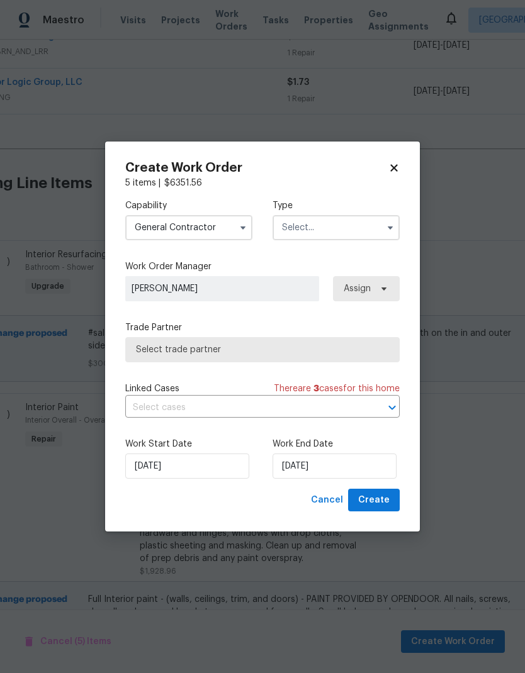
click at [365, 229] on input "text" at bounding box center [335, 227] width 127 height 25
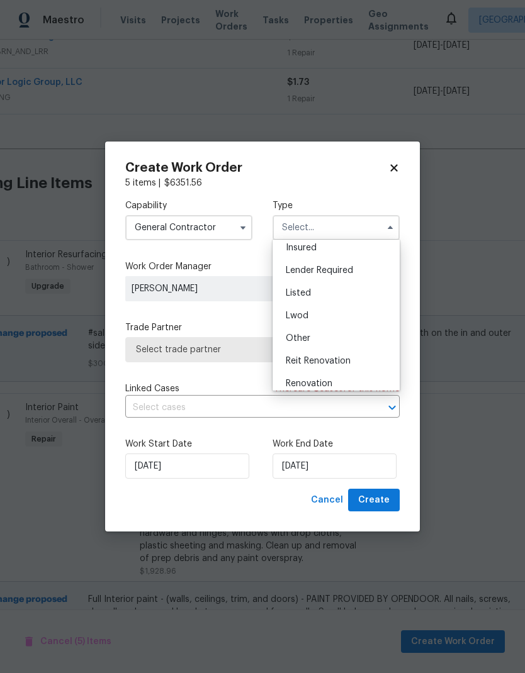
scroll to position [102, 0]
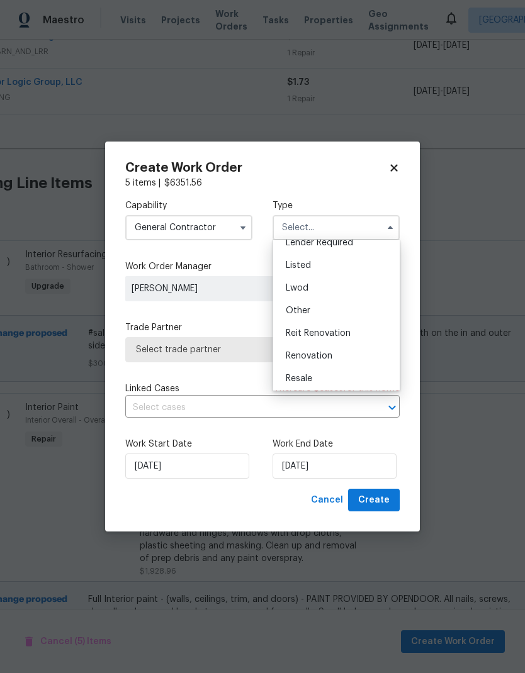
click at [354, 358] on div "Renovation" at bounding box center [336, 356] width 121 height 23
type input "Renovation"
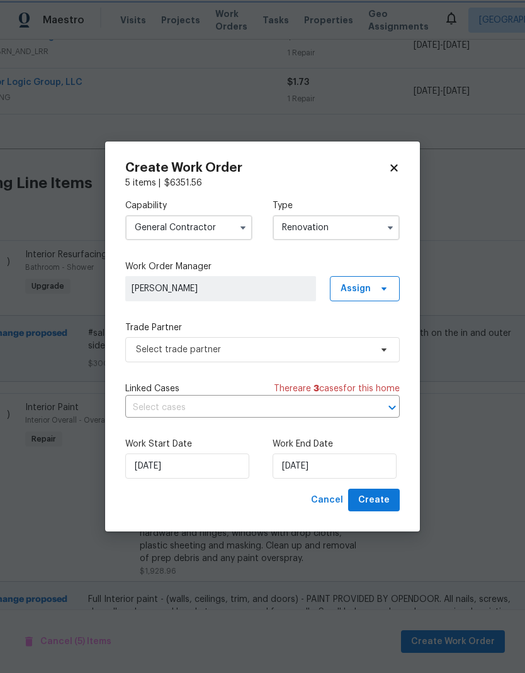
scroll to position [0, 0]
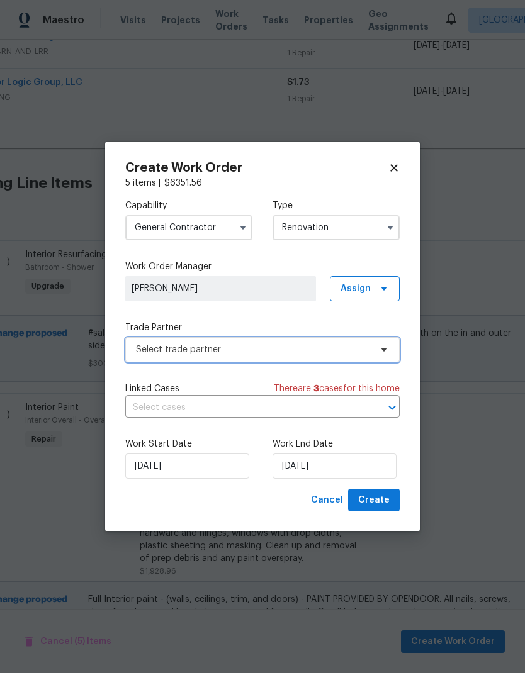
click at [354, 358] on span "Select trade partner" at bounding box center [262, 349] width 274 height 25
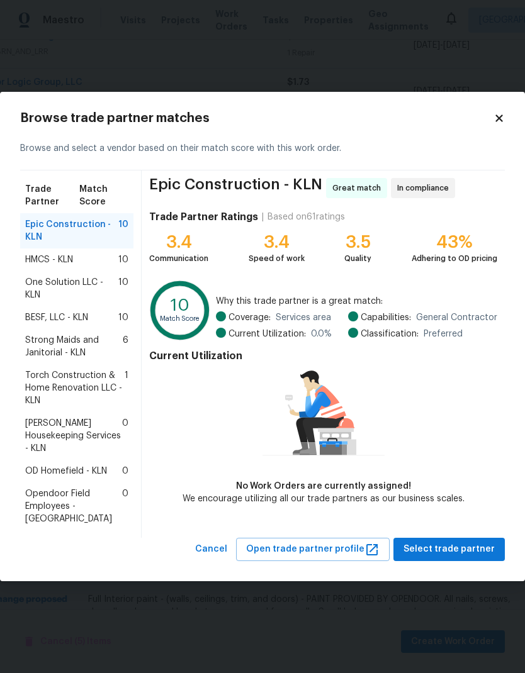
click at [90, 403] on span "Torch Construction & Home Renovation LLC - KLN" at bounding box center [74, 388] width 99 height 38
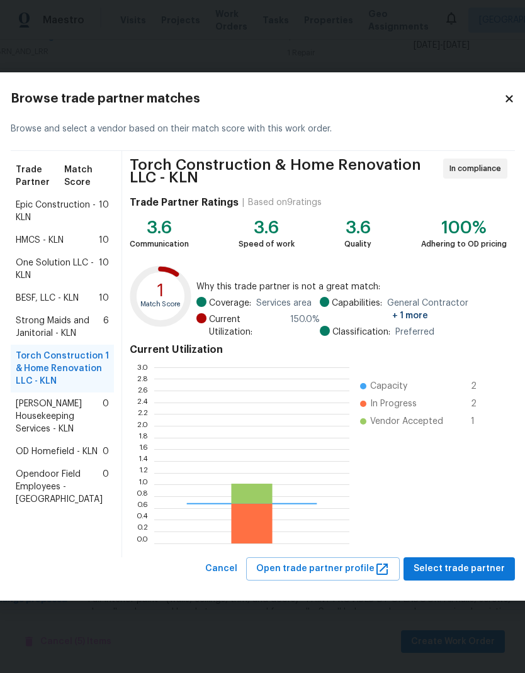
scroll to position [176, 195]
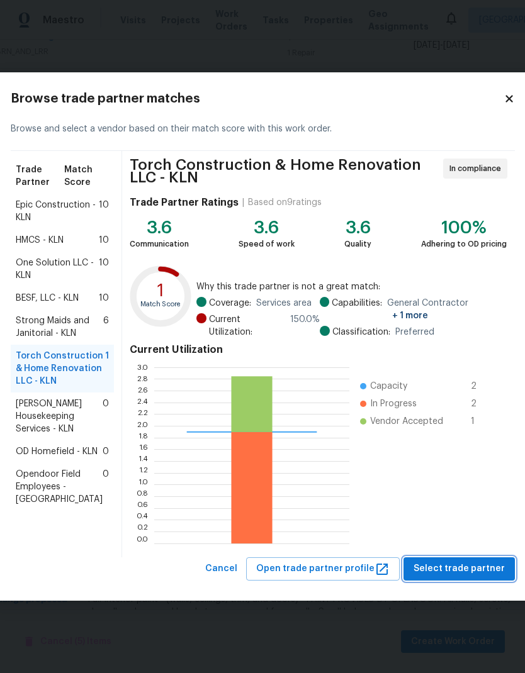
click at [442, 577] on span "Select trade partner" at bounding box center [458, 569] width 91 height 16
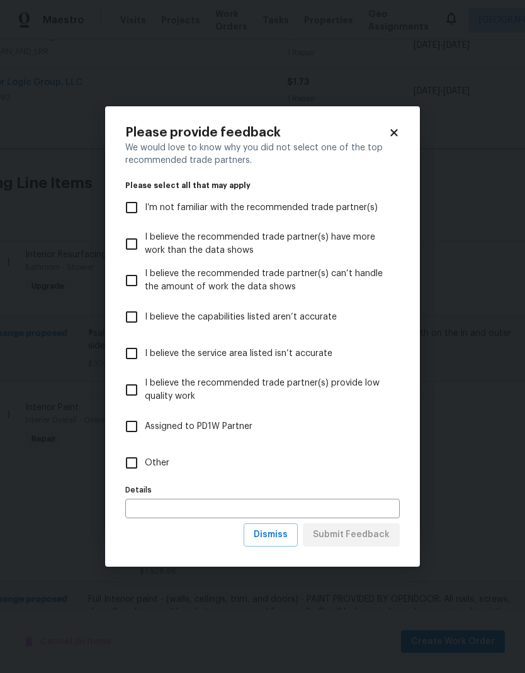
click at [134, 463] on input "Other" at bounding box center [131, 463] width 26 height 26
checkbox input "true"
click at [346, 541] on span "Submit Feedback" at bounding box center [351, 535] width 77 height 16
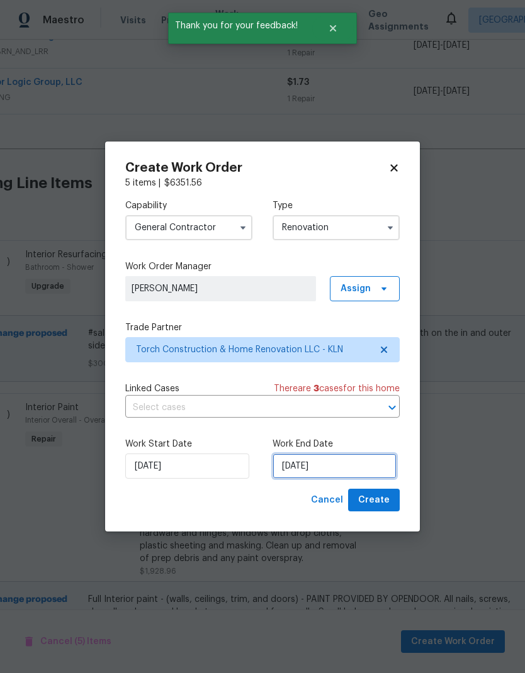
click at [316, 467] on input "10/17/2025" at bounding box center [334, 466] width 124 height 25
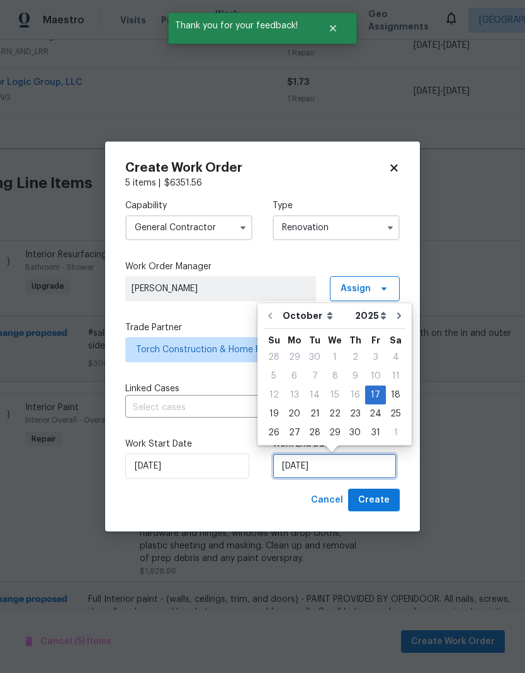
scroll to position [5, 0]
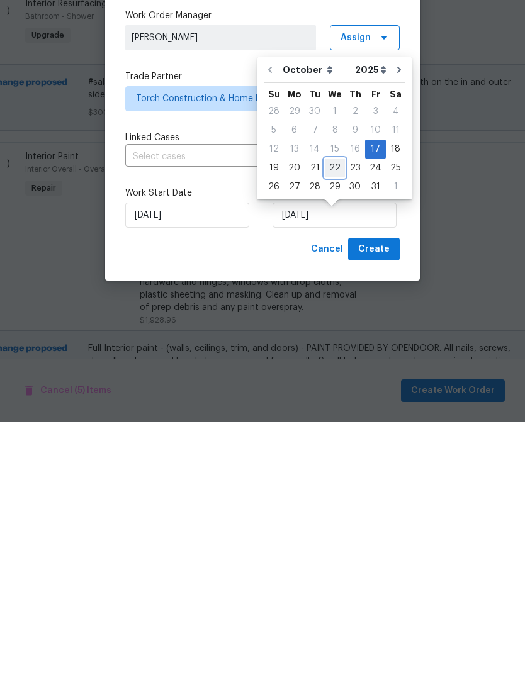
click at [332, 410] on div "22" at bounding box center [335, 419] width 20 height 18
type input "10/22/2025"
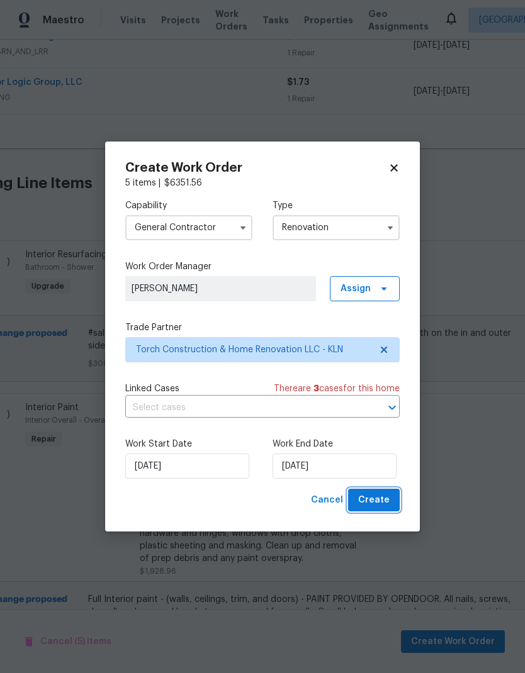
click at [382, 501] on span "Create" at bounding box center [373, 501] width 31 height 16
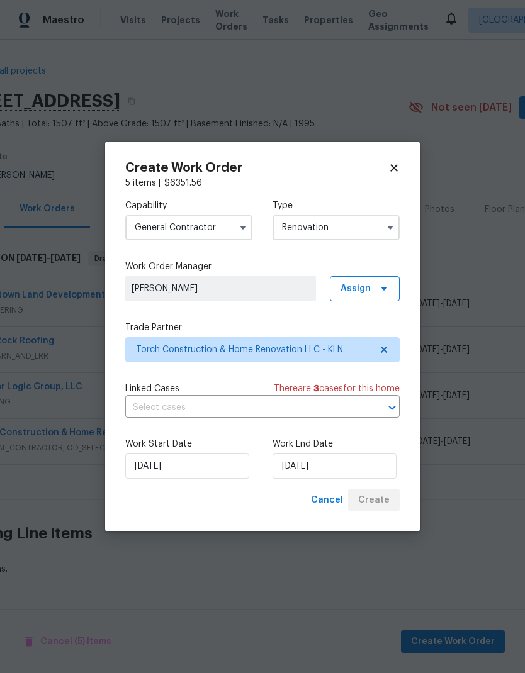
scroll to position [0, 0]
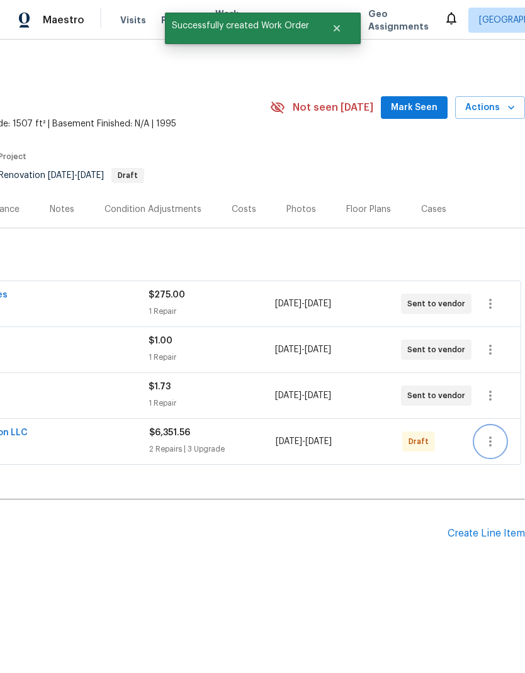
click at [492, 447] on icon "button" at bounding box center [490, 441] width 15 height 15
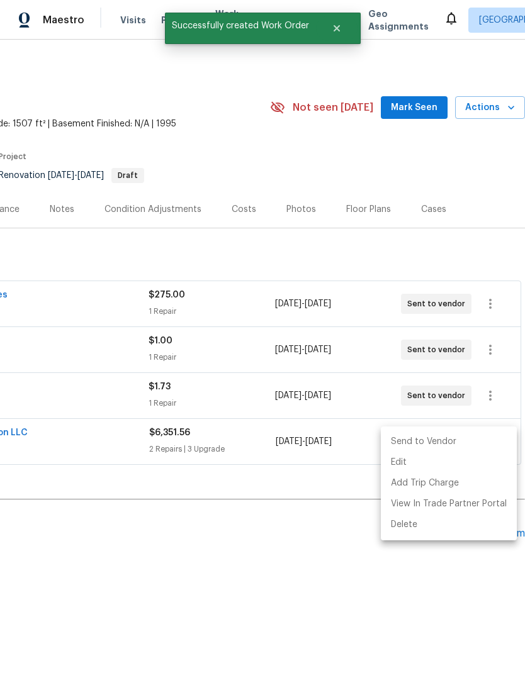
click at [450, 442] on li "Send to Vendor" at bounding box center [449, 442] width 136 height 21
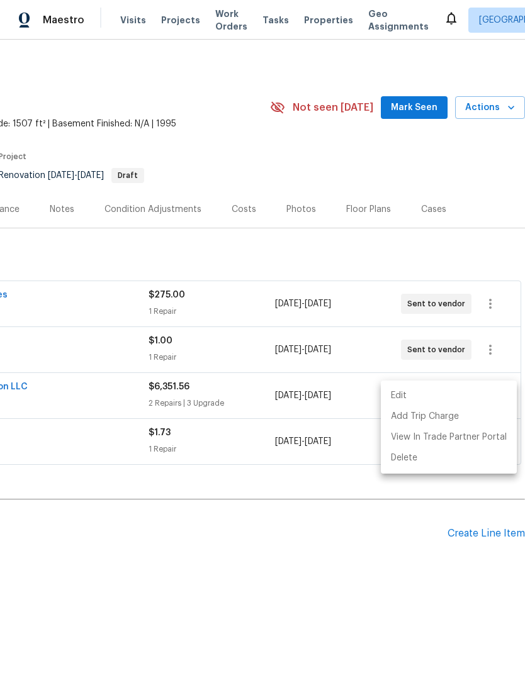
click at [484, 529] on div at bounding box center [262, 336] width 525 height 673
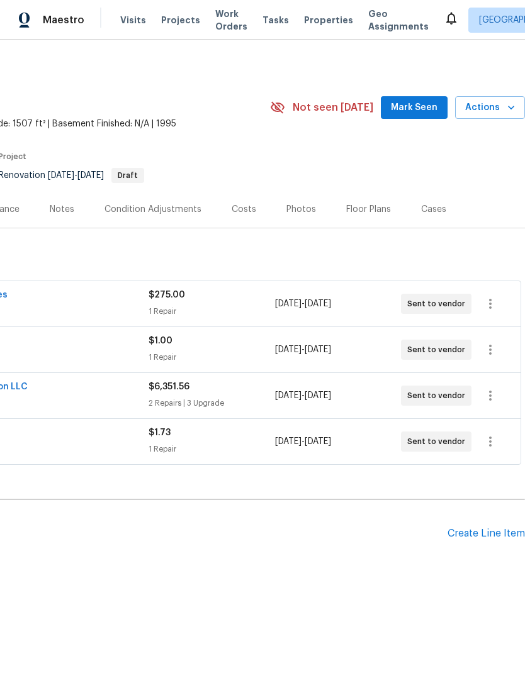
click at [488, 530] on div "Create Line Item" at bounding box center [485, 534] width 77 height 12
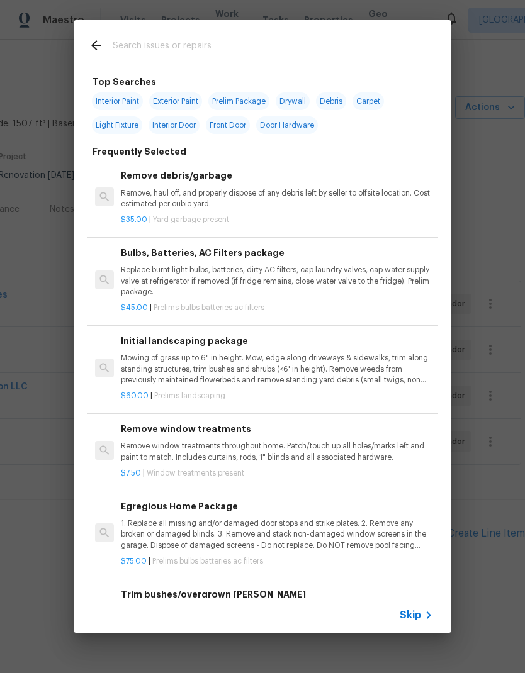
click at [248, 43] on input "text" at bounding box center [246, 47] width 267 height 19
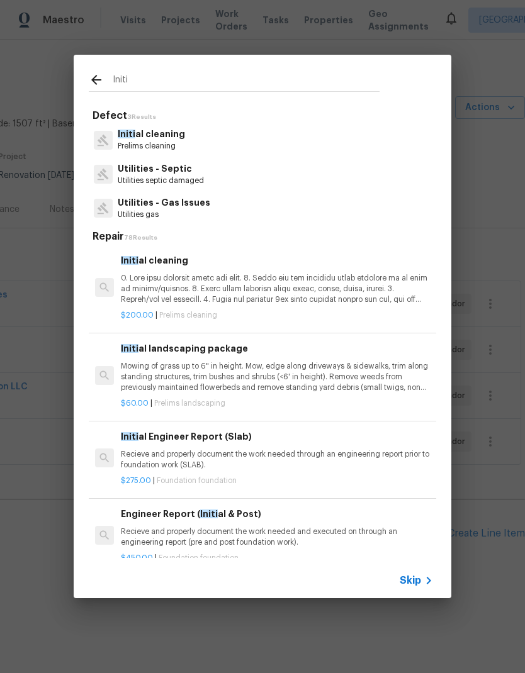
type input "Initi"
click at [191, 145] on div "Initi al cleaning Prelims cleaning" at bounding box center [262, 140] width 347 height 34
click at [262, 284] on p at bounding box center [277, 289] width 312 height 32
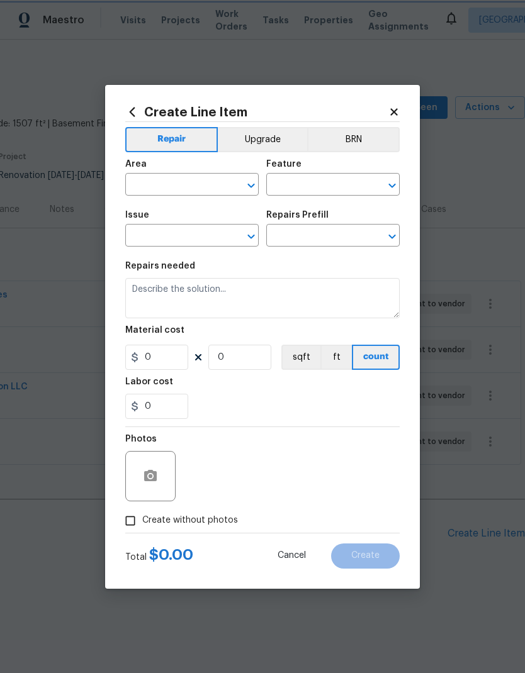
type input "Home Readiness Packages"
type input "Initial cleaning"
type input "Initial cleaning $200.00"
type textarea "1. Wipe down exterior doors and trim. 2. Clean out all exterior light fixtures …"
type input "200"
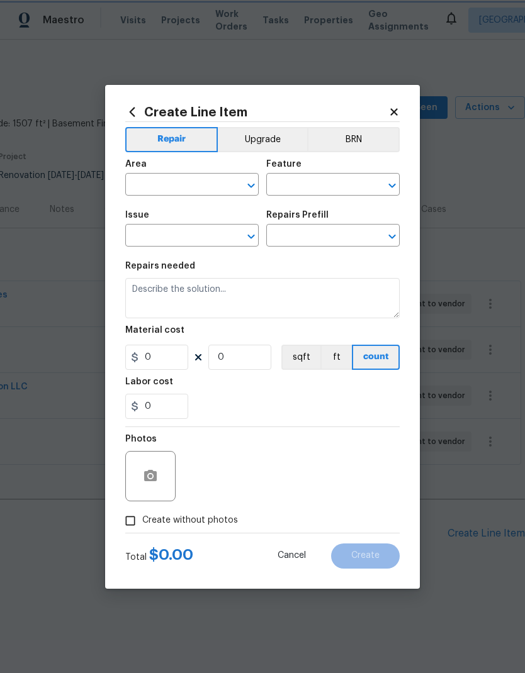
type input "1"
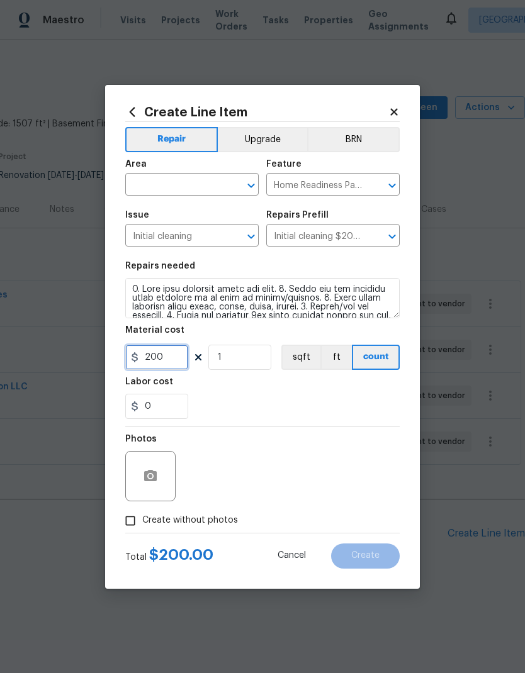
click at [174, 360] on input "200" at bounding box center [156, 357] width 63 height 25
type input "250"
click at [215, 182] on input "text" at bounding box center [174, 186] width 98 height 20
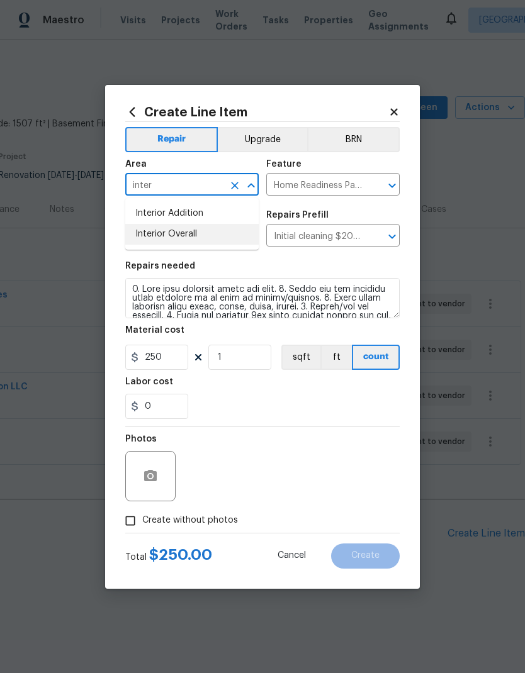
click at [206, 234] on li "Interior Overall" at bounding box center [191, 234] width 133 height 21
type input "Interior Overall"
click at [206, 234] on input "Initial cleaning" at bounding box center [174, 237] width 98 height 20
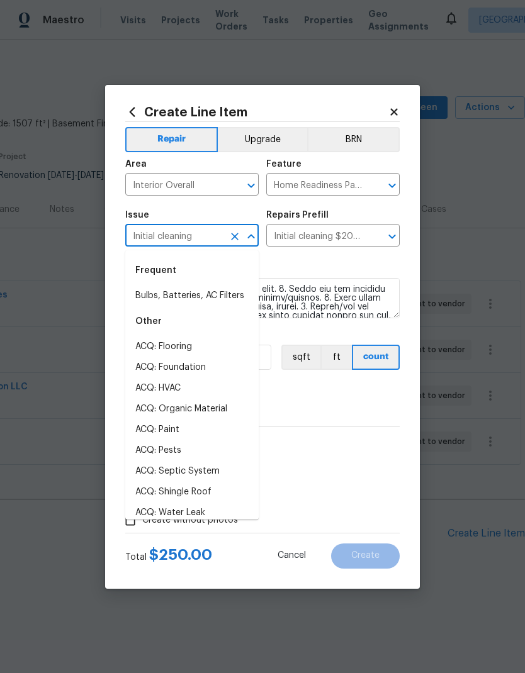
click at [366, 405] on div "0" at bounding box center [262, 406] width 274 height 25
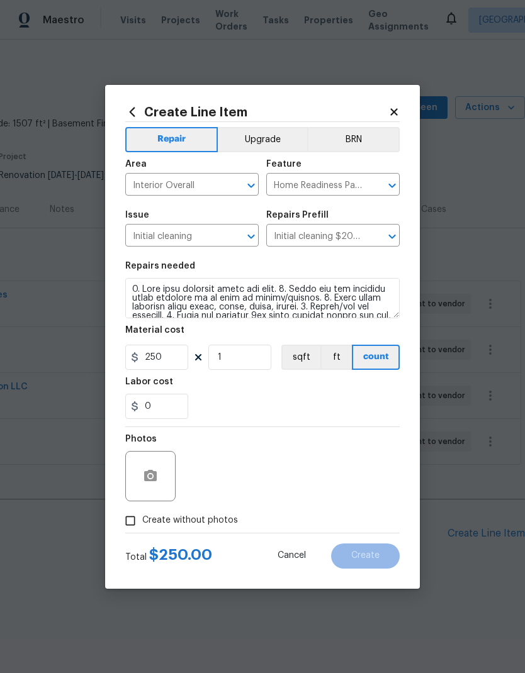
click at [137, 514] on input "Create without photos" at bounding box center [130, 521] width 24 height 24
checkbox input "true"
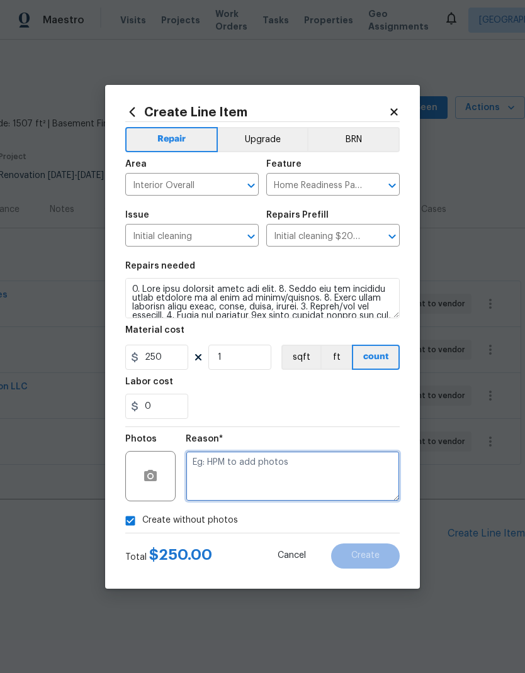
click at [298, 467] on textarea at bounding box center [293, 476] width 214 height 50
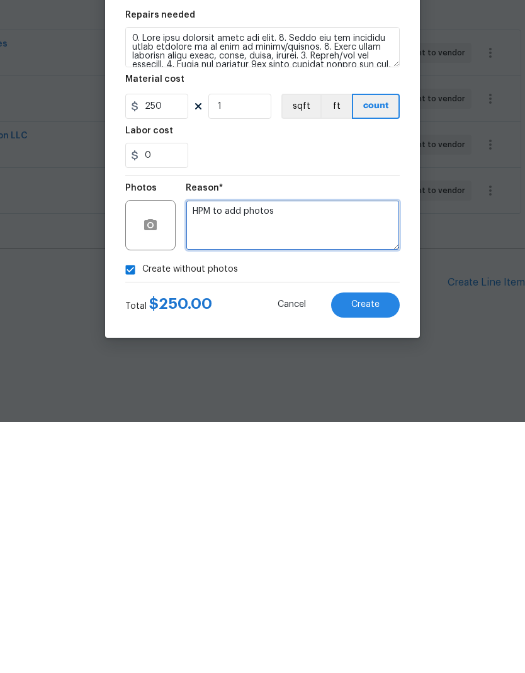
type textarea "HPM to add photos"
click at [383, 544] on button "Create" at bounding box center [365, 556] width 69 height 25
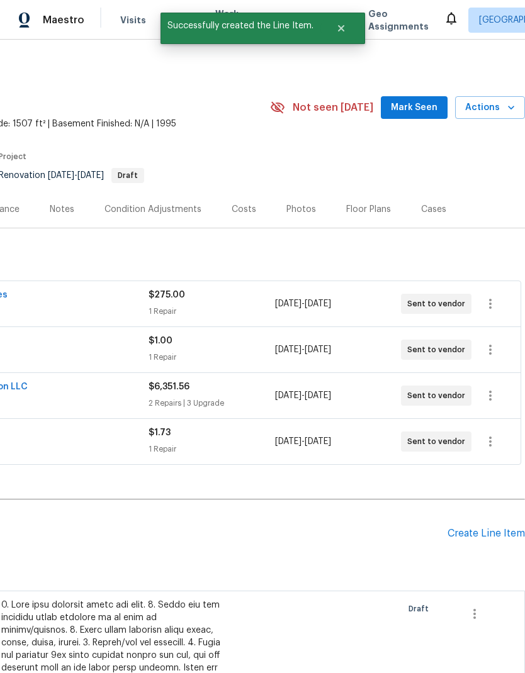
click at [491, 535] on div "Create Line Item" at bounding box center [485, 534] width 77 height 12
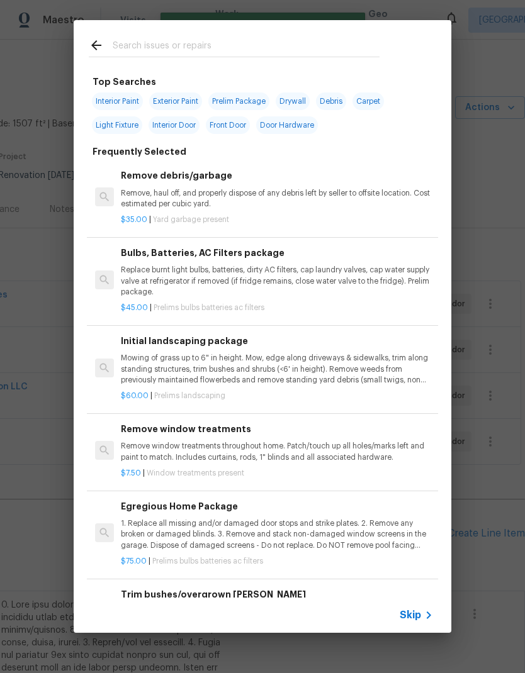
click at [236, 55] on input "text" at bounding box center [246, 47] width 267 height 19
type input "Bulbs"
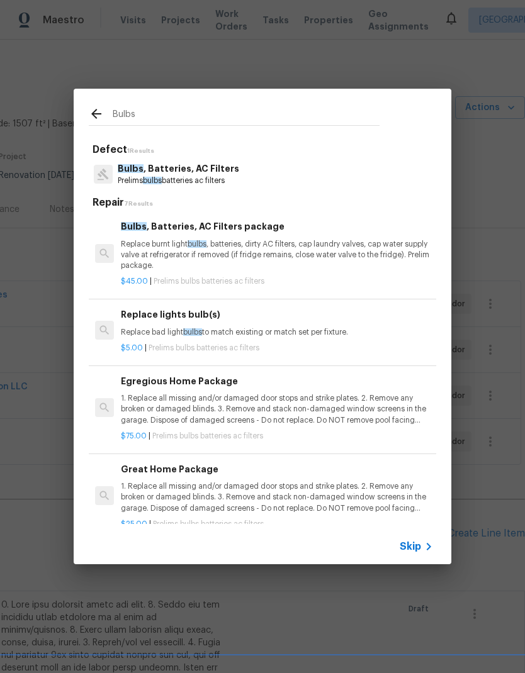
click at [337, 250] on p "Replace burnt light bulbs , batteries, dirty AC filters, cap laundry valves, ca…" at bounding box center [277, 255] width 312 height 32
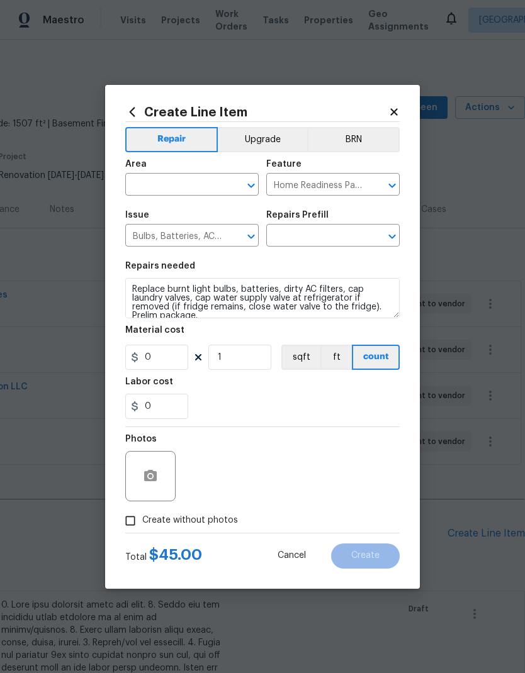
type input "Bulbs, Batteries, AC Filters package $45.00"
type input "45"
click at [336, 247] on input "Bulbs, Batteries, AC Filters package $45.00" at bounding box center [315, 237] width 98 height 20
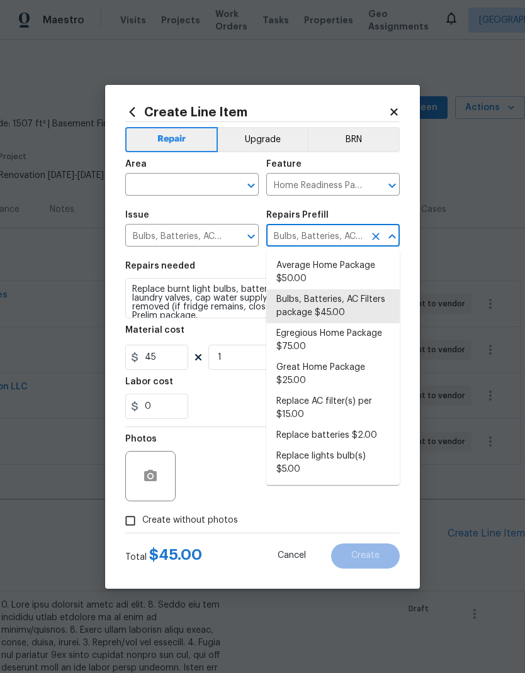
click at [209, 182] on input "text" at bounding box center [174, 186] width 98 height 20
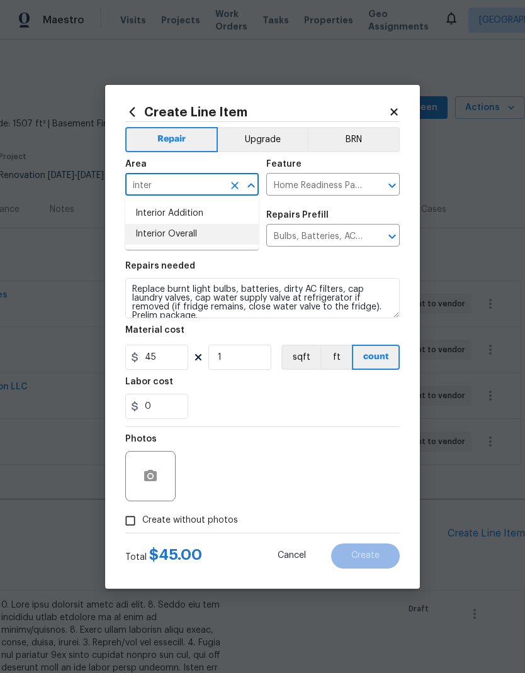
click at [221, 237] on li "Interior Overall" at bounding box center [191, 234] width 133 height 21
type input "Interior Overall"
click at [322, 396] on div "0" at bounding box center [262, 406] width 274 height 25
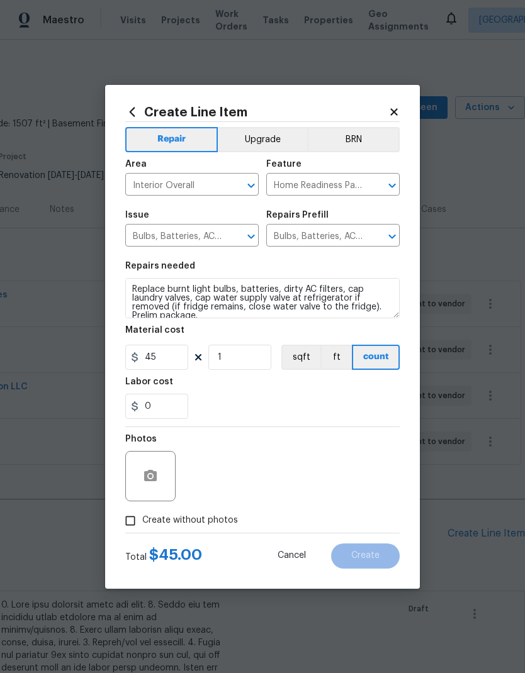
click at [131, 518] on input "Create without photos" at bounding box center [130, 521] width 24 height 24
checkbox input "true"
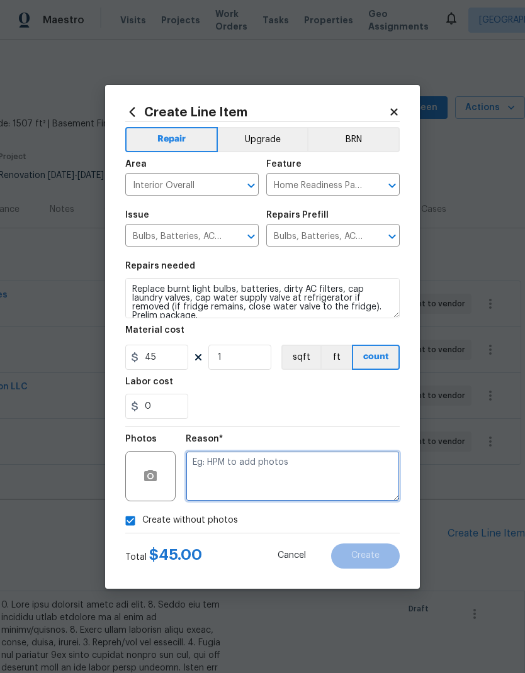
click at [320, 471] on textarea at bounding box center [293, 476] width 214 height 50
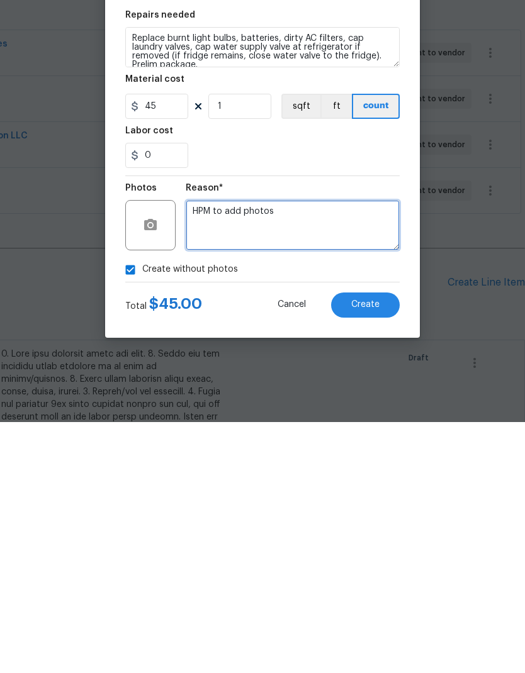
type textarea "HPM to add photos"
click at [373, 551] on span "Create" at bounding box center [365, 555] width 28 height 9
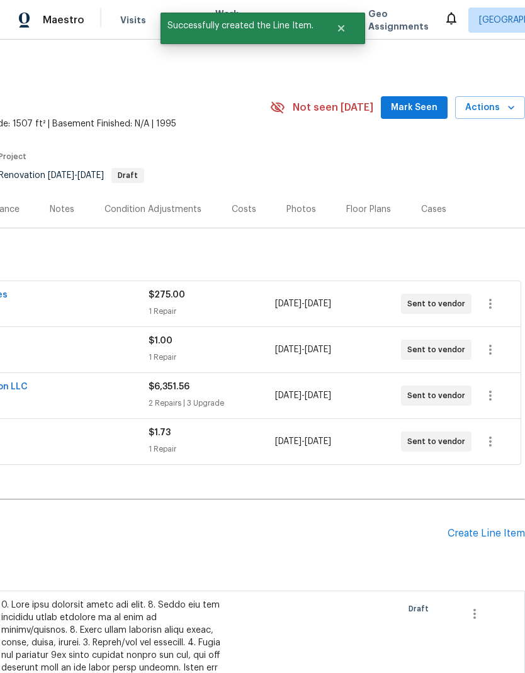
scroll to position [0, 0]
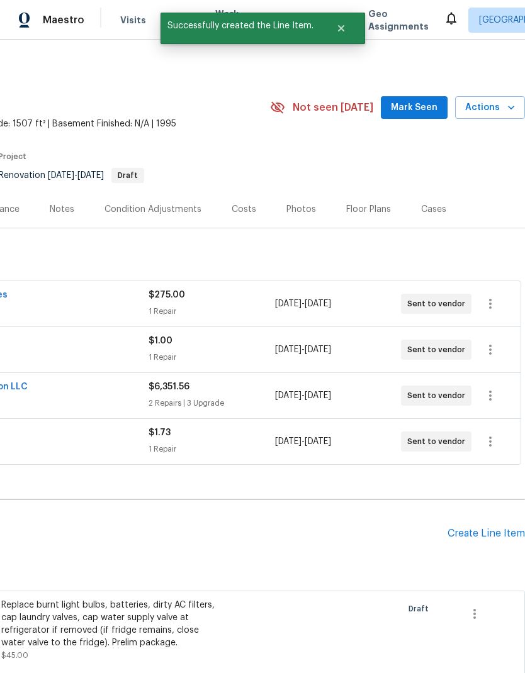
click at [481, 528] on div "Create Line Item" at bounding box center [485, 534] width 77 height 12
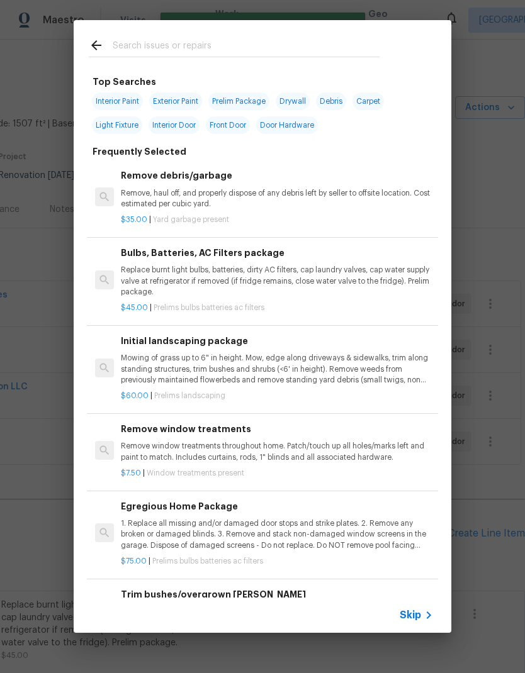
click at [217, 49] on input "text" at bounding box center [246, 47] width 267 height 19
type input "Lands"
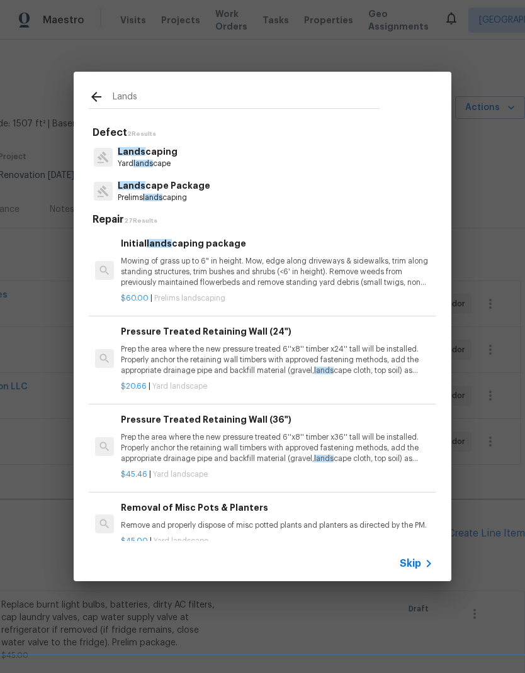
click at [197, 193] on p "Prelims lands caping" at bounding box center [164, 198] width 92 height 11
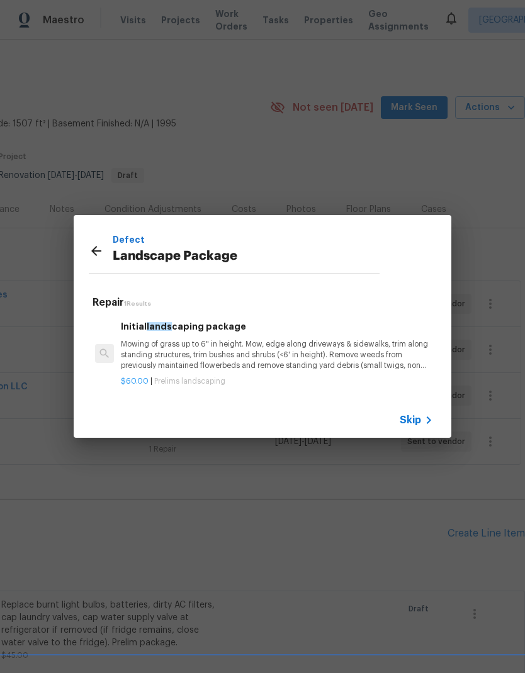
click at [263, 361] on p "Mowing of grass up to 6" in height. Mow, edge along driveways & sidewalks, trim…" at bounding box center [277, 355] width 312 height 32
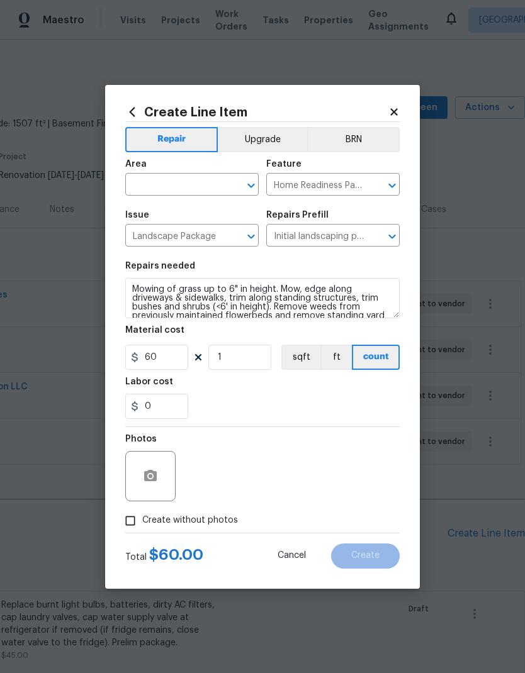
click at [212, 186] on input "text" at bounding box center [174, 186] width 98 height 20
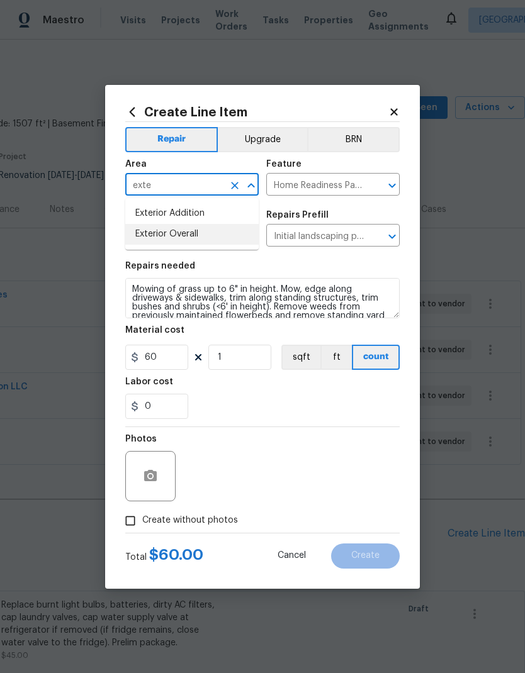
click at [199, 239] on li "Exterior Overall" at bounding box center [191, 234] width 133 height 21
type input "Exterior Overall"
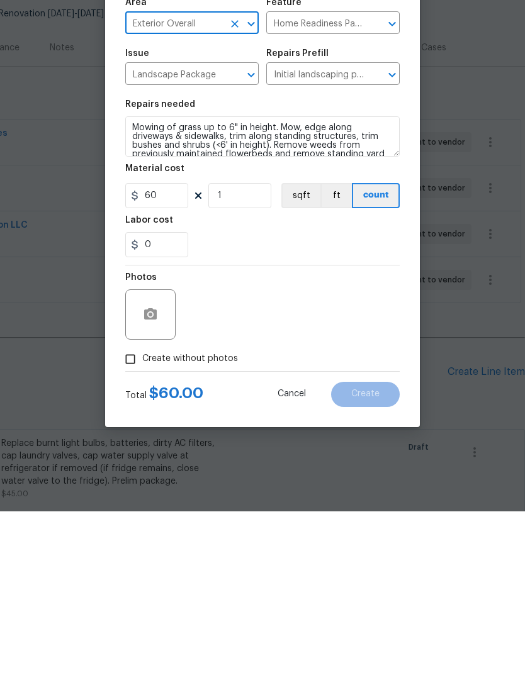
click at [134, 509] on input "Create without photos" at bounding box center [130, 521] width 24 height 24
checkbox input "true"
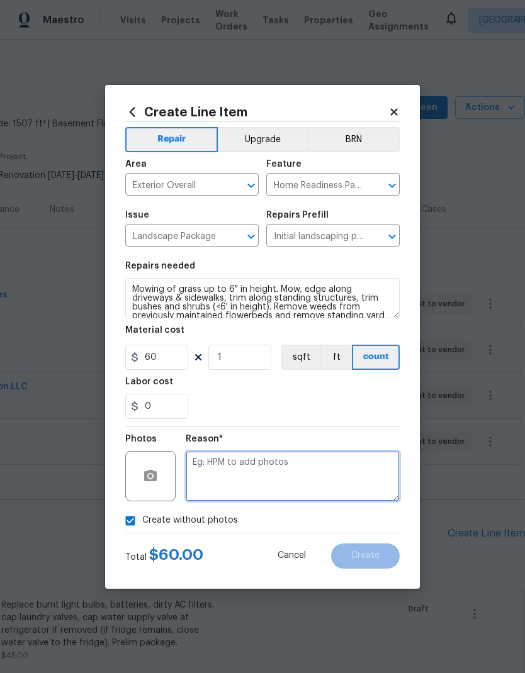
click at [299, 475] on textarea at bounding box center [293, 476] width 214 height 50
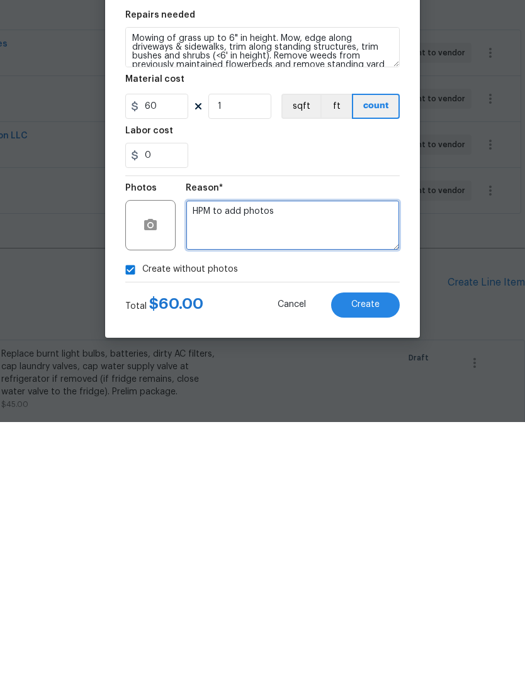
type textarea "HPM to add photos"
click at [378, 544] on button "Create" at bounding box center [365, 556] width 69 height 25
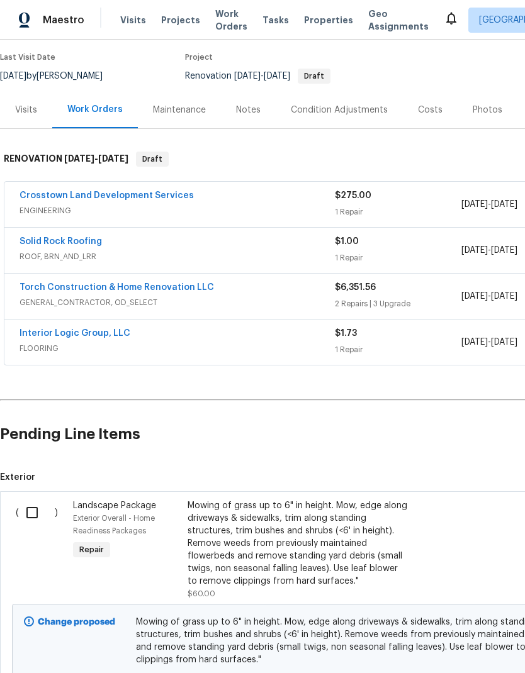
scroll to position [99, 0]
click at [340, 500] on div "Mowing of grass up to 6" in height. Mow, edge along driveways & sidewalks, trim…" at bounding box center [297, 544] width 221 height 88
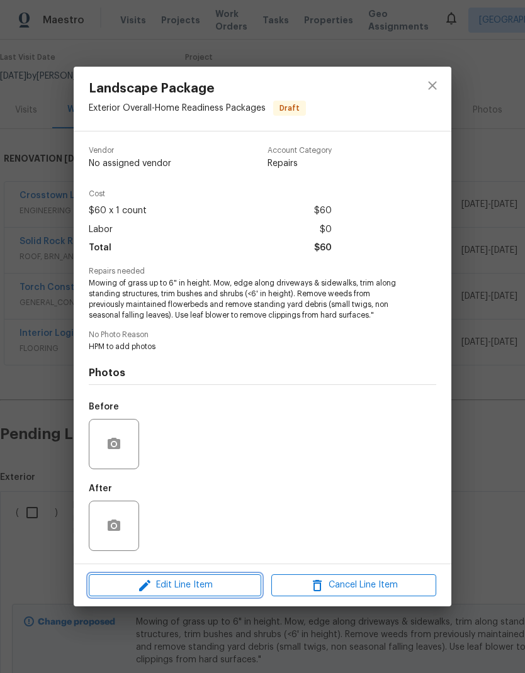
click at [238, 596] on button "Edit Line Item" at bounding box center [175, 585] width 172 height 22
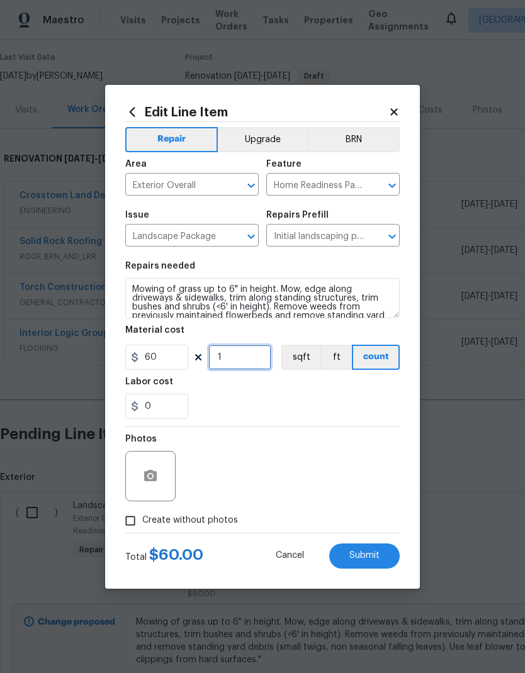
click at [253, 367] on input "1" at bounding box center [239, 357] width 63 height 25
type input "3"
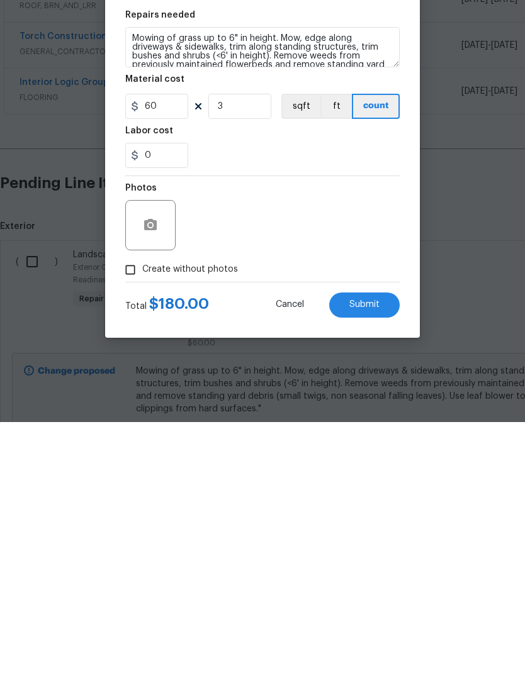
click at [381, 544] on button "Submit" at bounding box center [364, 556] width 70 height 25
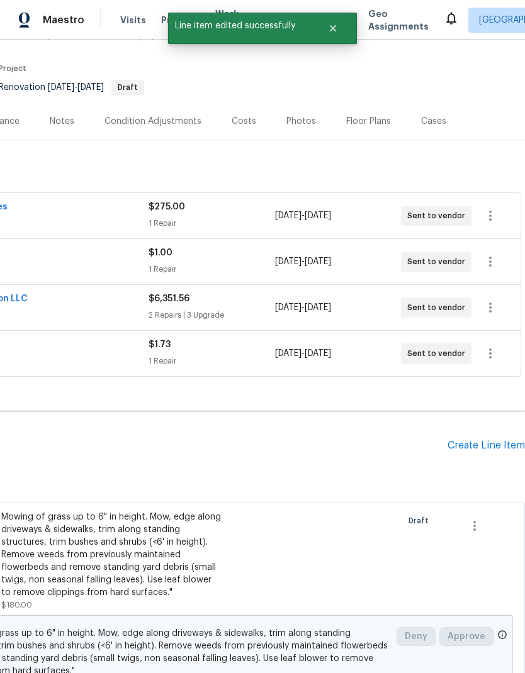
scroll to position [88, 186]
click at [491, 440] on div "Create Line Item" at bounding box center [485, 446] width 77 height 12
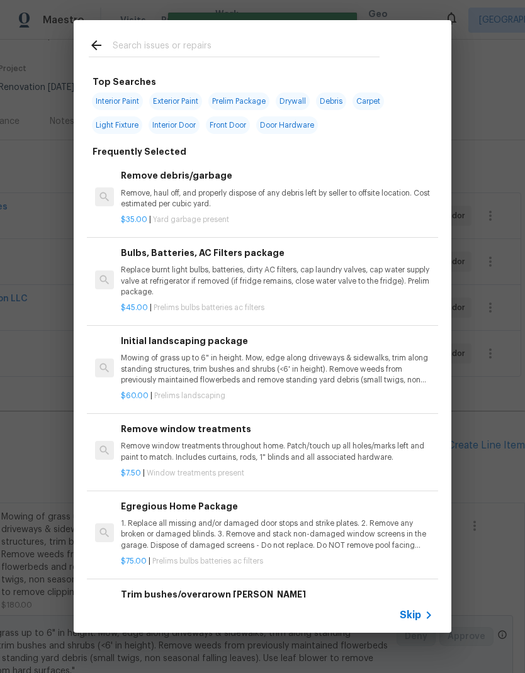
click at [211, 43] on input "text" at bounding box center [246, 47] width 267 height 19
type input "Pressure wash"
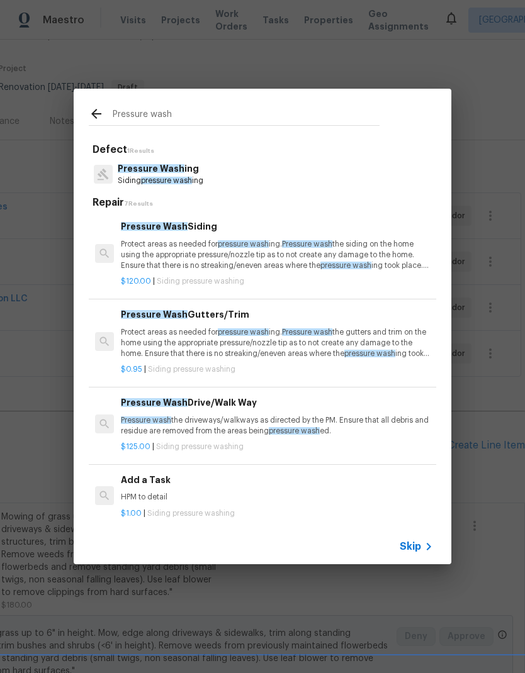
click at [323, 403] on h6 "Pressure Wash Drive/Walk Way" at bounding box center [277, 403] width 312 height 14
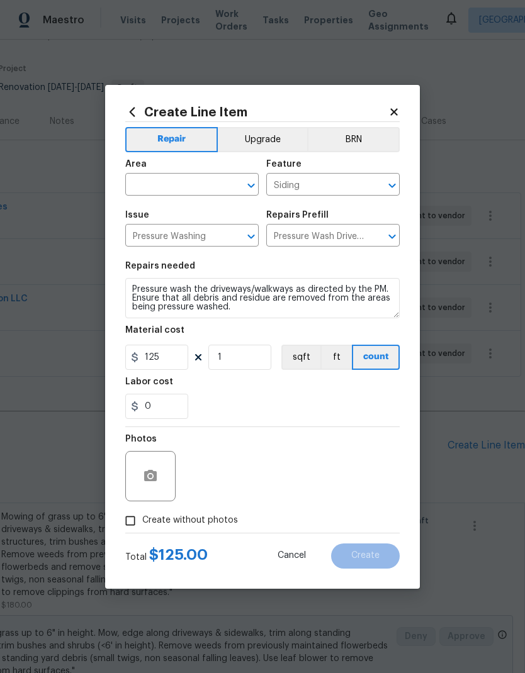
click at [135, 521] on input "Create without photos" at bounding box center [130, 521] width 24 height 24
checkbox input "true"
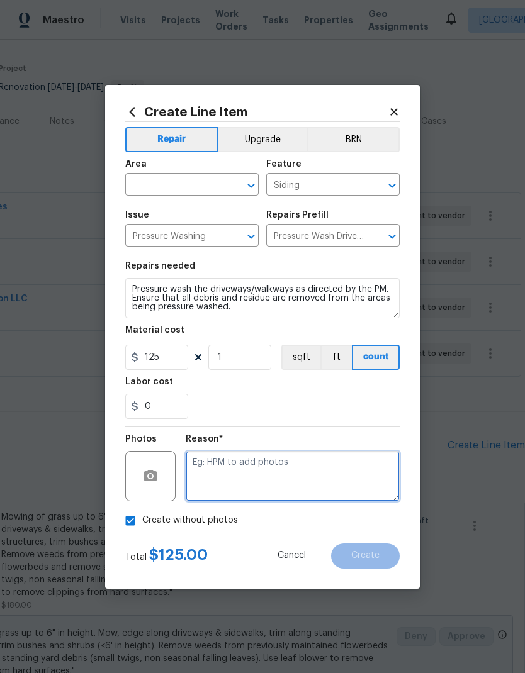
click at [252, 478] on textarea at bounding box center [293, 476] width 214 height 50
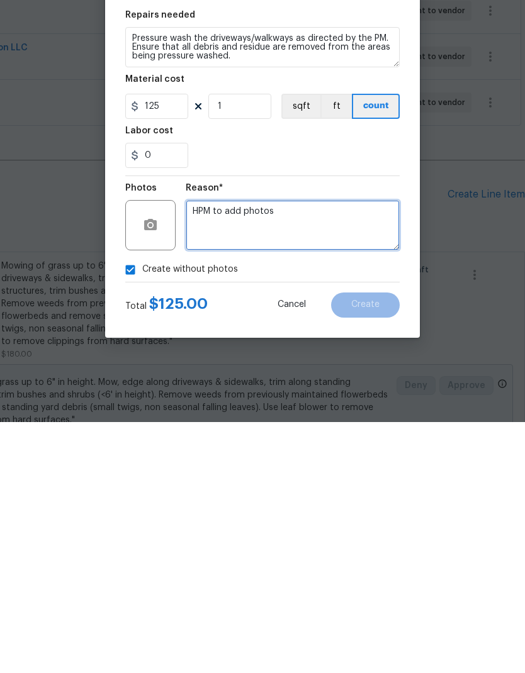
type textarea "HPM to add photos"
click at [296, 509] on div "Create without photos" at bounding box center [262, 521] width 274 height 24
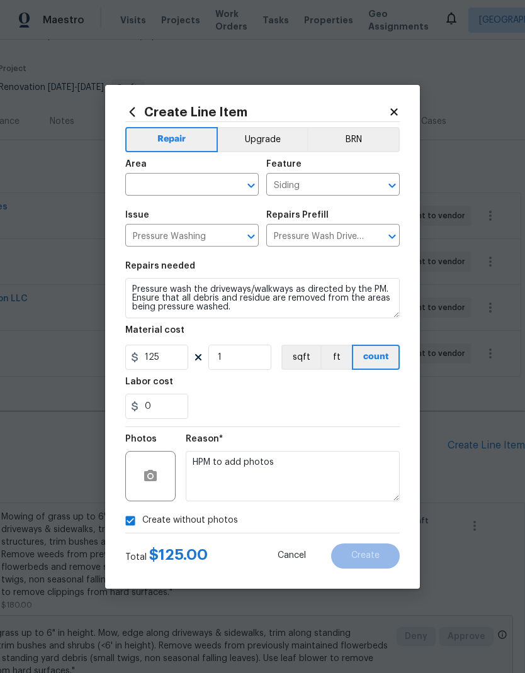
click at [296, 528] on div "Create without photos" at bounding box center [262, 521] width 274 height 24
click at [219, 185] on input "text" at bounding box center [174, 186] width 98 height 20
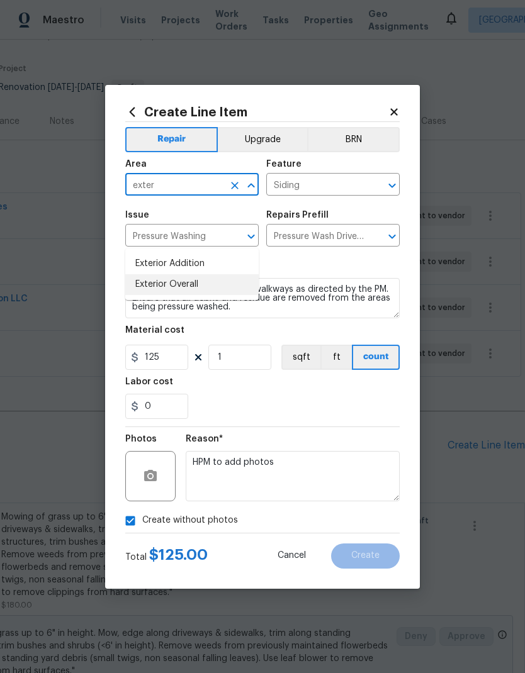
click at [189, 274] on li "Exterior Overall" at bounding box center [191, 284] width 133 height 21
type input "Exterior Overall"
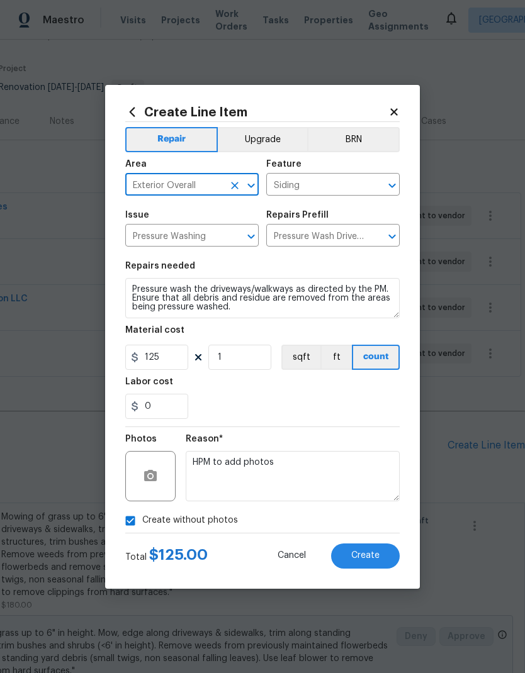
click at [352, 185] on input "Siding" at bounding box center [315, 186] width 98 height 20
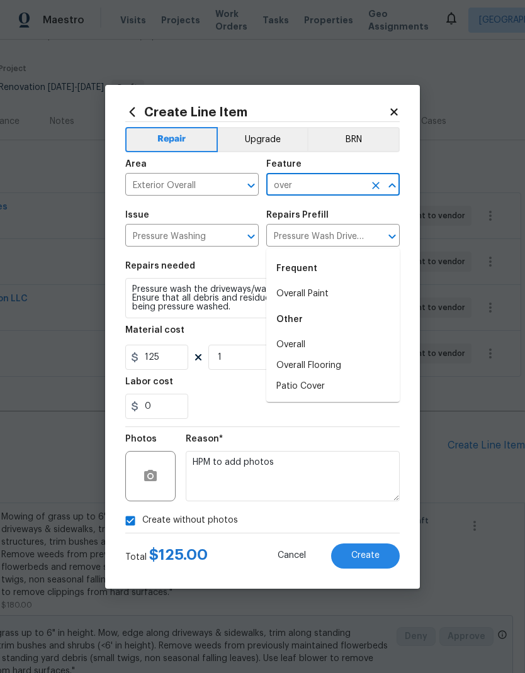
click at [334, 335] on li "Overall" at bounding box center [332, 345] width 133 height 21
type input "Overall"
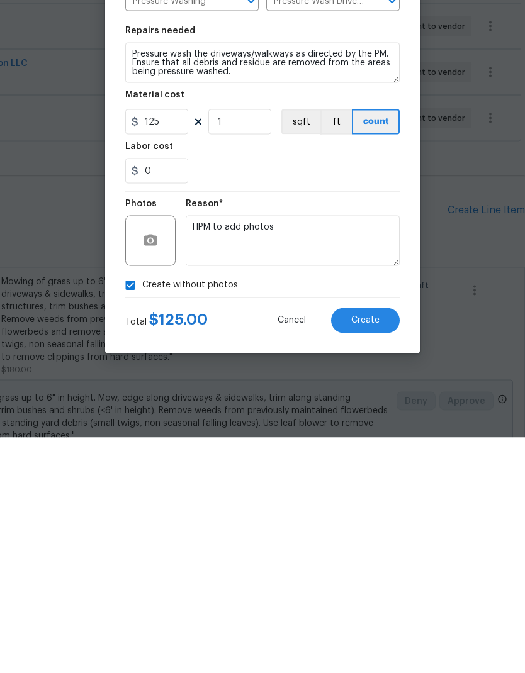
click at [378, 551] on span "Create" at bounding box center [365, 555] width 28 height 9
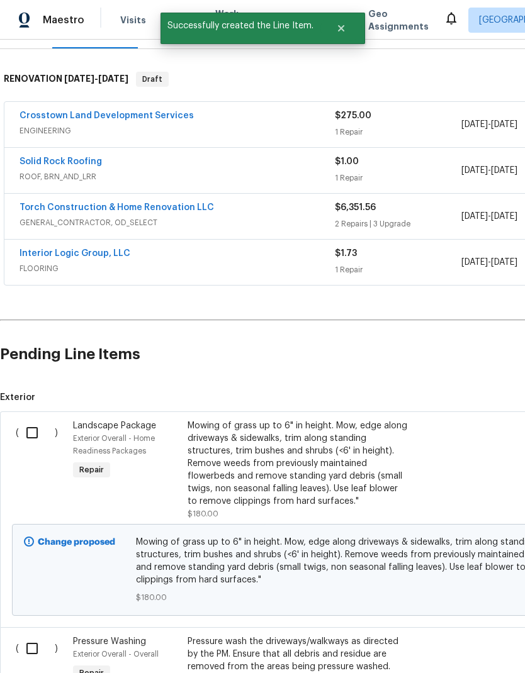
scroll to position [182, 0]
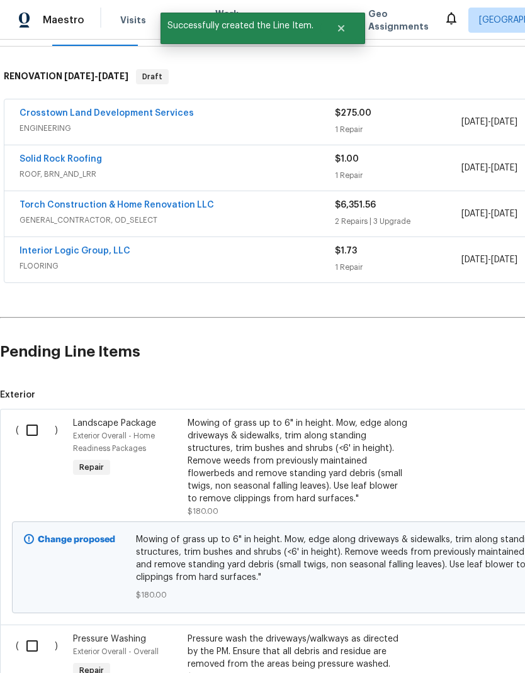
click at [34, 417] on input "checkbox" at bounding box center [37, 430] width 36 height 26
checkbox input "true"
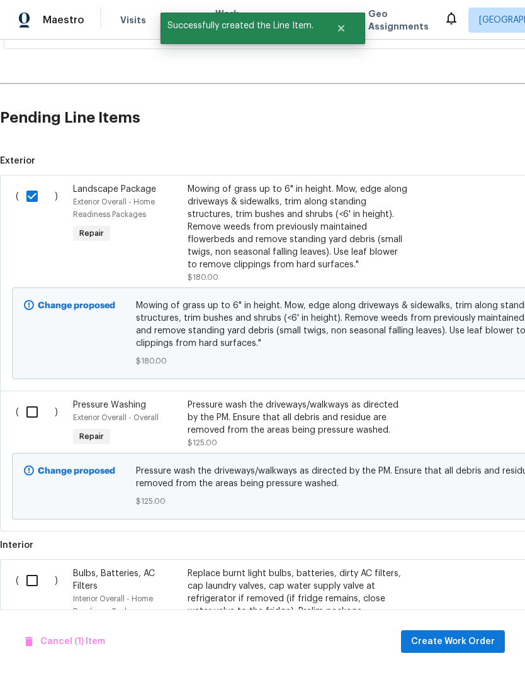
scroll to position [420, 0]
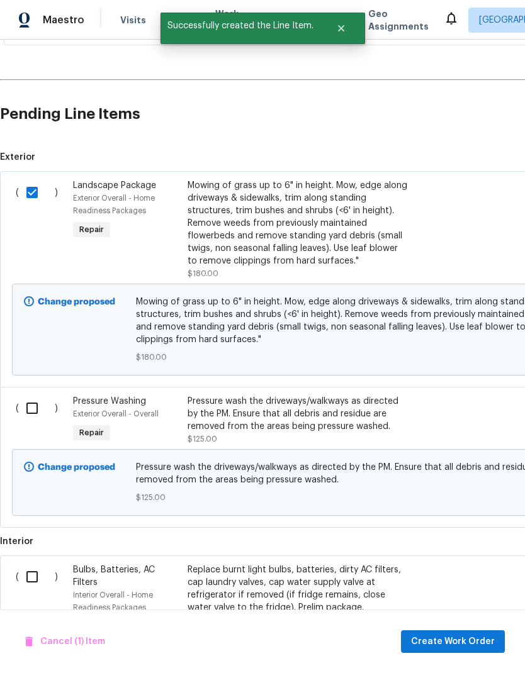
click at [37, 395] on input "checkbox" at bounding box center [37, 408] width 36 height 26
checkbox input "true"
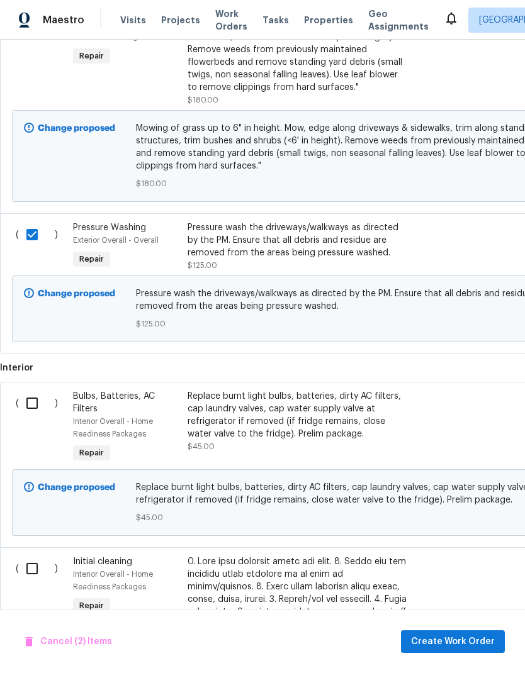
scroll to position [594, 0]
click at [28, 389] on input "checkbox" at bounding box center [37, 402] width 36 height 26
checkbox input "true"
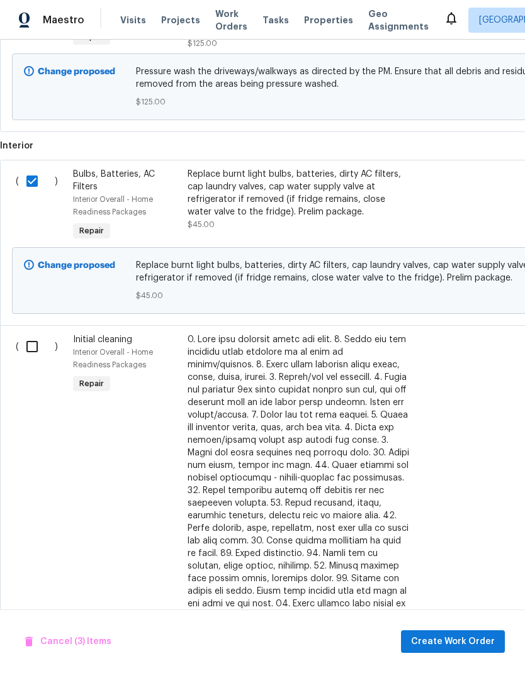
scroll to position [820, 0]
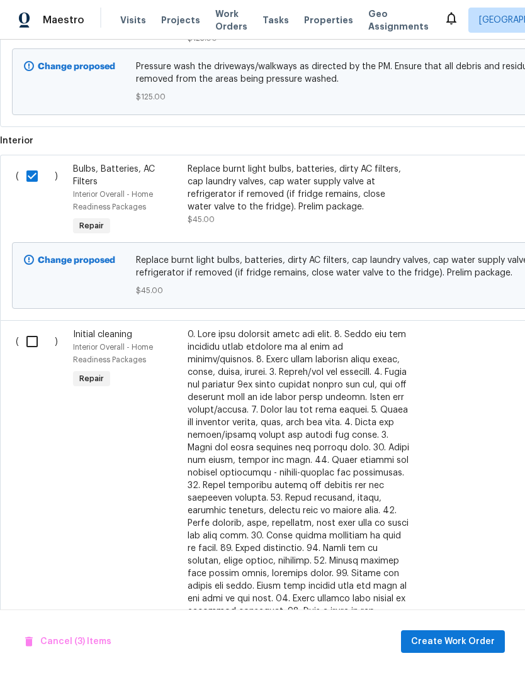
click at [35, 328] on input "checkbox" at bounding box center [37, 341] width 36 height 26
checkbox input "true"
click at [462, 642] on span "Create Work Order" at bounding box center [453, 642] width 84 height 16
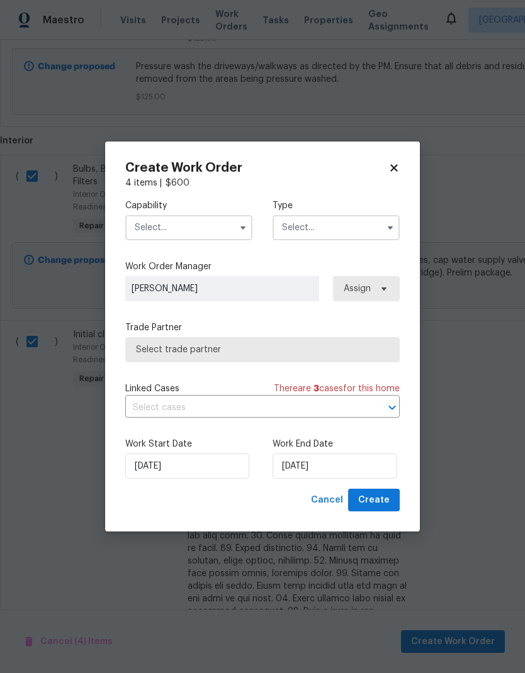
click at [209, 226] on input "text" at bounding box center [188, 227] width 127 height 25
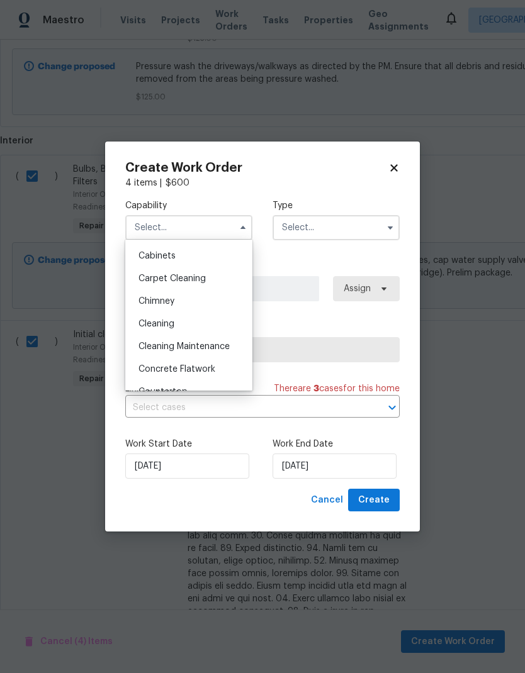
scroll to position [116, 0]
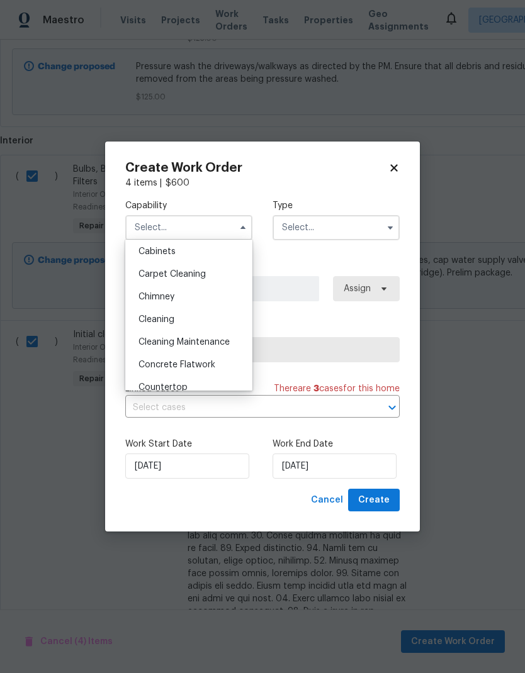
click at [197, 327] on div "Cleaning" at bounding box center [188, 319] width 121 height 23
type input "Cleaning"
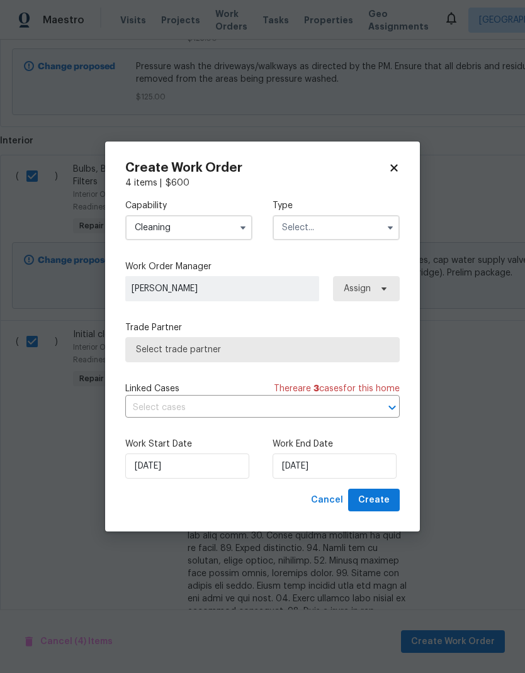
click at [359, 235] on input "text" at bounding box center [335, 227] width 127 height 25
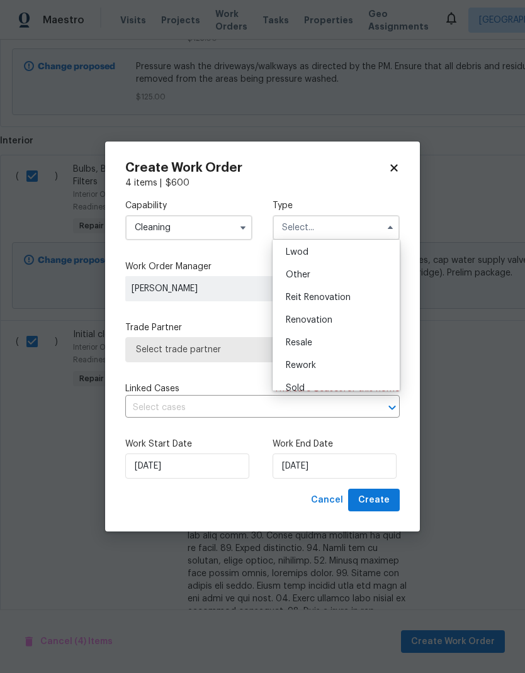
scroll to position [137, 0]
click at [353, 325] on div "Renovation" at bounding box center [336, 321] width 121 height 23
type input "Renovation"
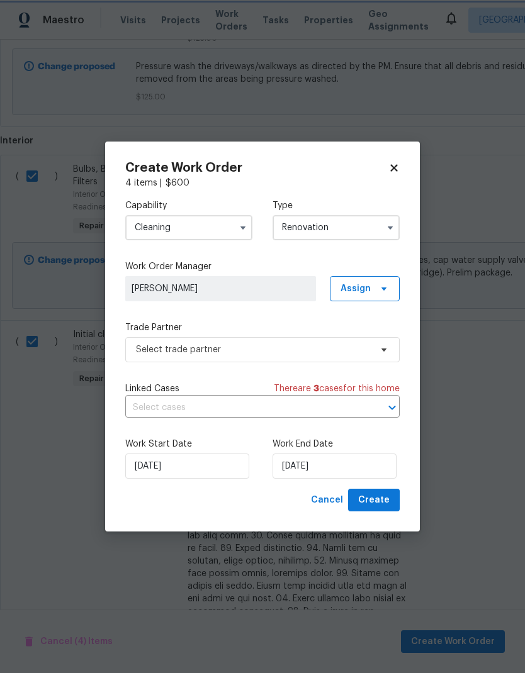
scroll to position [0, 0]
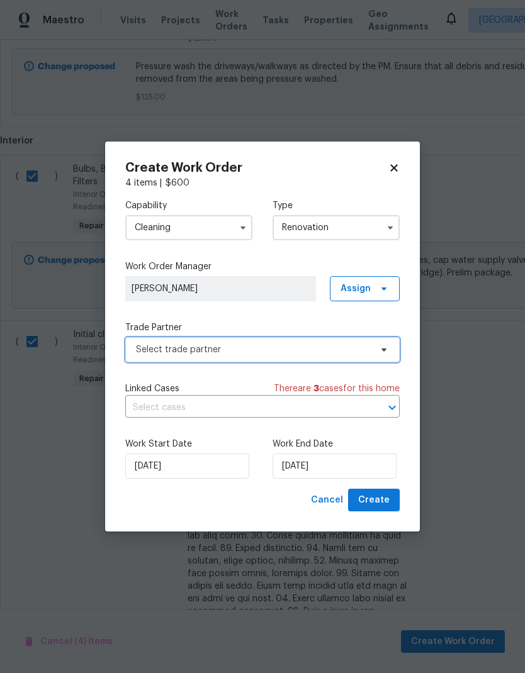
click at [363, 355] on span "Select trade partner" at bounding box center [253, 350] width 235 height 13
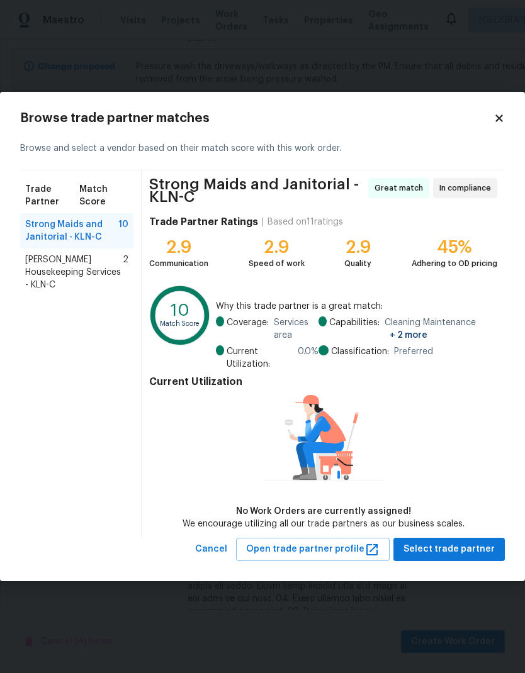
click at [82, 278] on span "Arelis Housekeeping Services - KLN-C" at bounding box center [74, 273] width 98 height 38
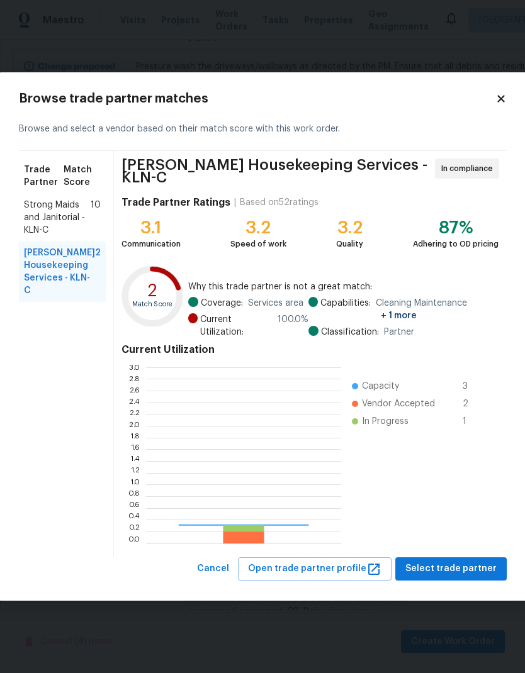
scroll to position [176, 195]
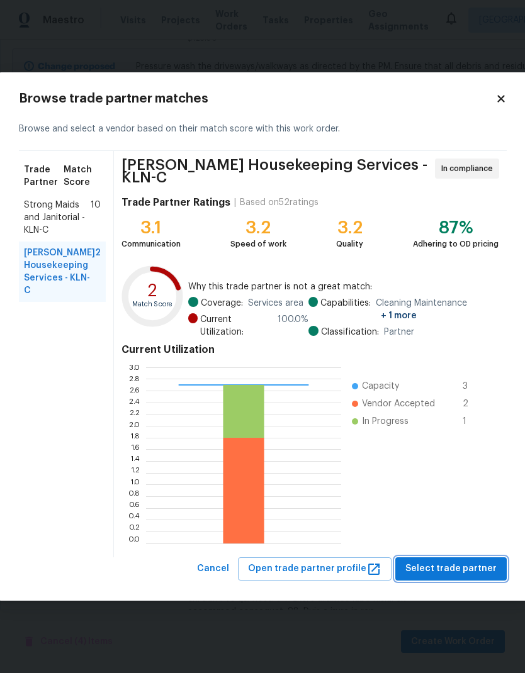
click at [467, 563] on span "Select trade partner" at bounding box center [450, 569] width 91 height 16
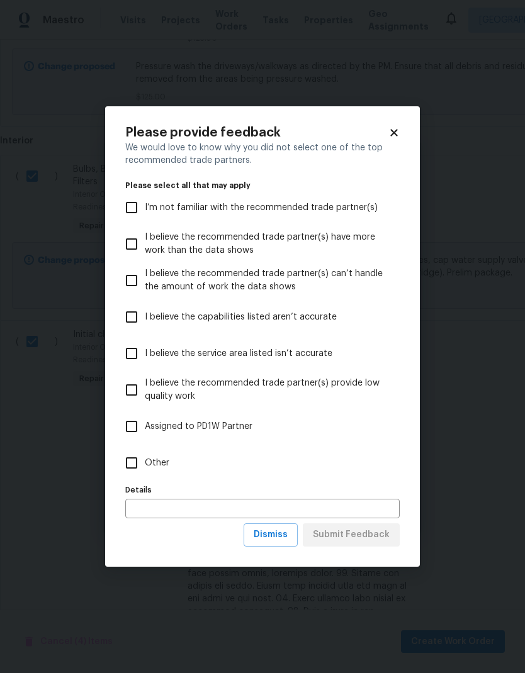
click at [116, 467] on div "Please provide feedback We would love to know why you did not select one of the…" at bounding box center [262, 336] width 315 height 461
click at [137, 459] on input "Other" at bounding box center [131, 463] width 26 height 26
checkbox input "true"
click at [357, 539] on span "Submit Feedback" at bounding box center [351, 535] width 77 height 16
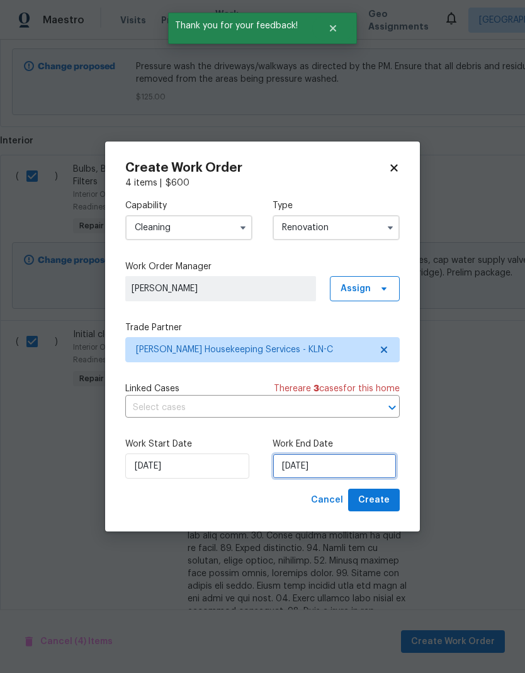
click at [335, 469] on input "10/17/2025" at bounding box center [334, 466] width 124 height 25
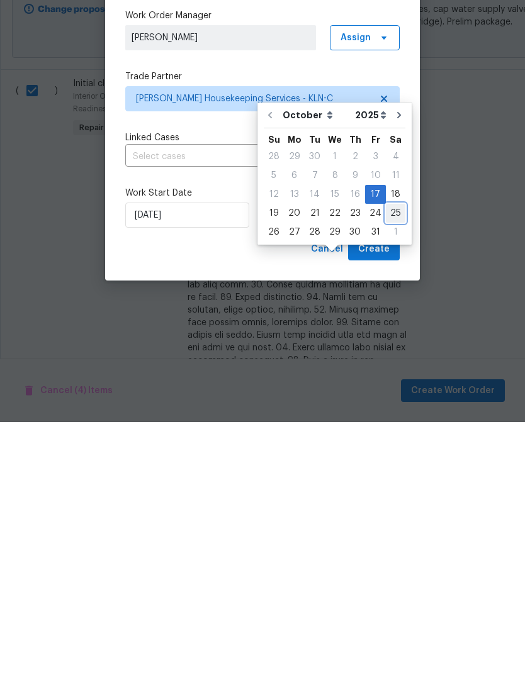
click at [389, 456] on div "25" at bounding box center [396, 465] width 20 height 18
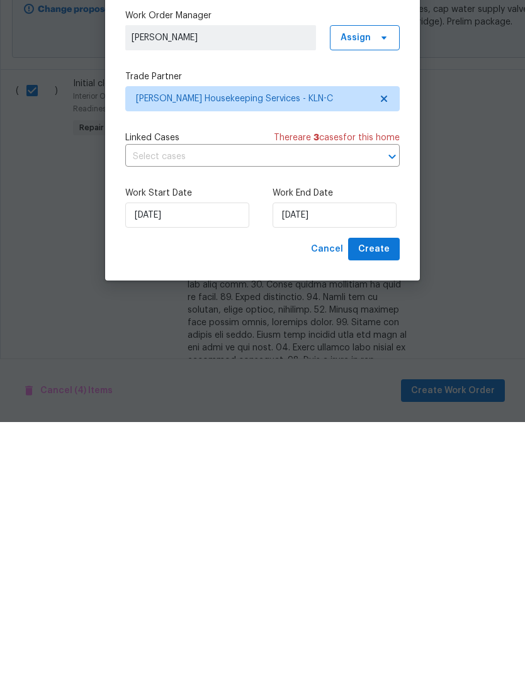
type input "10/25/2025"
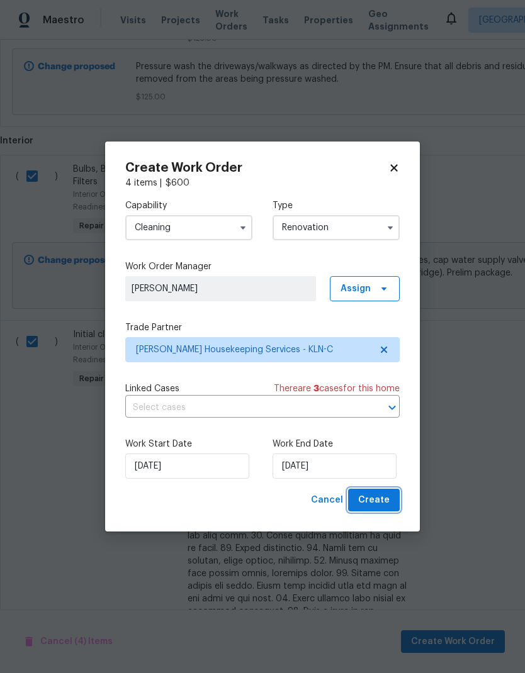
click at [381, 502] on span "Create" at bounding box center [373, 501] width 31 height 16
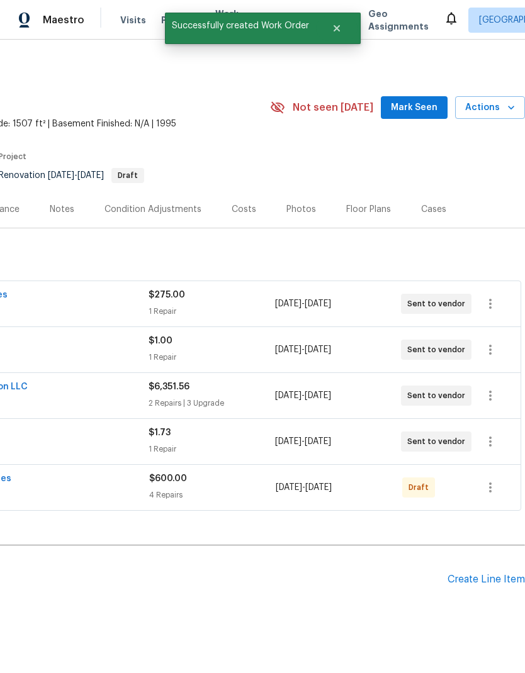
scroll to position [0, 186]
click at [485, 480] on icon "button" at bounding box center [490, 487] width 15 height 15
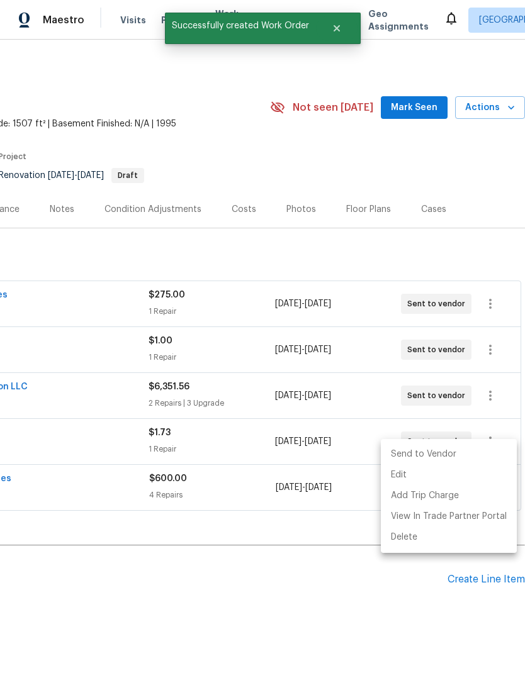
click at [451, 454] on li "Send to Vendor" at bounding box center [449, 454] width 136 height 21
click at [352, 237] on div at bounding box center [262, 336] width 525 height 673
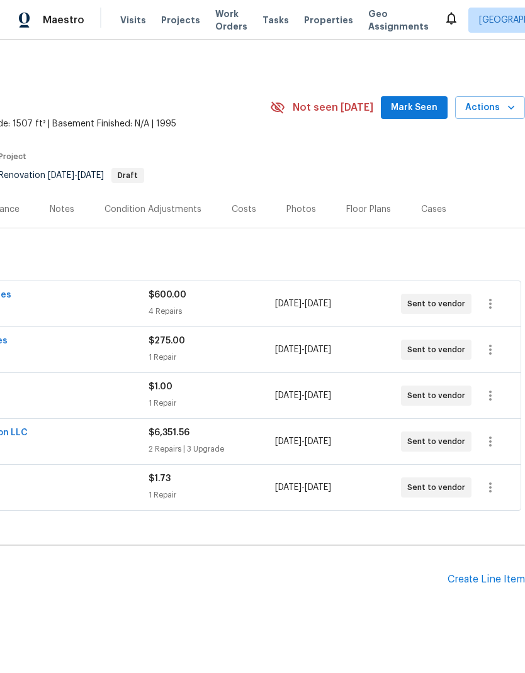
click at [513, 101] on icon "button" at bounding box center [511, 107] width 13 height 13
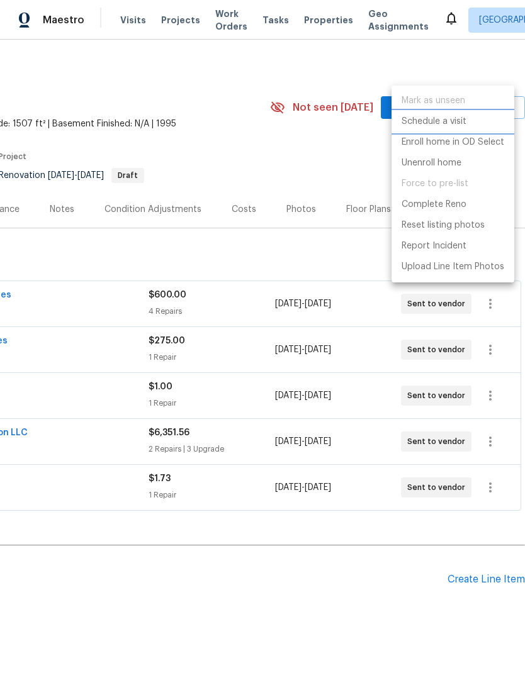
click at [462, 124] on p "Schedule a visit" at bounding box center [433, 121] width 65 height 13
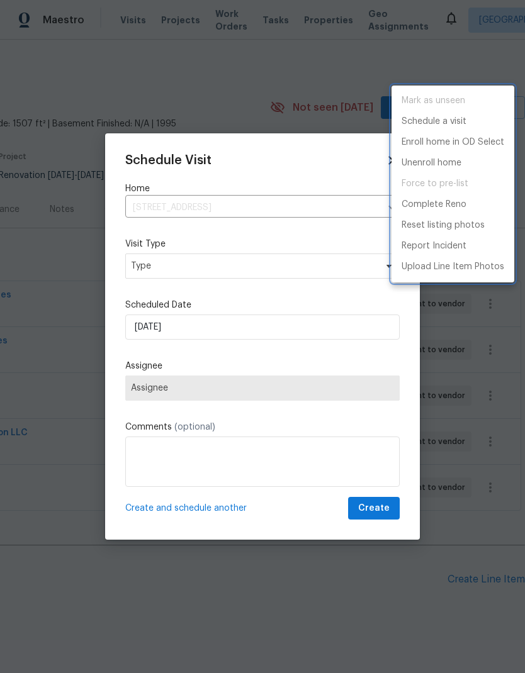
click at [252, 265] on div at bounding box center [262, 336] width 525 height 673
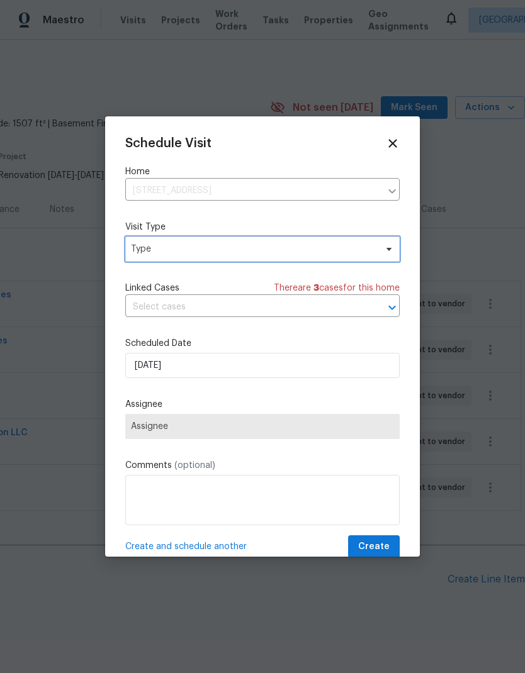
click at [297, 255] on span "Type" at bounding box center [253, 249] width 245 height 13
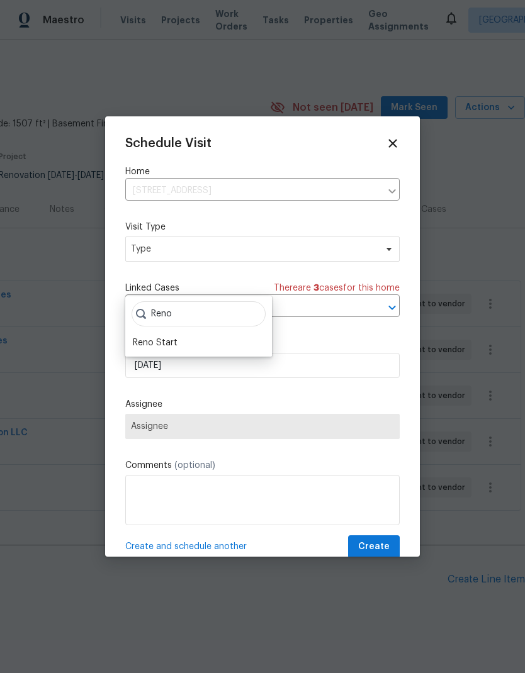
type input "Reno"
click at [176, 337] on div "Reno Start" at bounding box center [155, 343] width 45 height 13
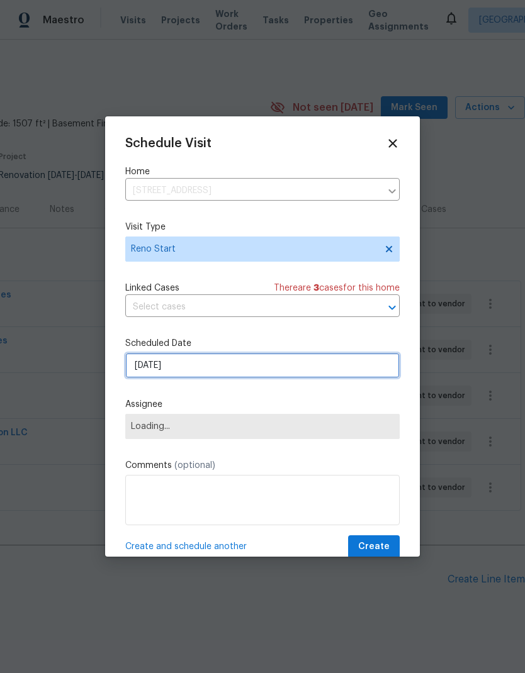
click at [257, 373] on input "10/8/2025" at bounding box center [262, 365] width 274 height 25
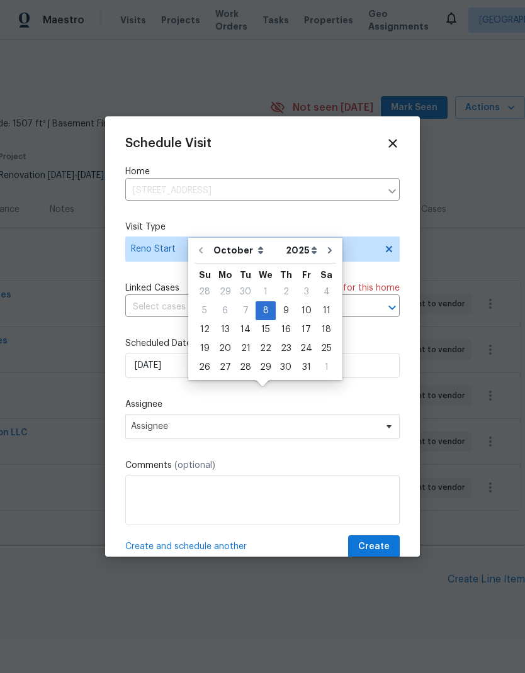
click at [352, 389] on div "Schedule Visit Home 2601 Traverse Dr, Killeen, TX 76543 ​ Visit Type Reno Start…" at bounding box center [262, 348] width 274 height 422
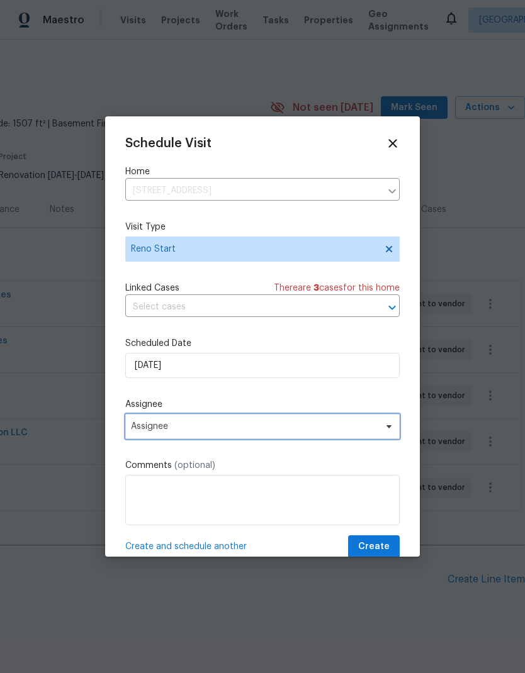
click at [335, 437] on span "Assignee" at bounding box center [262, 426] width 274 height 25
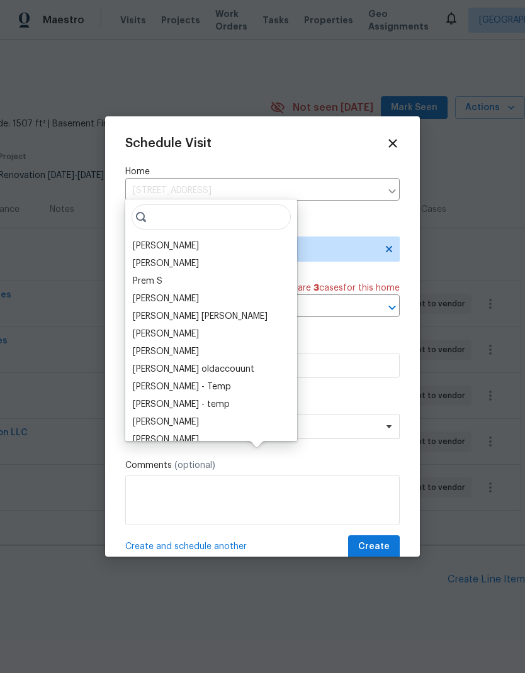
click at [198, 240] on div "[PERSON_NAME]" at bounding box center [166, 246] width 66 height 13
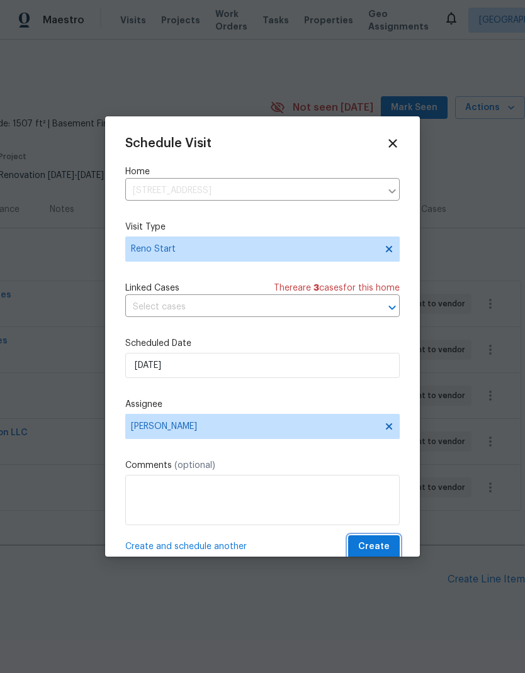
click at [380, 545] on span "Create" at bounding box center [373, 547] width 31 height 16
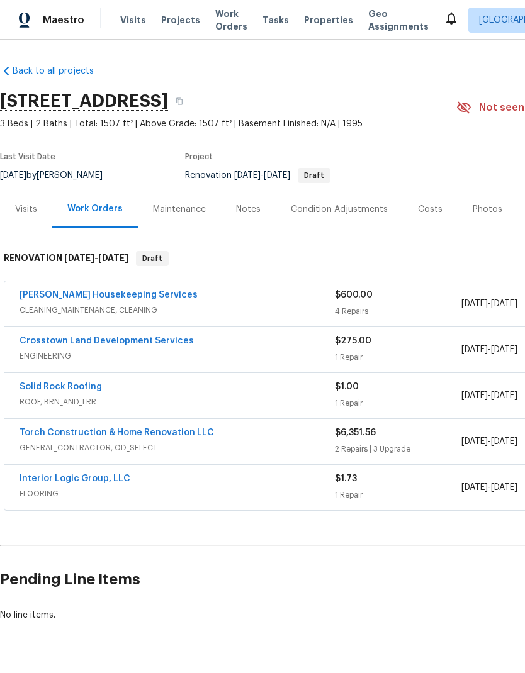
scroll to position [0, 0]
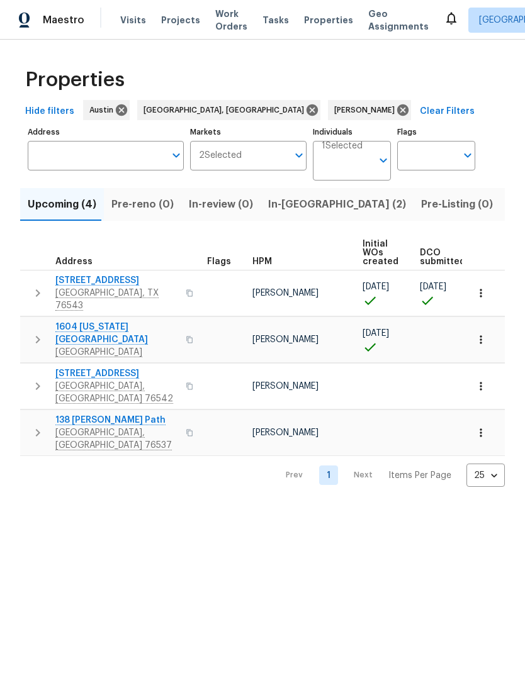
click at [508, 208] on span "Listed (11)" at bounding box center [533, 205] width 50 height 18
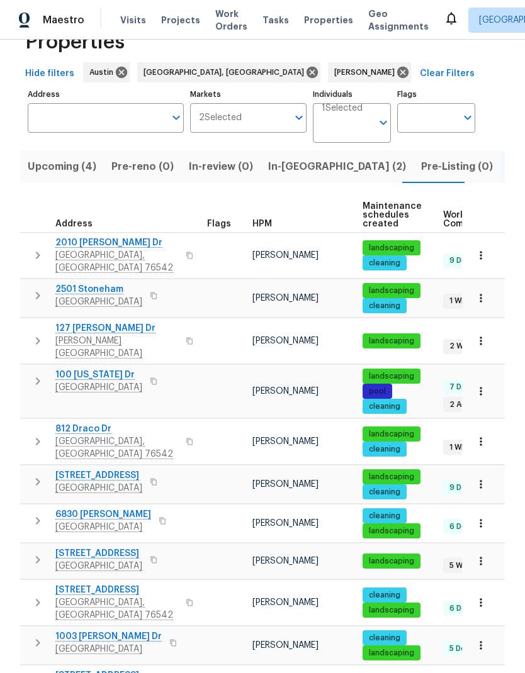
scroll to position [37, 0]
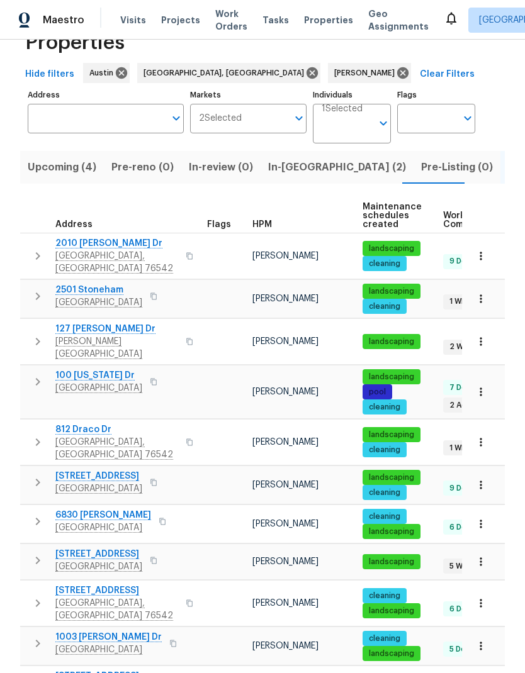
click at [487, 548] on button "button" at bounding box center [481, 562] width 28 height 28
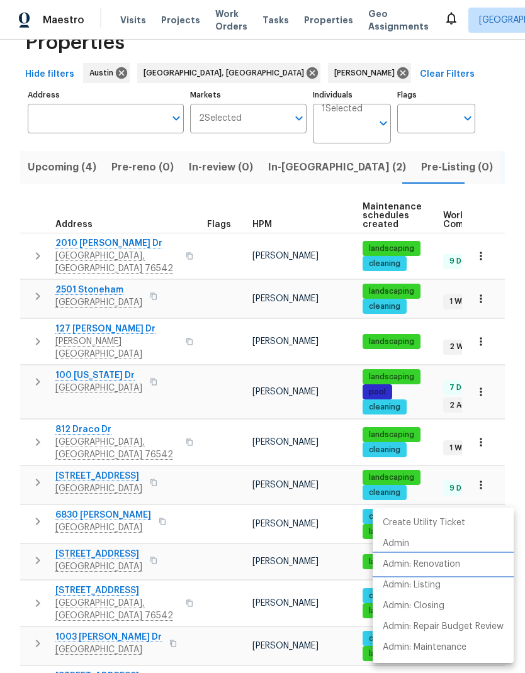
click at [458, 569] on p "Admin: Renovation" at bounding box center [421, 564] width 77 height 13
